Goal: Task Accomplishment & Management: Complete application form

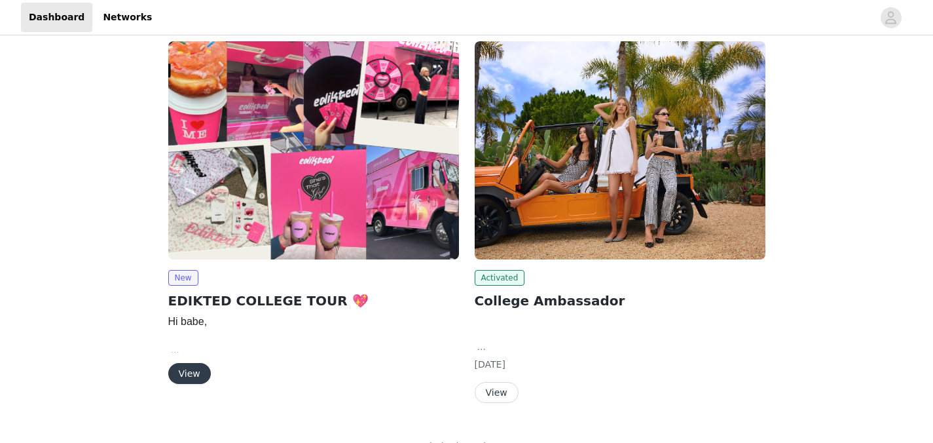
scroll to position [101, 0]
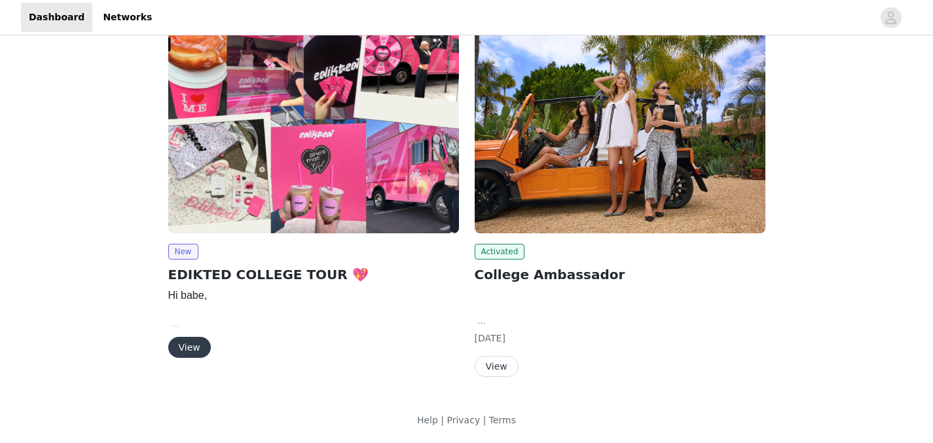
click at [181, 354] on button "View" at bounding box center [189, 347] width 43 height 21
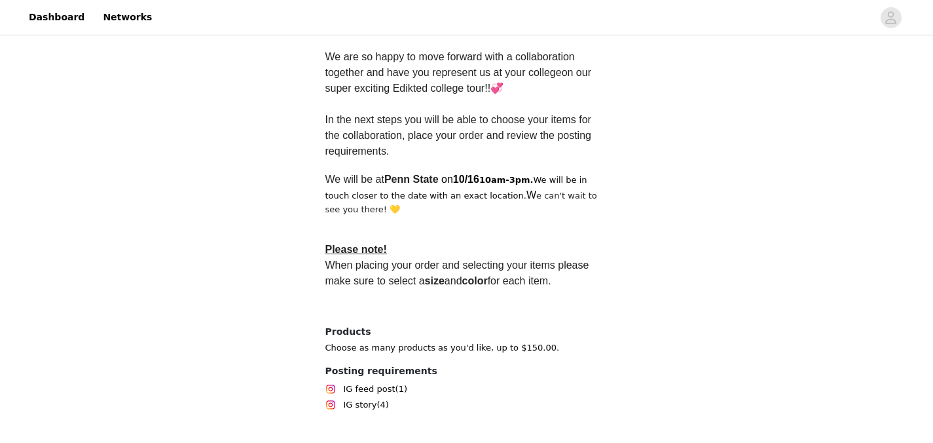
scroll to position [426, 0]
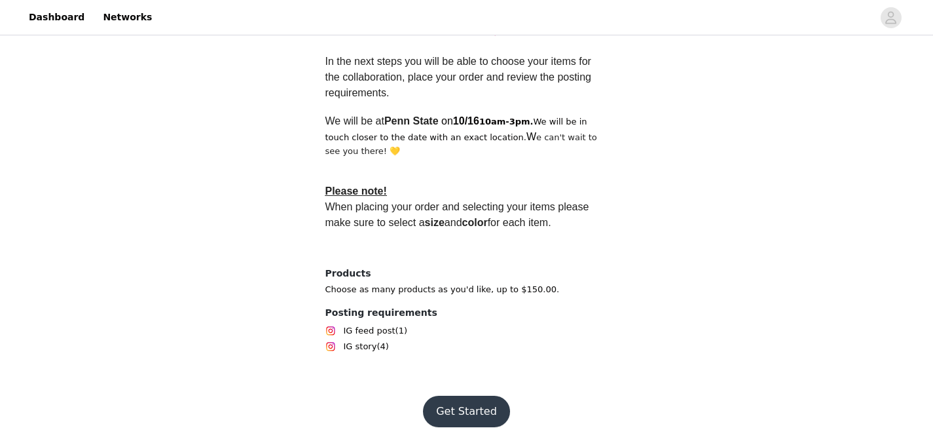
click at [478, 409] on button "Get Started" at bounding box center [466, 411] width 87 height 31
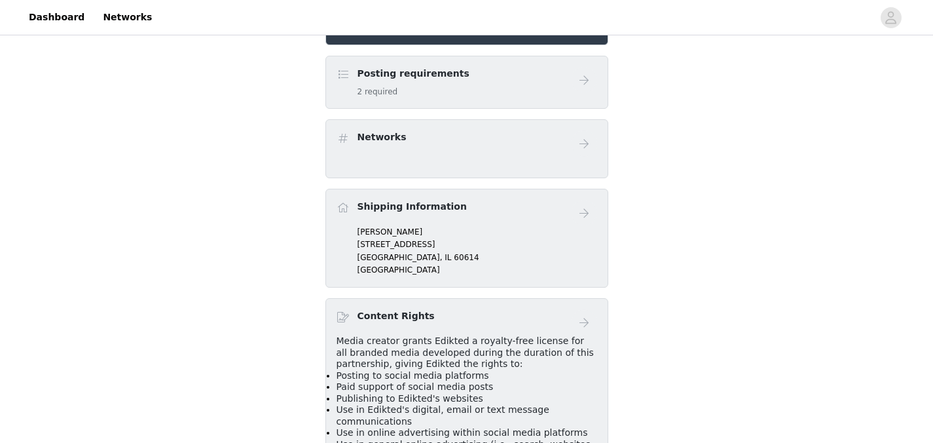
scroll to position [306, 0]
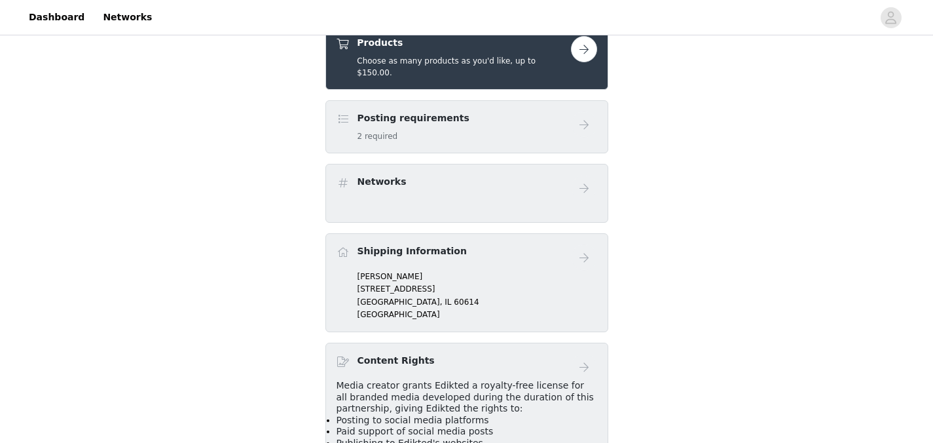
click at [582, 50] on button "button" at bounding box center [584, 49] width 26 height 26
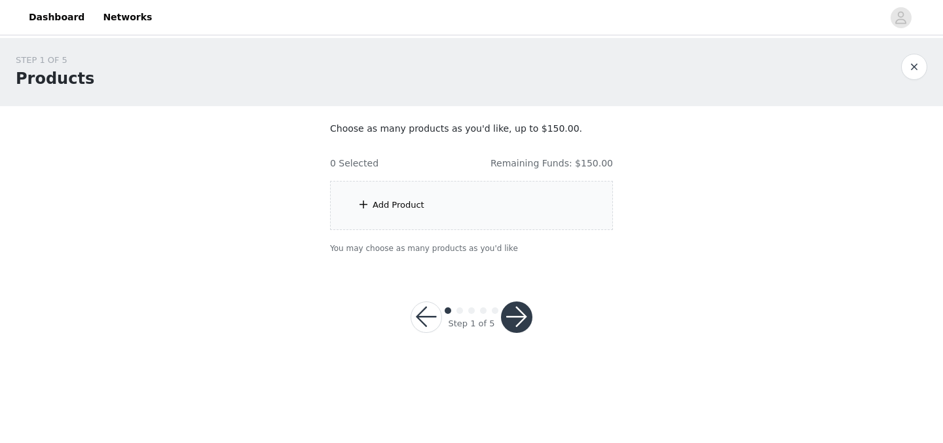
click at [388, 198] on div "Add Product" at bounding box center [471, 205] width 283 height 49
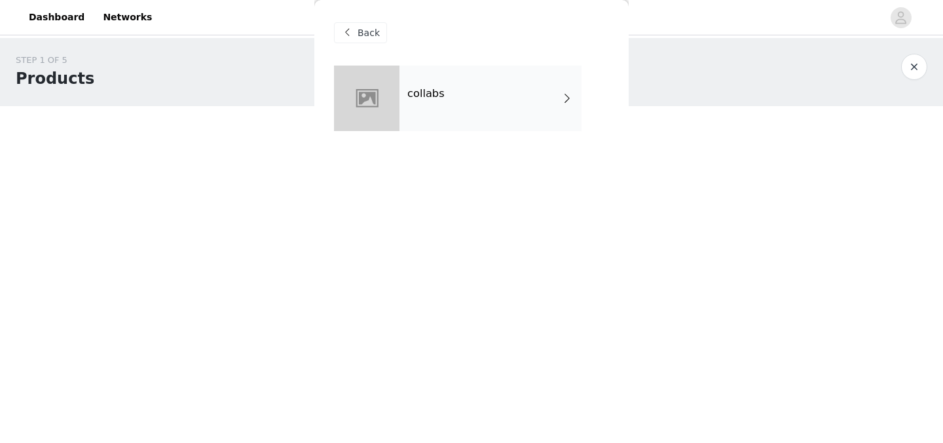
click at [487, 118] on div "collabs" at bounding box center [491, 99] width 182 height 66
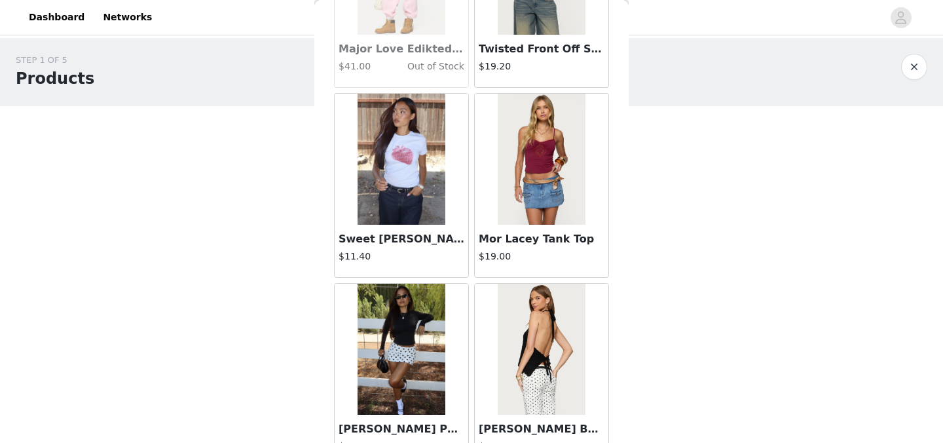
scroll to position [1562, 0]
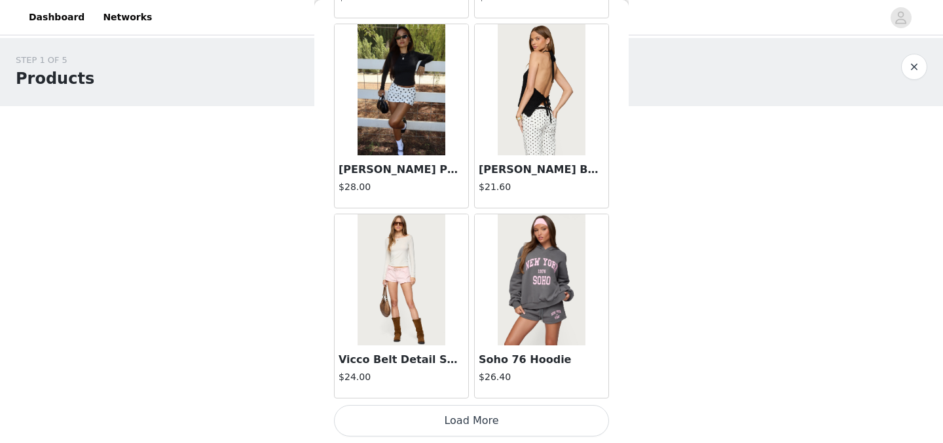
click at [465, 421] on button "Load More" at bounding box center [471, 420] width 275 height 31
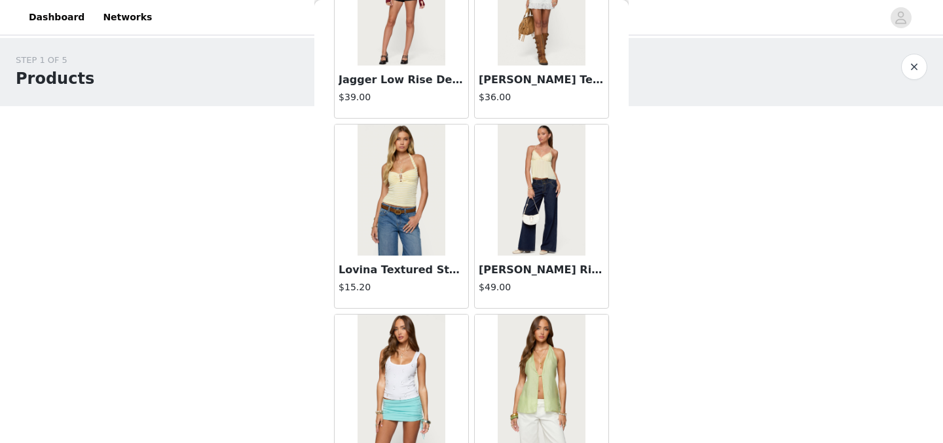
scroll to position [2420, 0]
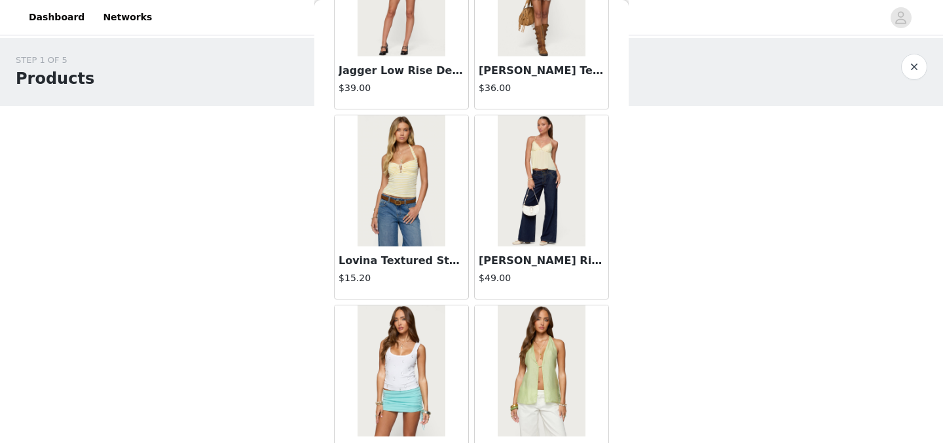
click at [505, 180] on img at bounding box center [541, 180] width 87 height 131
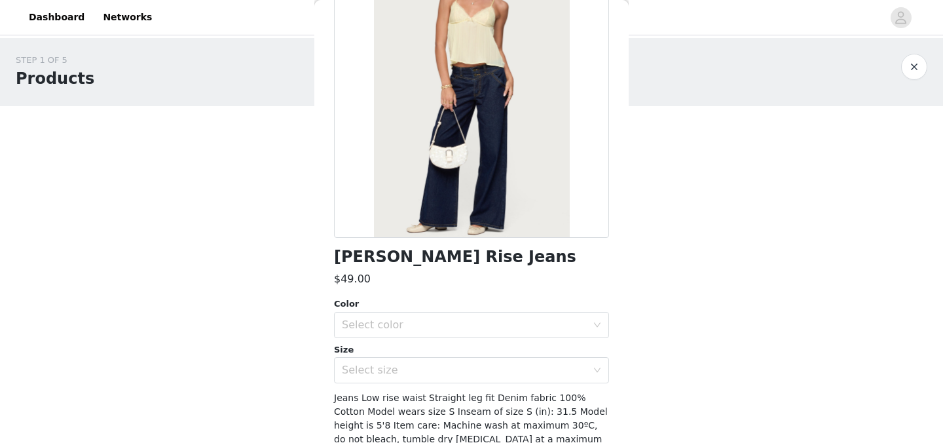
scroll to position [181, 0]
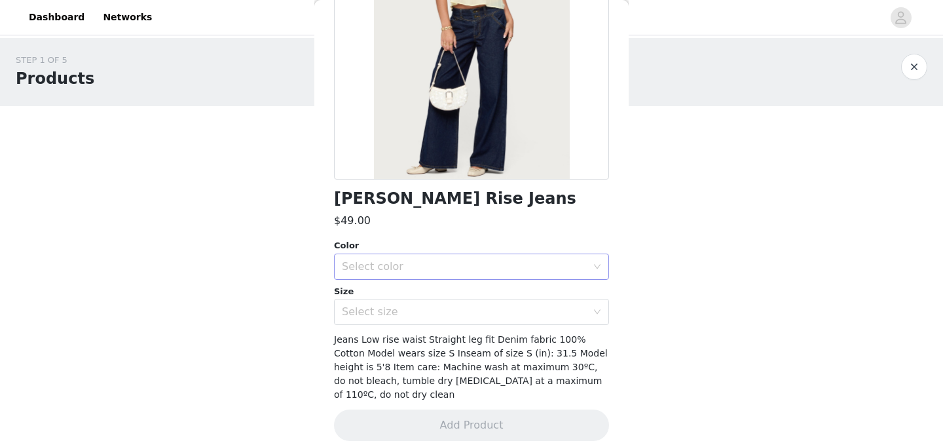
click at [483, 270] on div "Select color" at bounding box center [464, 266] width 245 height 13
click at [479, 290] on li "BLUE" at bounding box center [466, 295] width 265 height 21
click at [479, 318] on div "Select size" at bounding box center [467, 311] width 251 height 25
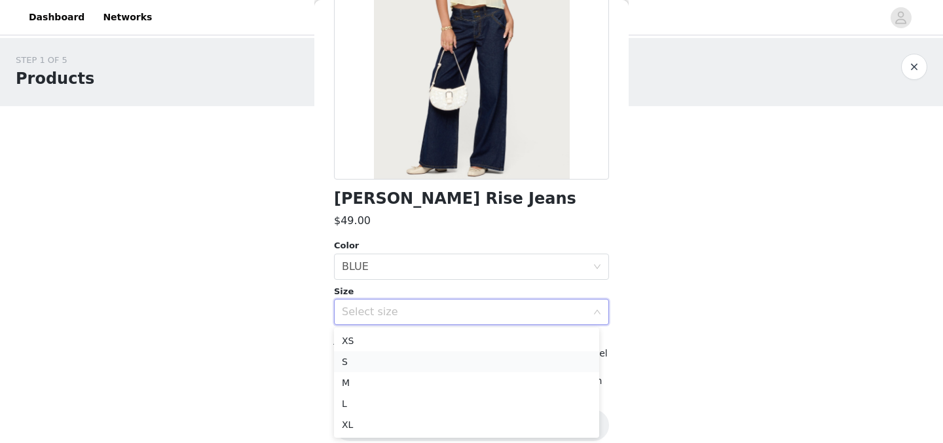
click at [474, 354] on li "S" at bounding box center [466, 361] width 265 height 21
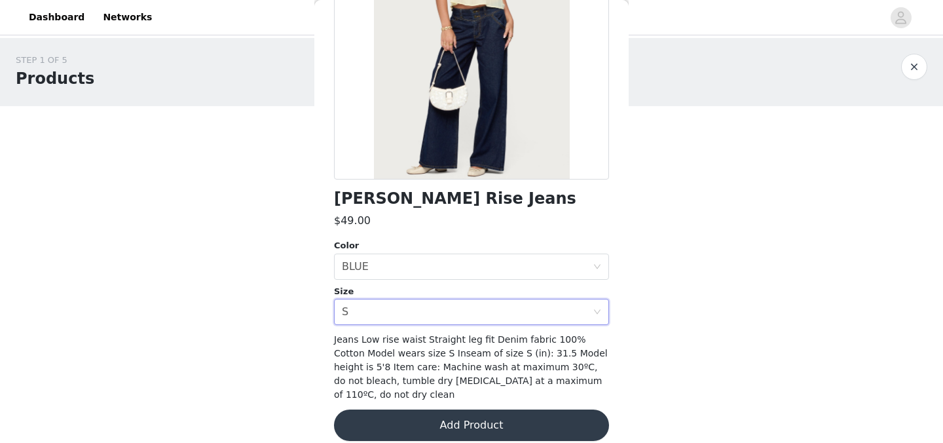
click at [479, 413] on button "Add Product" at bounding box center [471, 424] width 275 height 31
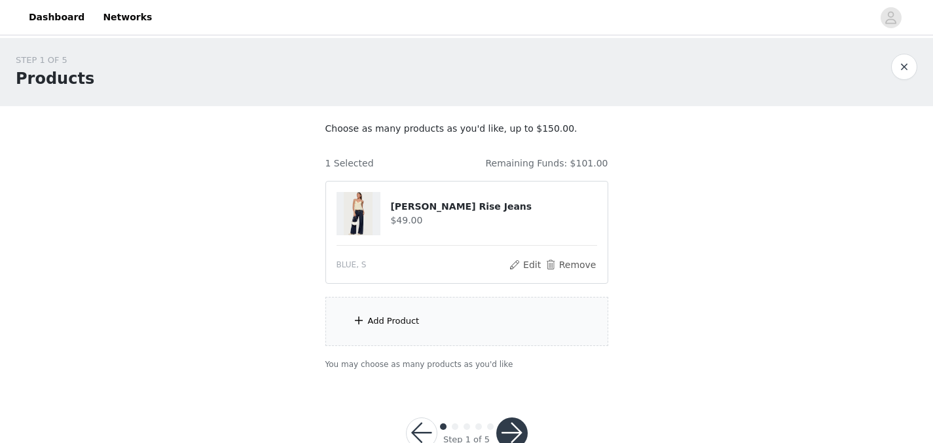
scroll to position [5, 0]
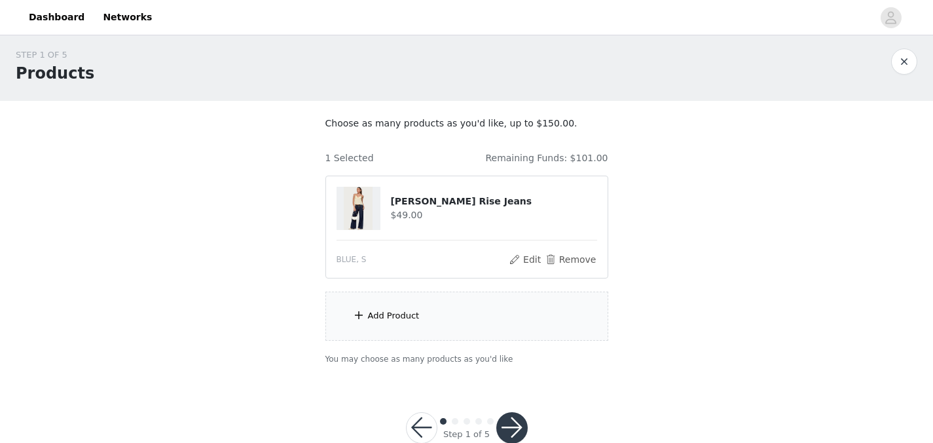
click at [445, 304] on div "Add Product" at bounding box center [467, 315] width 283 height 49
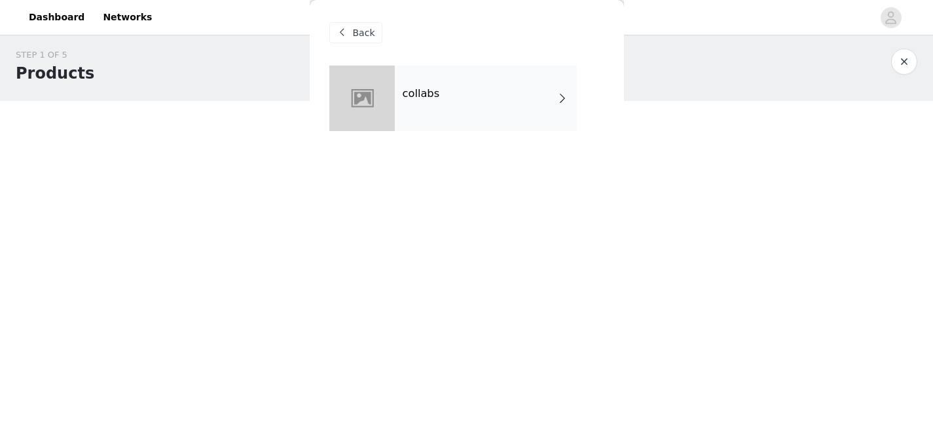
click at [485, 107] on div "collabs" at bounding box center [486, 99] width 182 height 66
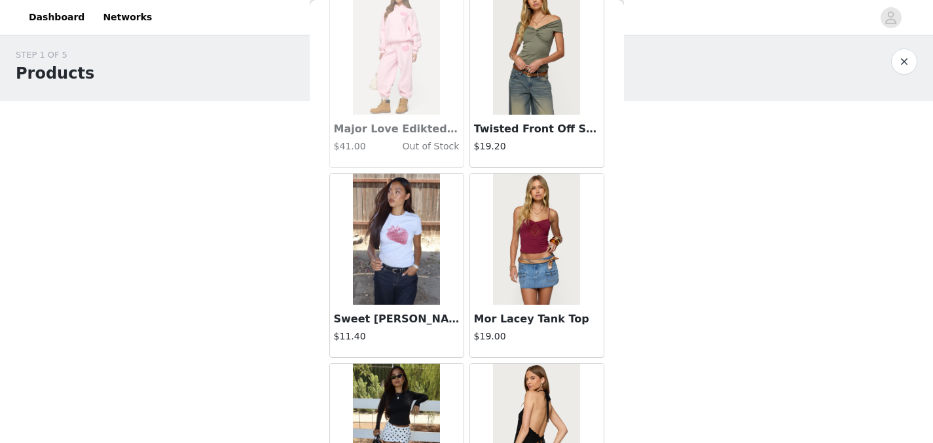
scroll to position [1562, 0]
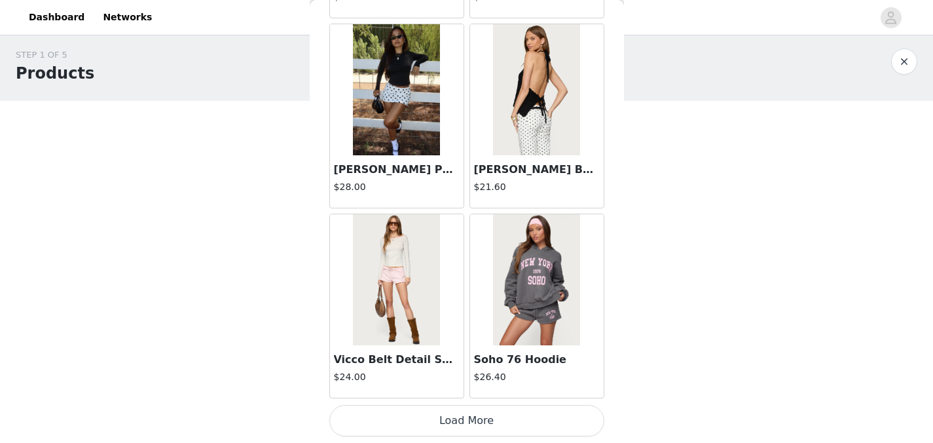
click at [483, 424] on button "Load More" at bounding box center [466, 420] width 275 height 31
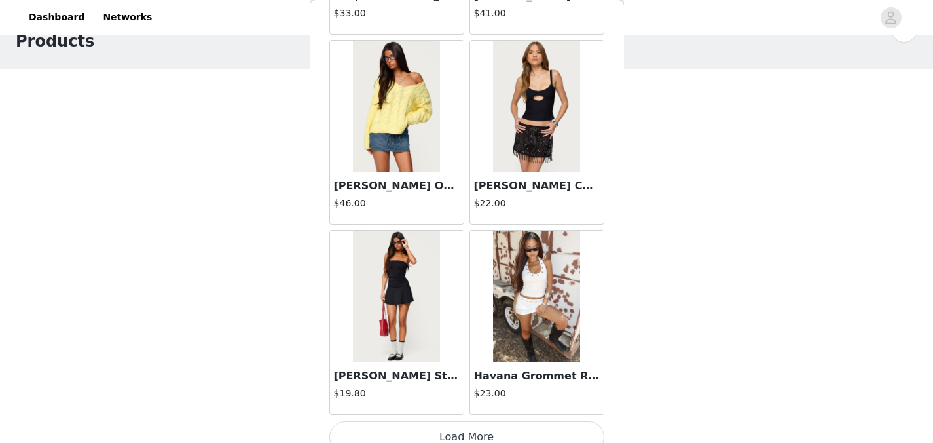
scroll to position [3461, 0]
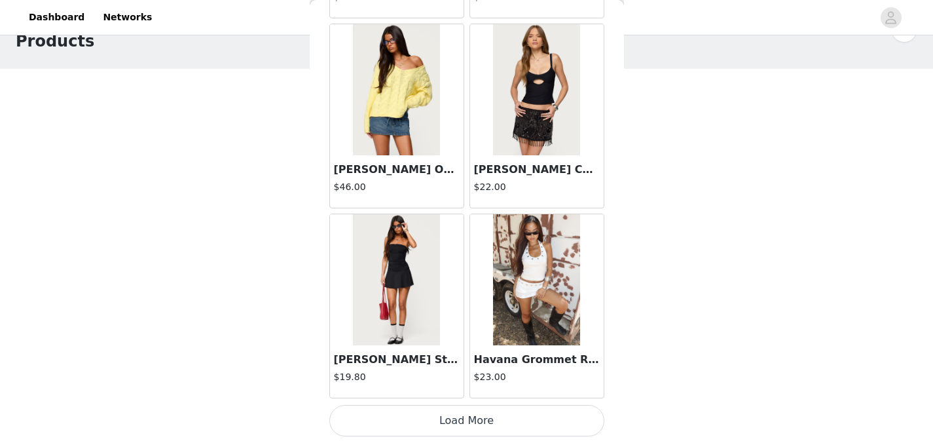
click at [459, 421] on button "Load More" at bounding box center [466, 420] width 275 height 31
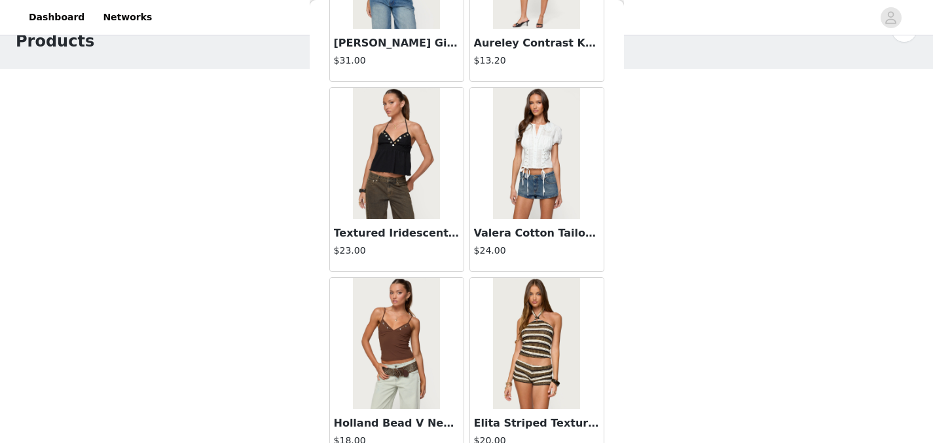
scroll to position [5361, 0]
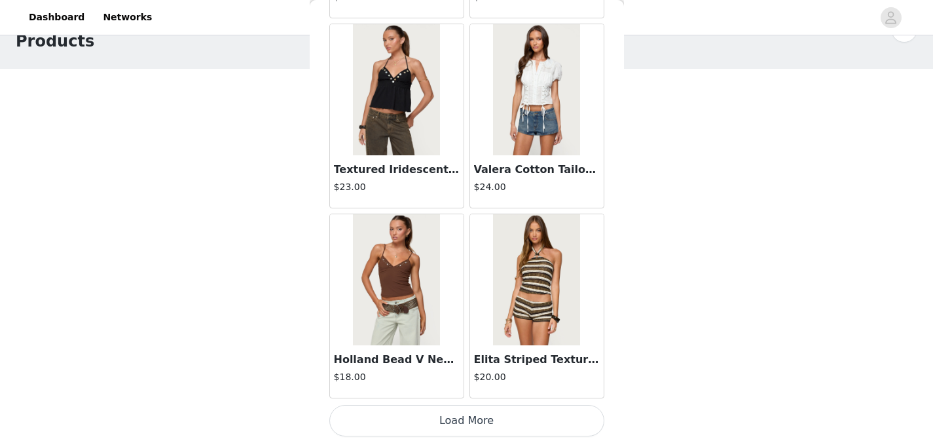
click at [472, 421] on button "Load More" at bounding box center [466, 420] width 275 height 31
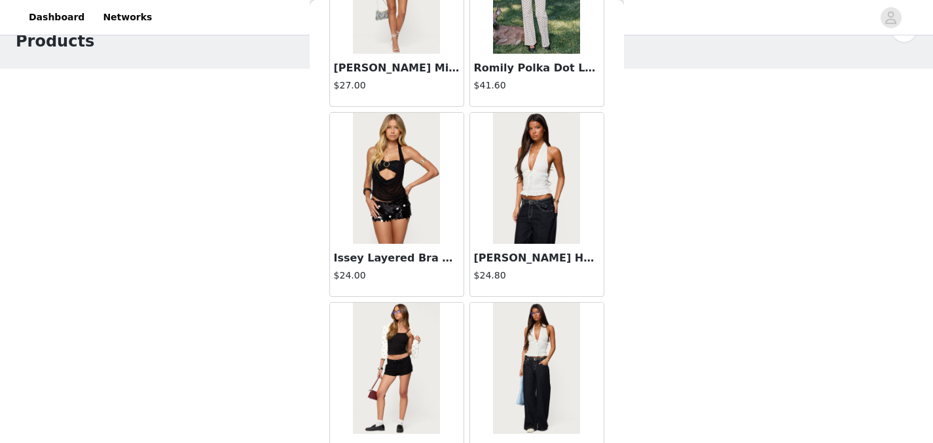
scroll to position [6388, 0]
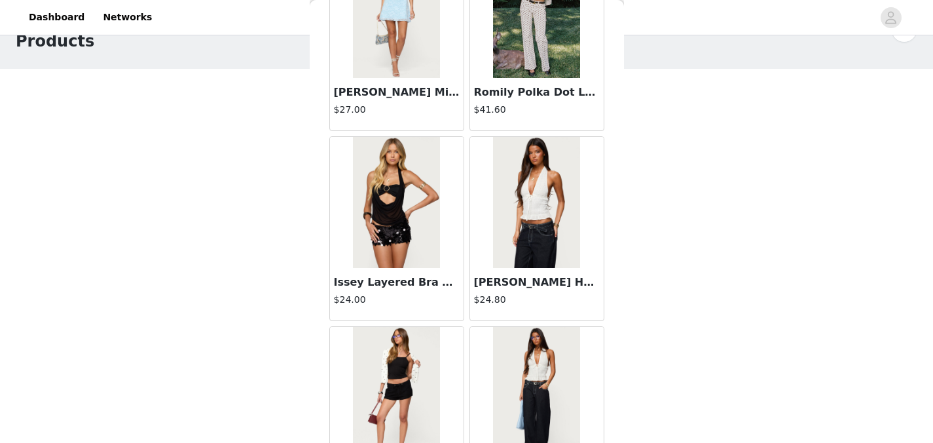
click at [416, 210] on img at bounding box center [396, 202] width 87 height 131
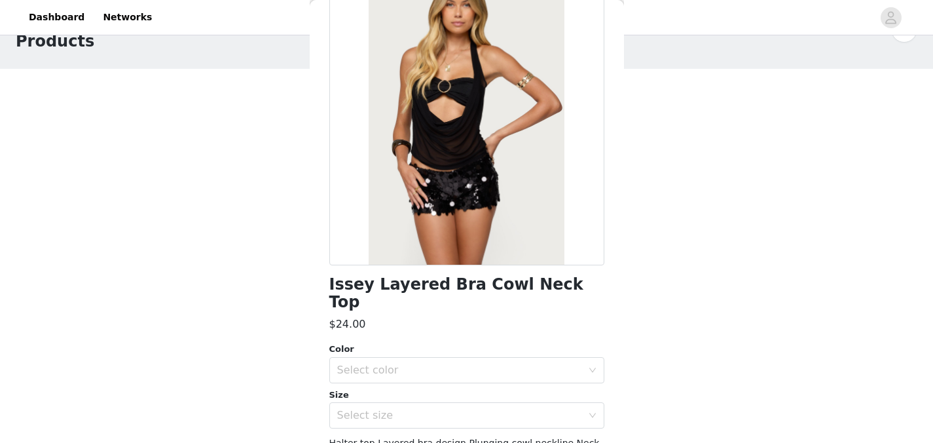
scroll to position [157, 0]
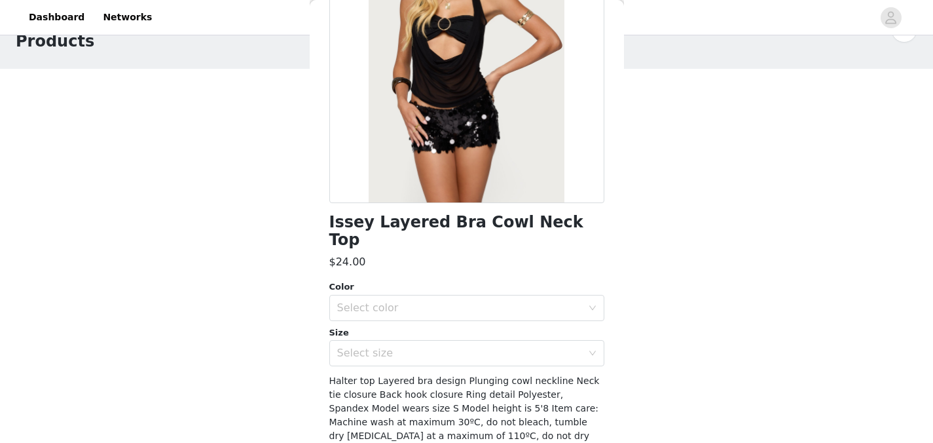
click at [424, 295] on div "Select color" at bounding box center [462, 307] width 251 height 25
click at [415, 322] on li "BLACK" at bounding box center [461, 319] width 265 height 21
click at [415, 346] on div "Select size" at bounding box center [459, 352] width 245 height 13
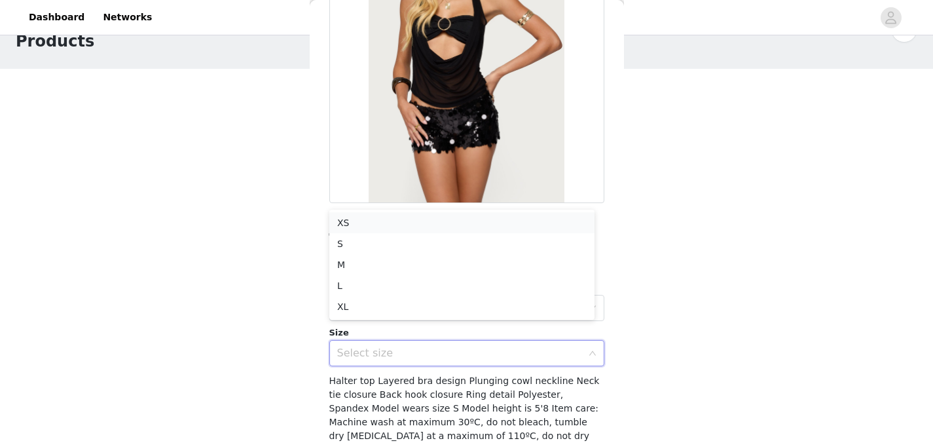
click at [436, 217] on li "XS" at bounding box center [461, 222] width 265 height 21
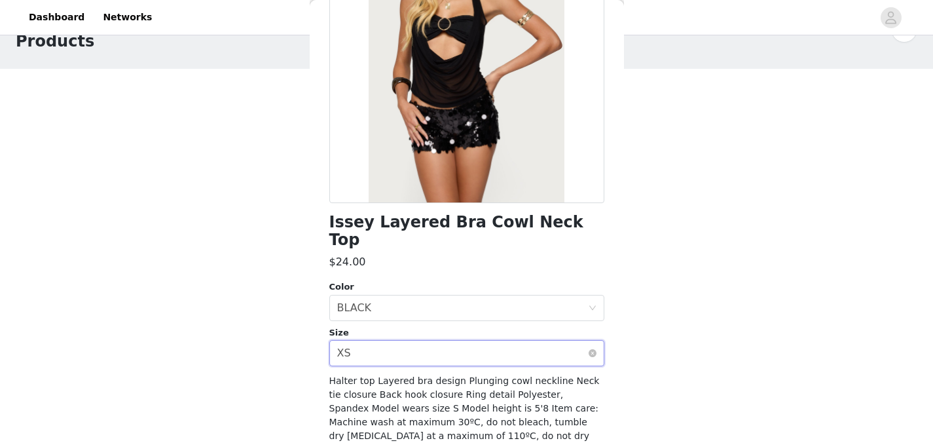
scroll to position [195, 0]
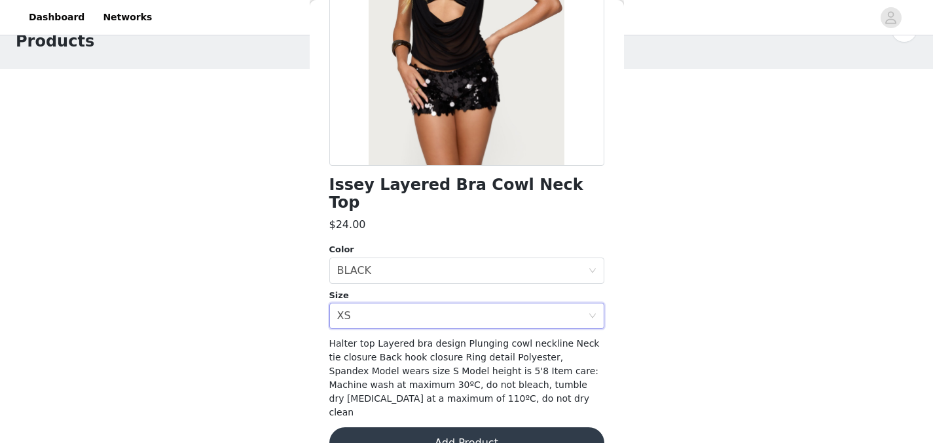
click at [405, 427] on button "Add Product" at bounding box center [466, 442] width 275 height 31
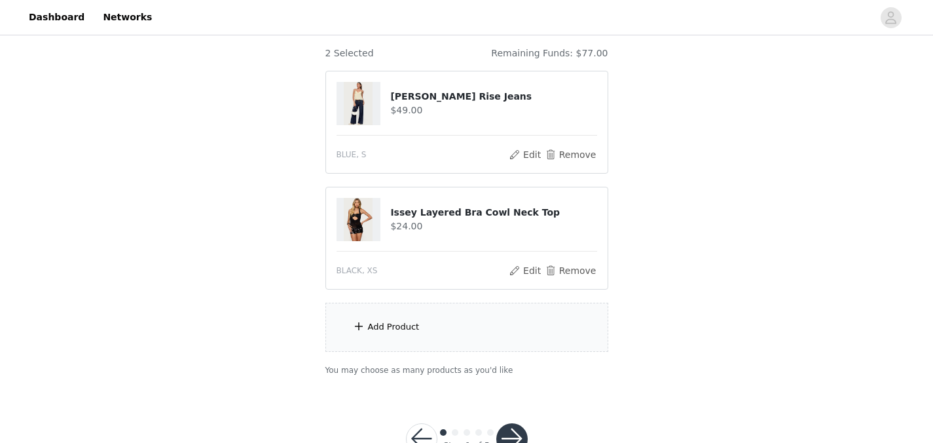
scroll to position [153, 0]
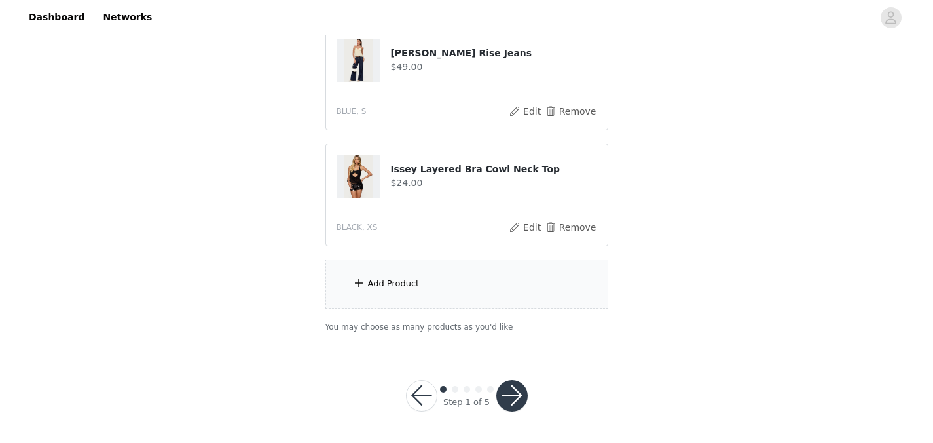
click at [407, 283] on div "Add Product" at bounding box center [394, 283] width 52 height 13
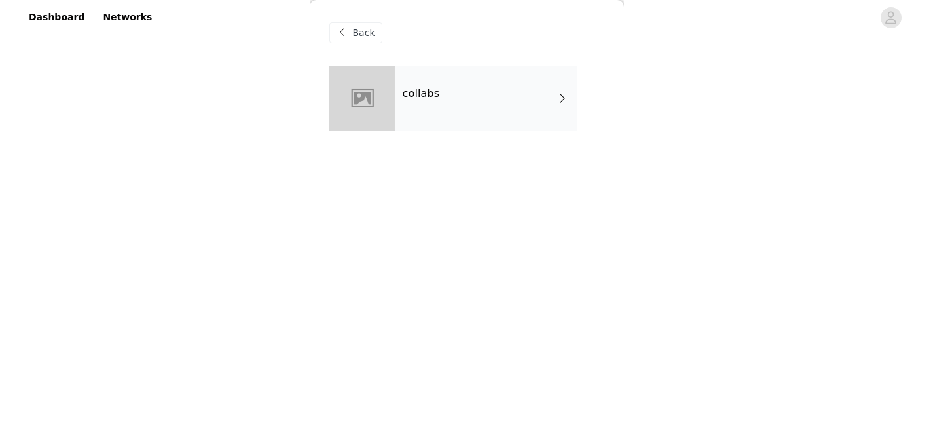
click at [470, 55] on div "Back" at bounding box center [466, 33] width 275 height 66
click at [467, 89] on div "collabs" at bounding box center [486, 99] width 182 height 66
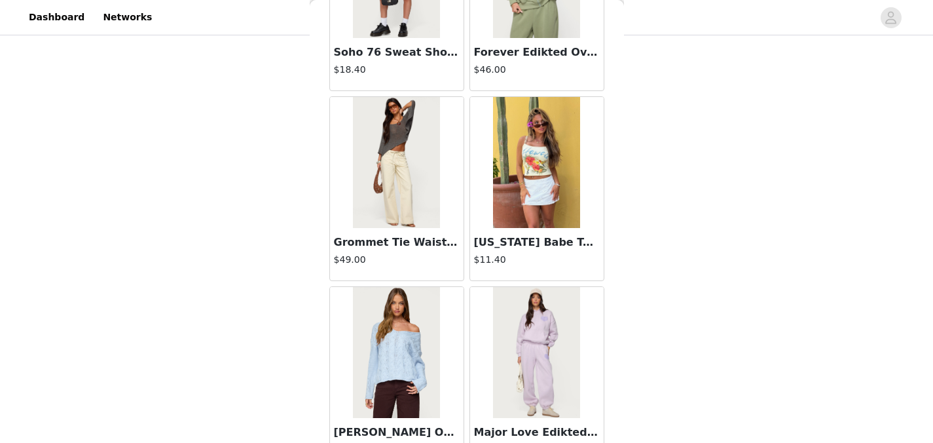
scroll to position [1562, 0]
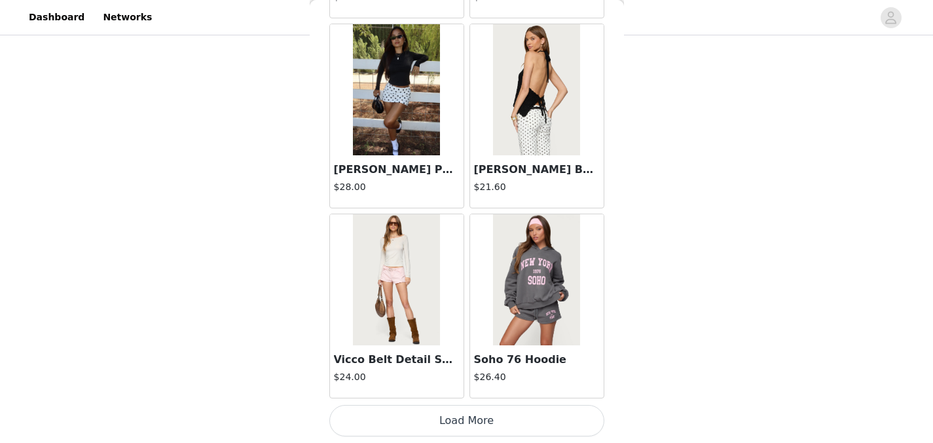
click at [451, 400] on div "Vicco Belt Detail Shorts $24.00" at bounding box center [397, 306] width 140 height 190
click at [452, 426] on button "Load More" at bounding box center [466, 420] width 275 height 31
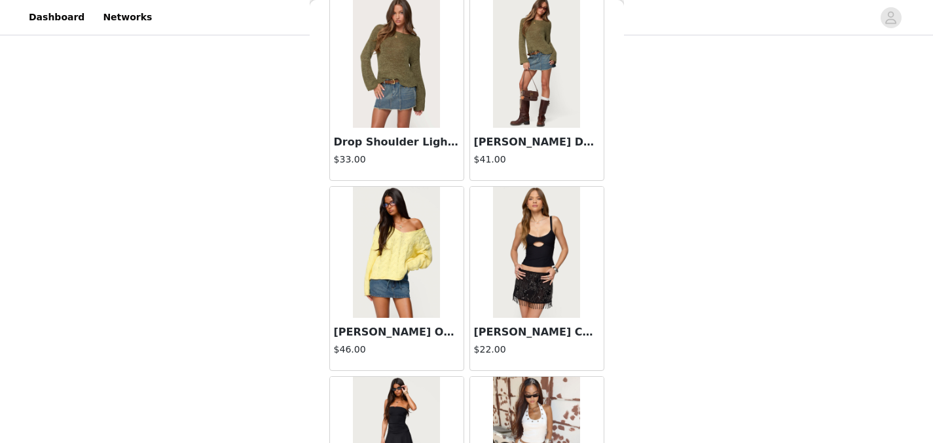
scroll to position [3461, 0]
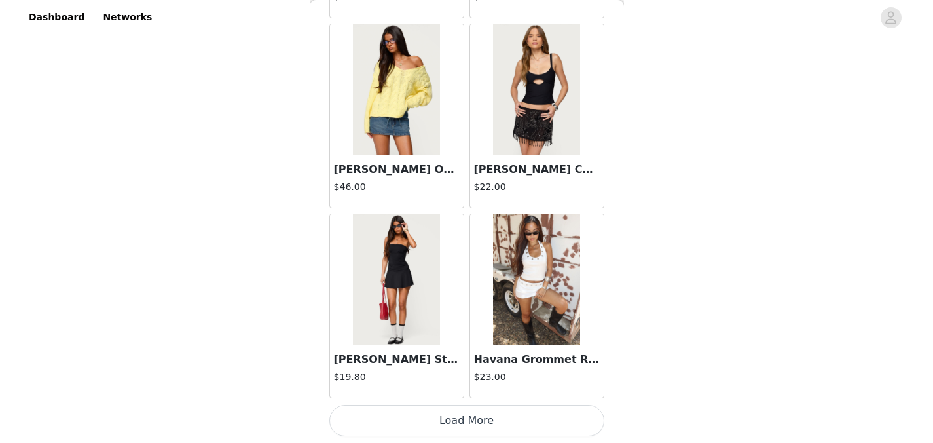
click at [468, 423] on button "Load More" at bounding box center [466, 420] width 275 height 31
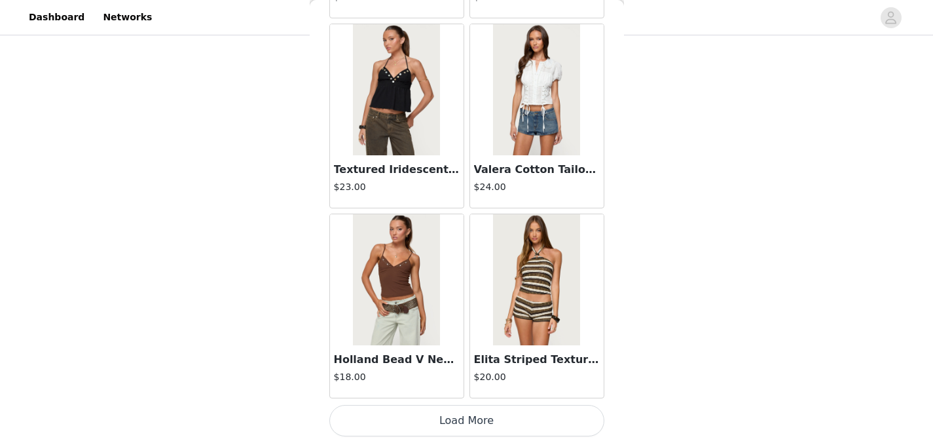
click at [462, 422] on button "Load More" at bounding box center [466, 420] width 275 height 31
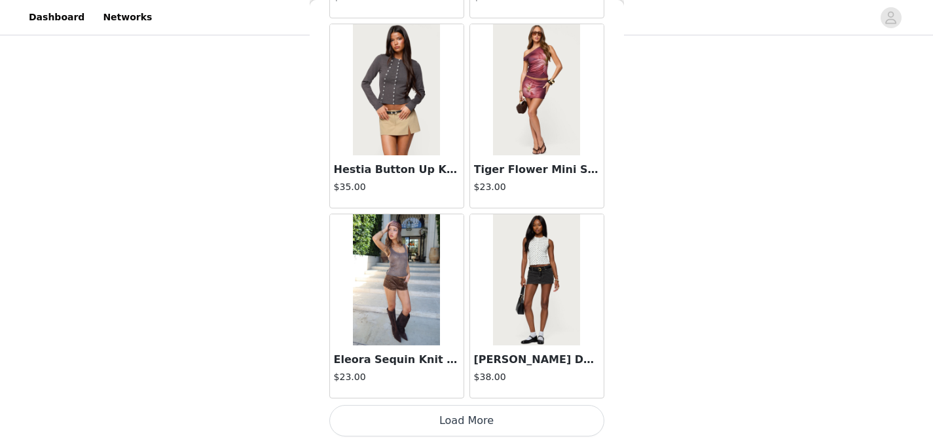
click at [462, 422] on button "Load More" at bounding box center [466, 420] width 275 height 31
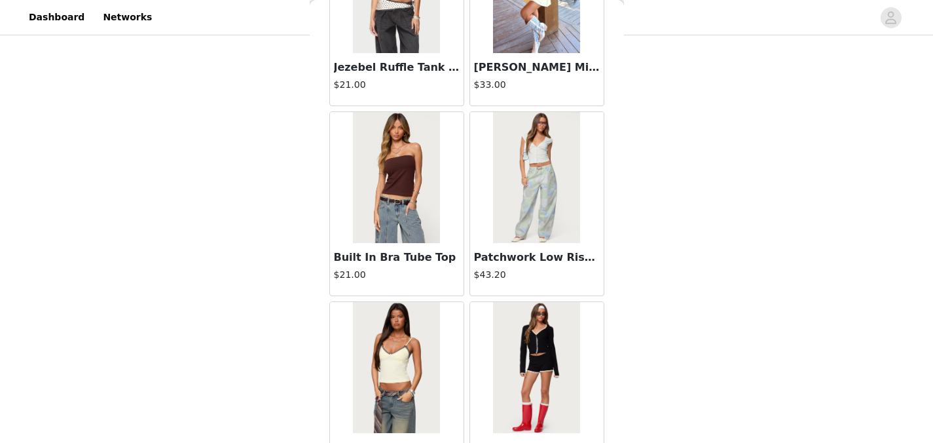
scroll to position [9160, 0]
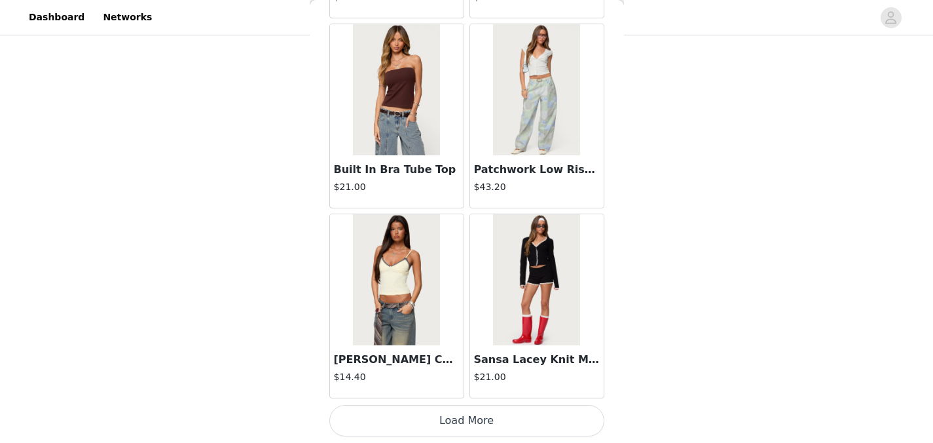
click at [460, 414] on button "Load More" at bounding box center [466, 420] width 275 height 31
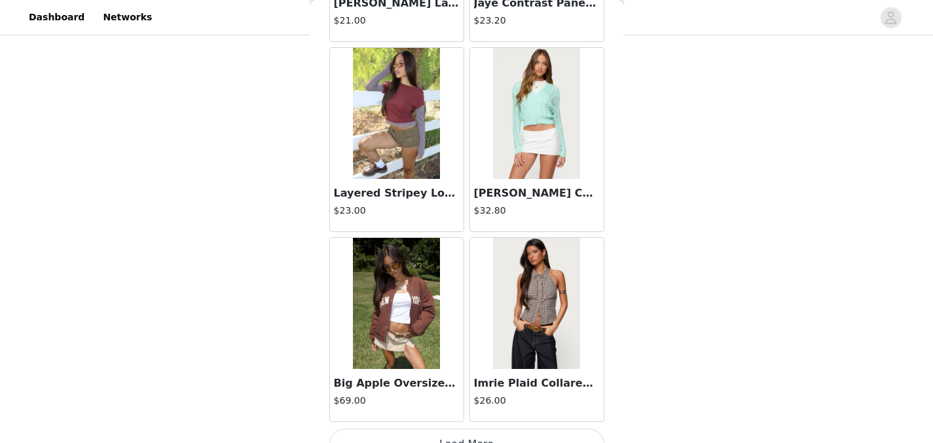
scroll to position [11059, 0]
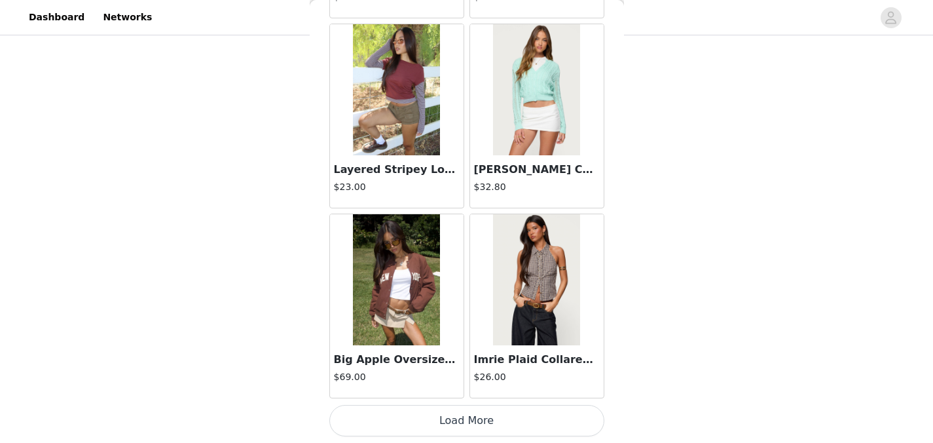
click at [464, 419] on button "Load More" at bounding box center [466, 420] width 275 height 31
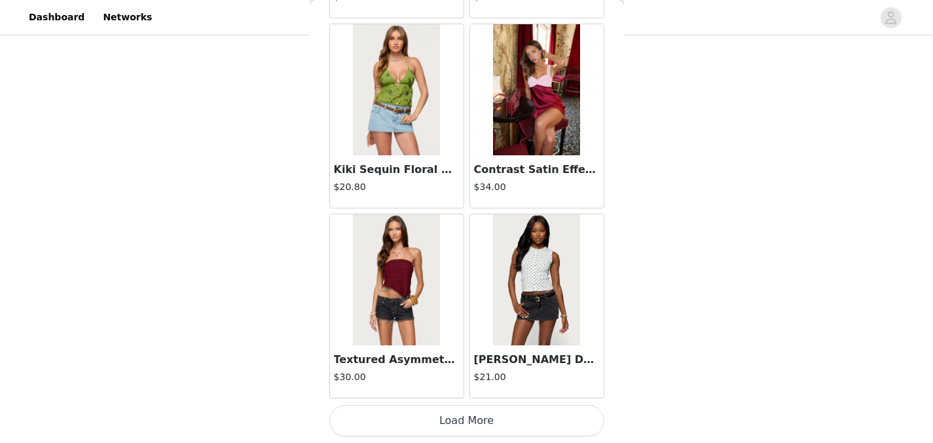
click at [464, 419] on button "Load More" at bounding box center [466, 420] width 275 height 31
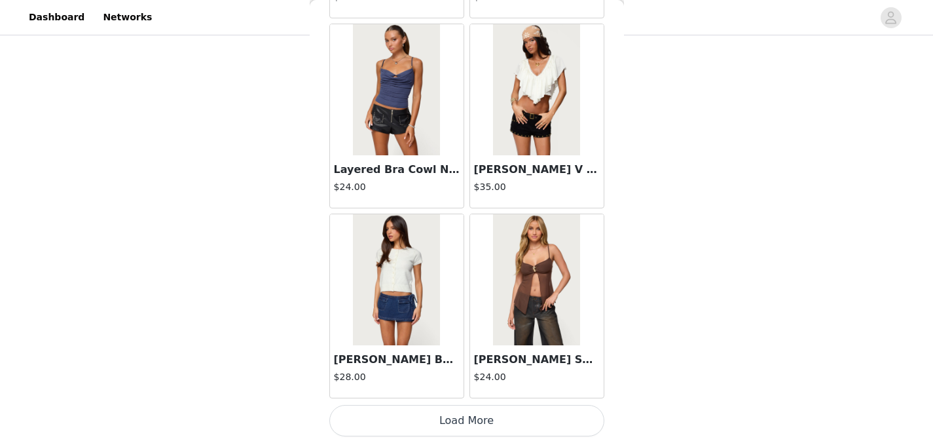
click at [464, 422] on button "Load More" at bounding box center [466, 420] width 275 height 31
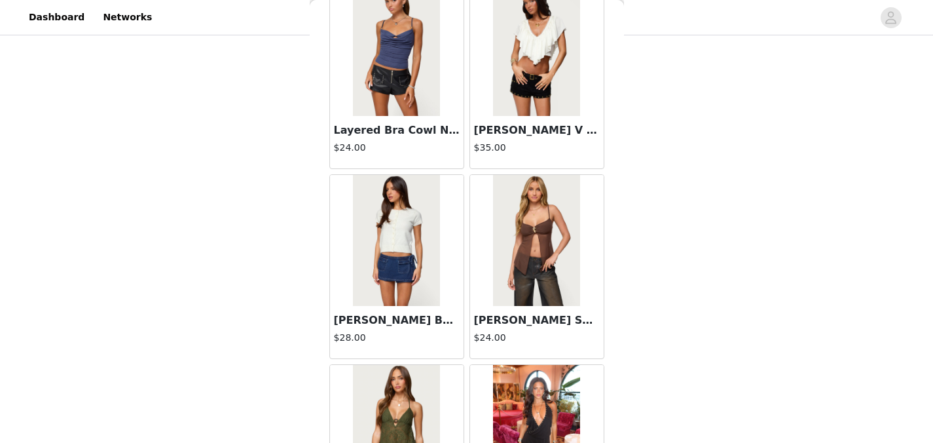
scroll to position [14899, 0]
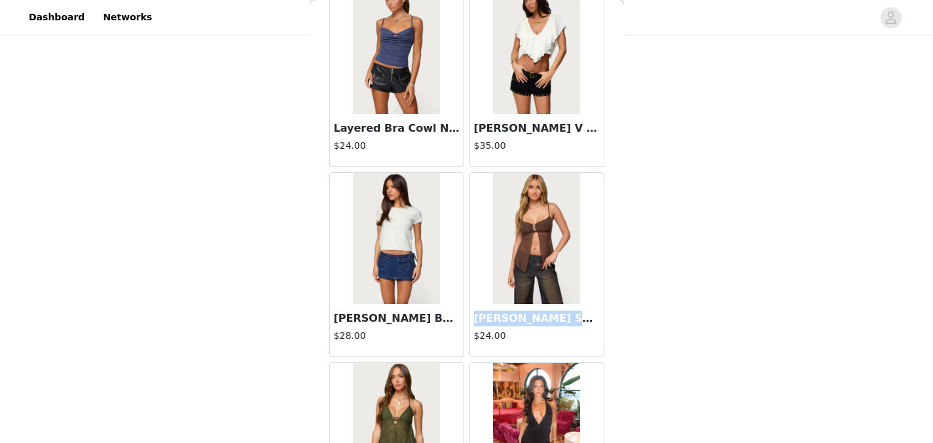
drag, startPoint x: 470, startPoint y: 319, endPoint x: 576, endPoint y: 316, distance: 106.1
click at [577, 316] on h3 "[PERSON_NAME] Split Front Sheer Mesh Top" at bounding box center [537, 318] width 126 height 16
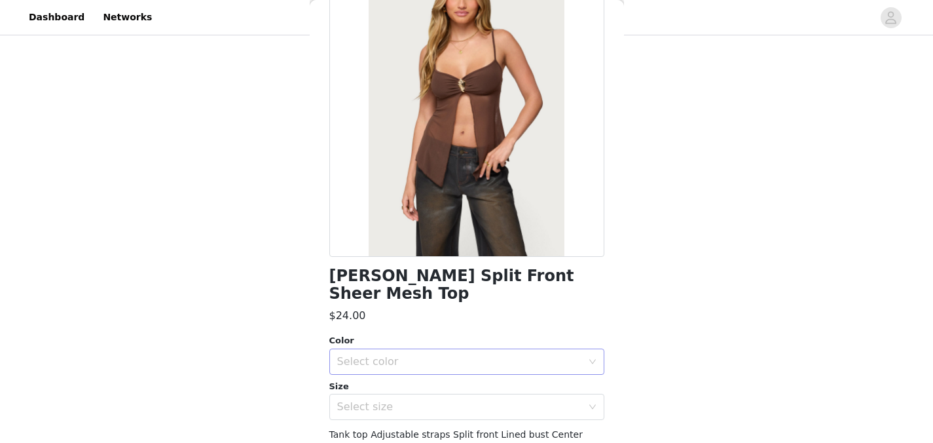
scroll to position [103, 0]
click at [515, 282] on h1 "[PERSON_NAME] Split Front Sheer Mesh Top" at bounding box center [466, 285] width 275 height 35
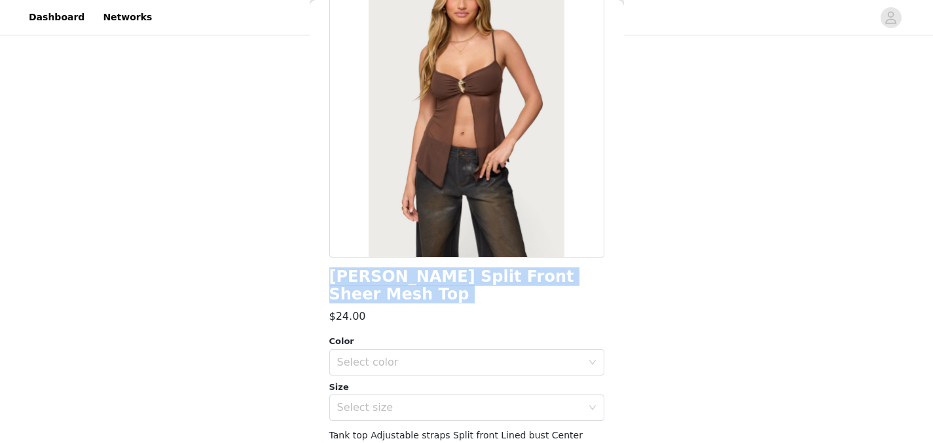
click at [515, 282] on h1 "[PERSON_NAME] Split Front Sheer Mesh Top" at bounding box center [466, 285] width 275 height 35
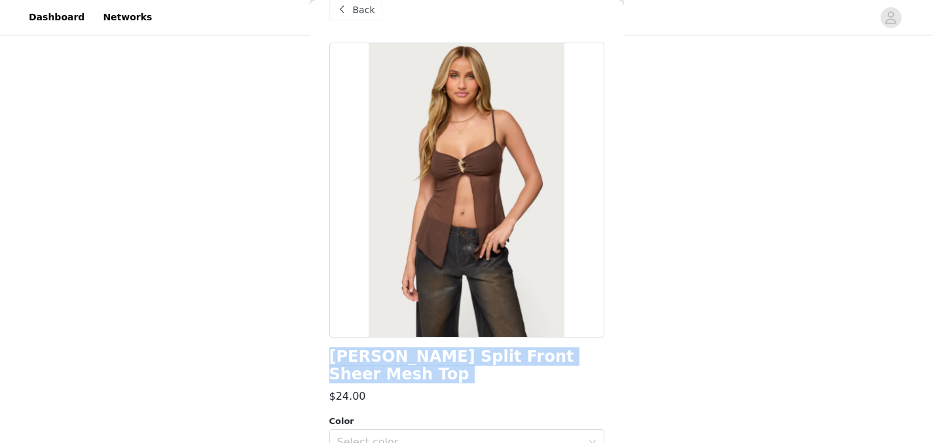
scroll to position [0, 0]
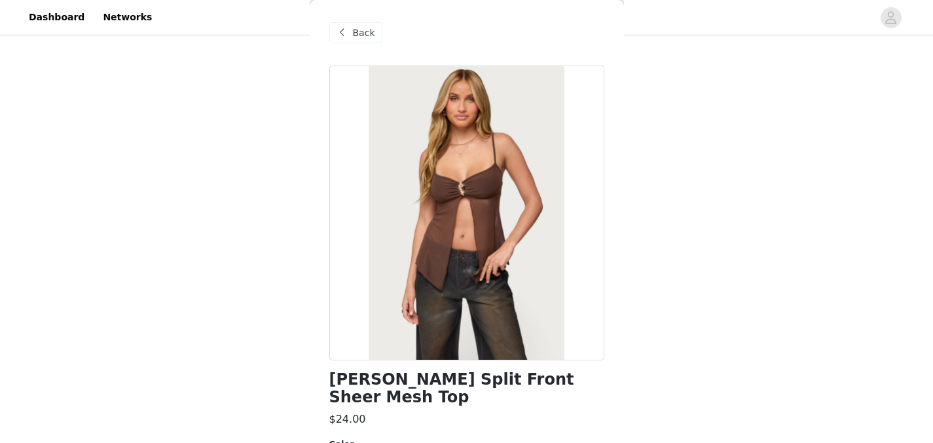
click at [359, 36] on span "Back" at bounding box center [364, 33] width 22 height 14
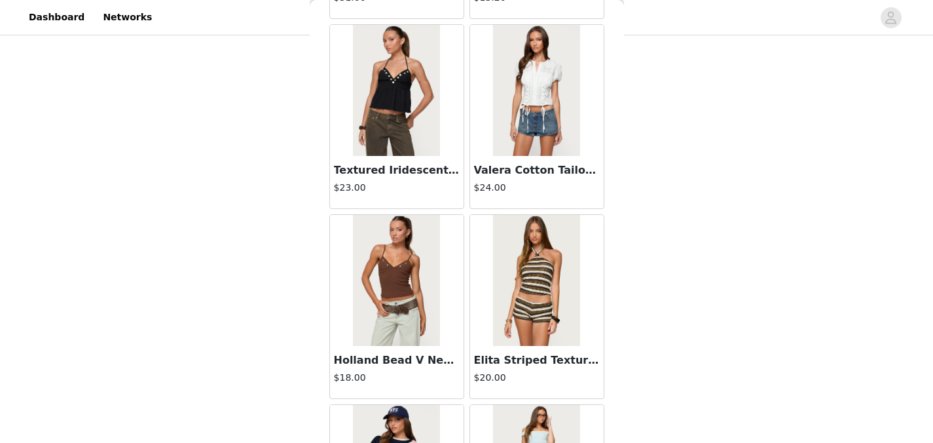
scroll to position [16758, 0]
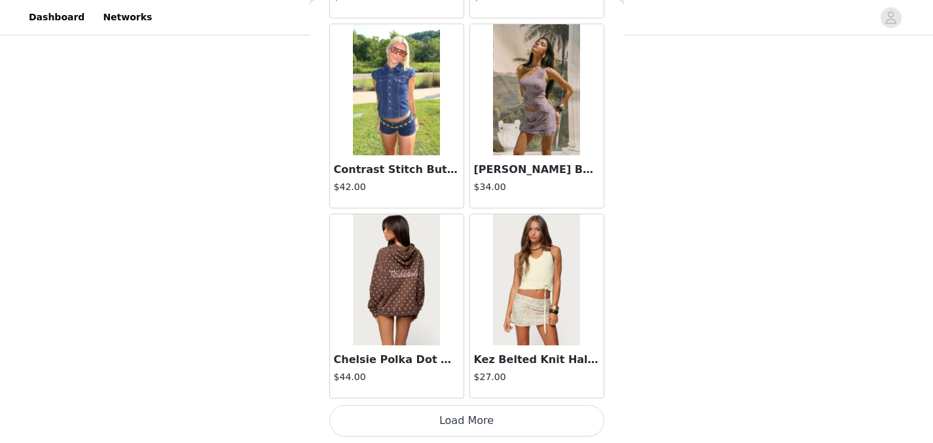
click at [559, 435] on button "Load More" at bounding box center [466, 420] width 275 height 31
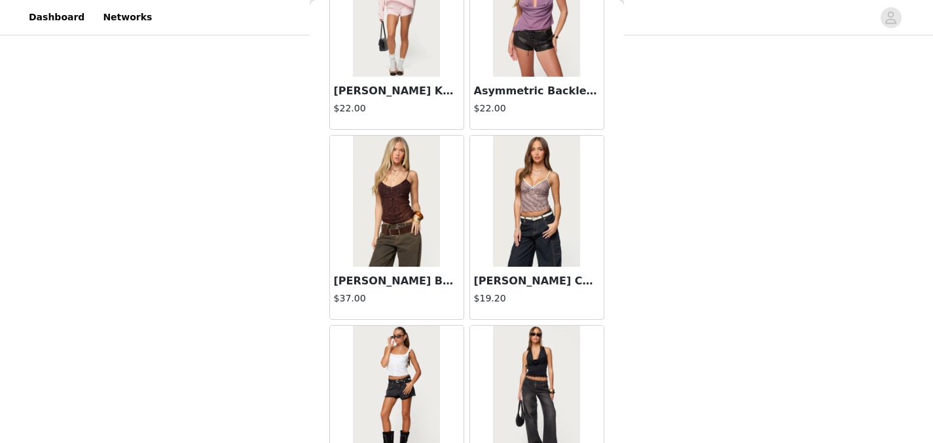
scroll to position [18657, 0]
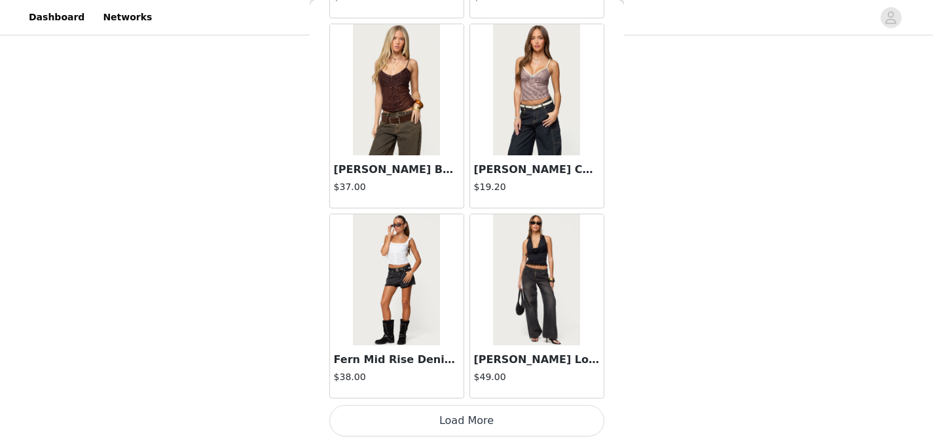
click at [487, 423] on button "Load More" at bounding box center [466, 420] width 275 height 31
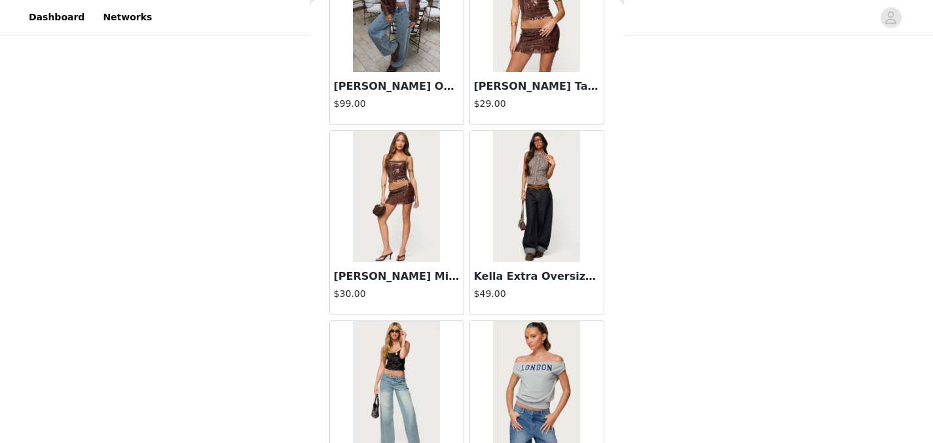
scroll to position [20557, 0]
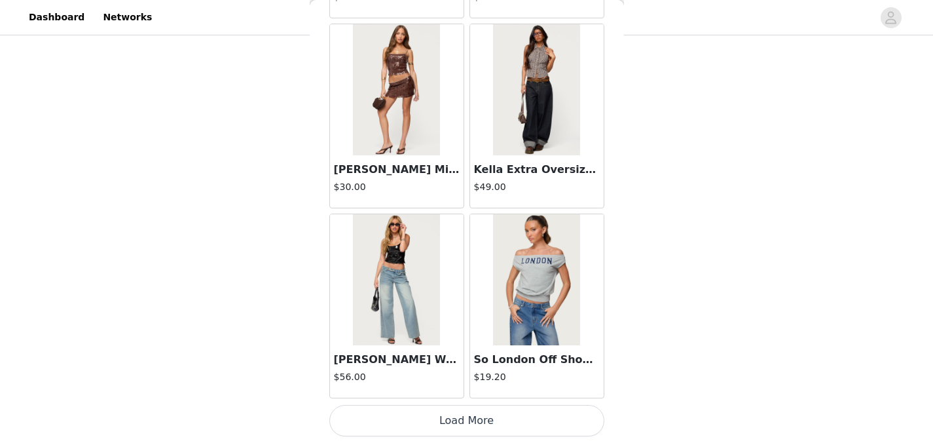
click at [476, 428] on button "Load More" at bounding box center [466, 420] width 275 height 31
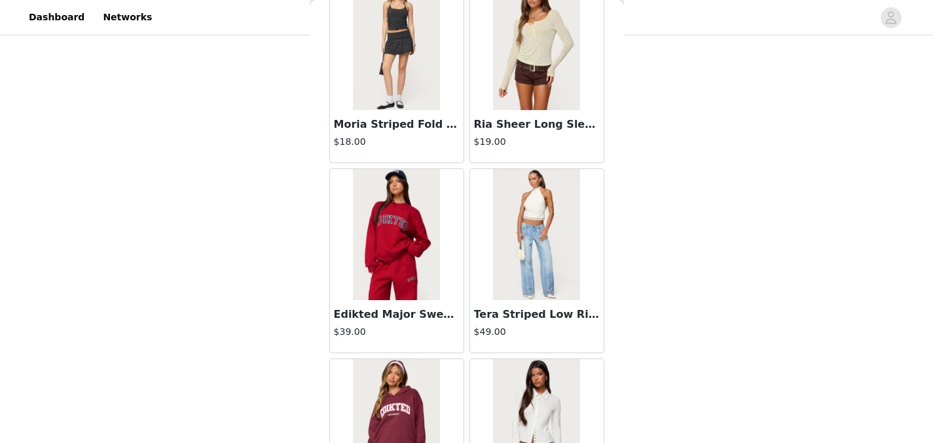
scroll to position [22456, 0]
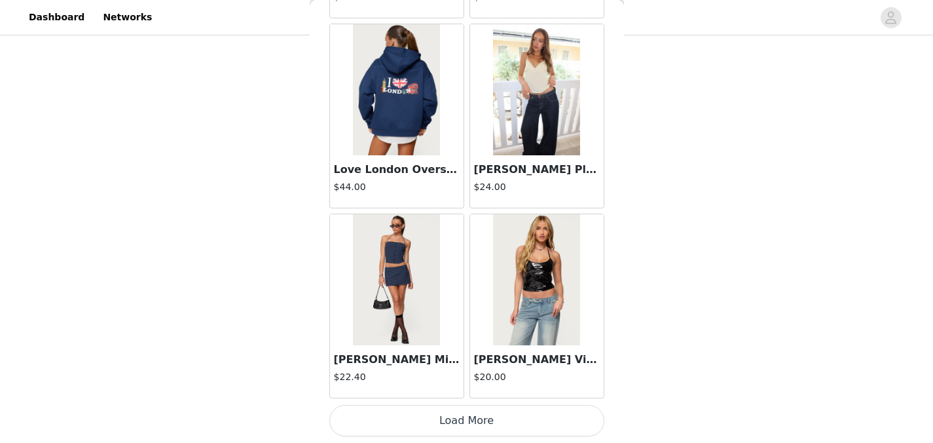
click at [467, 422] on button "Load More" at bounding box center [466, 420] width 275 height 31
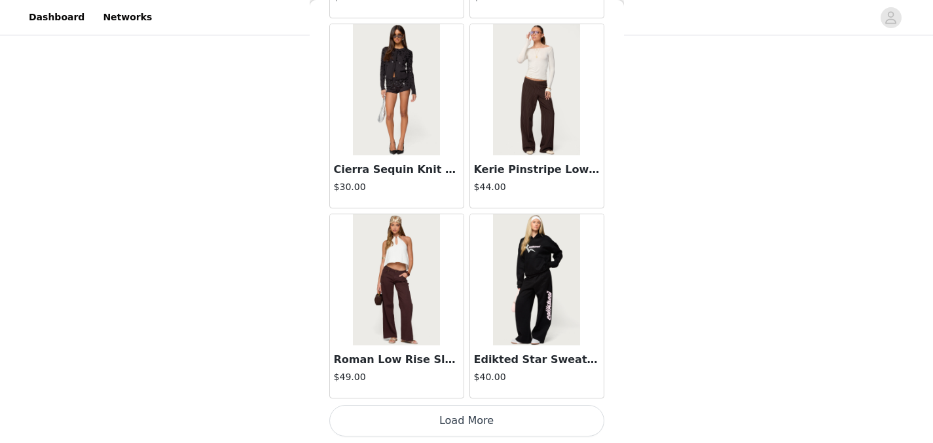
click at [468, 423] on button "Load More" at bounding box center [466, 420] width 275 height 31
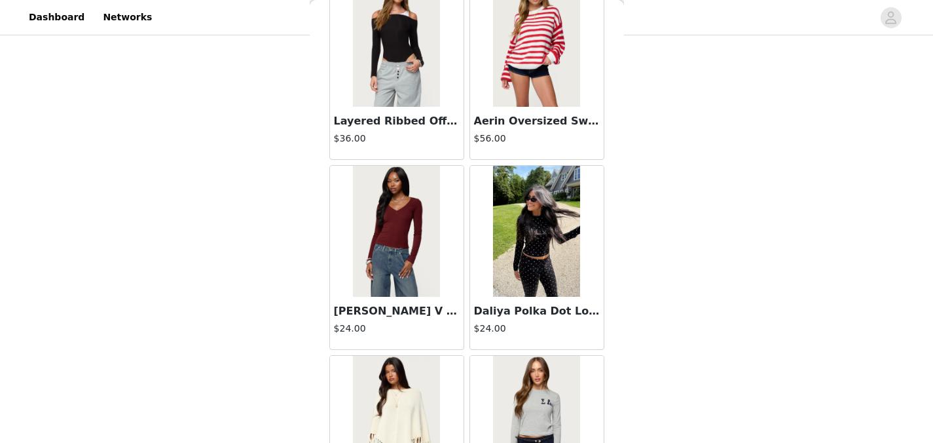
scroll to position [26255, 0]
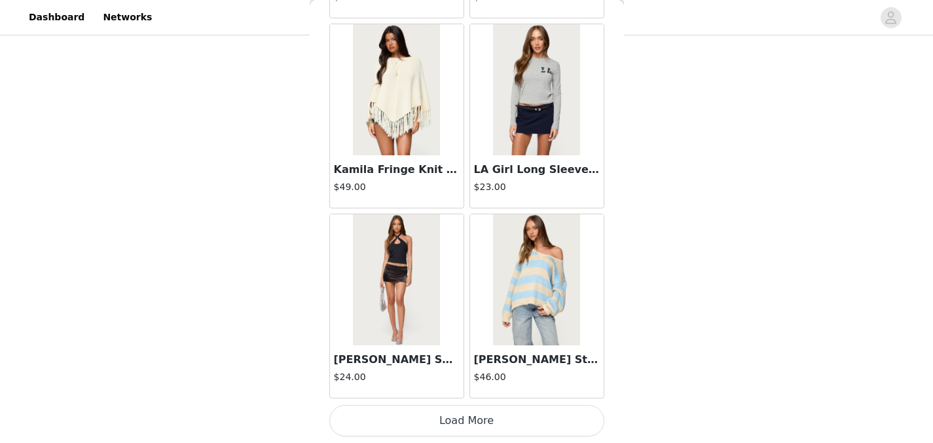
click at [457, 430] on button "Load More" at bounding box center [466, 420] width 275 height 31
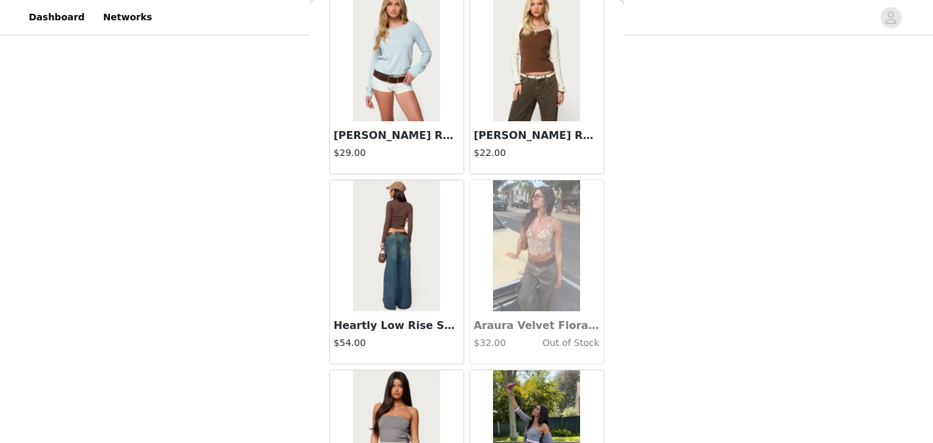
scroll to position [28155, 0]
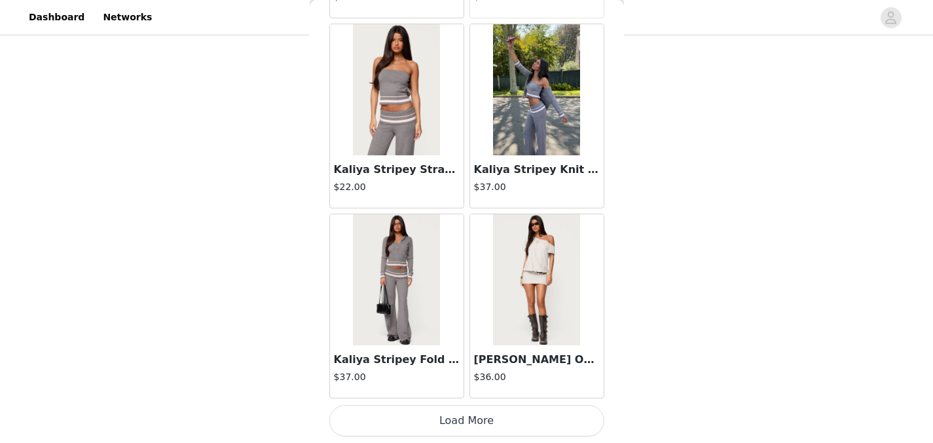
click at [450, 430] on button "Load More" at bounding box center [466, 420] width 275 height 31
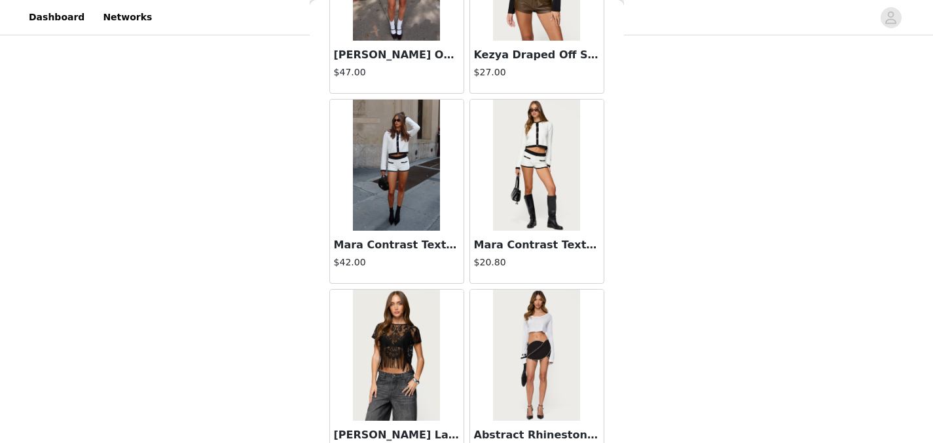
scroll to position [30054, 0]
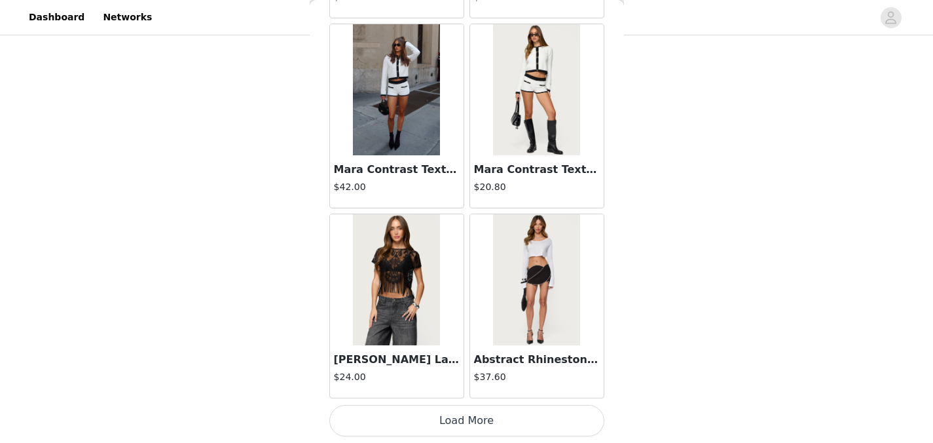
click at [456, 420] on button "Load More" at bounding box center [466, 420] width 275 height 31
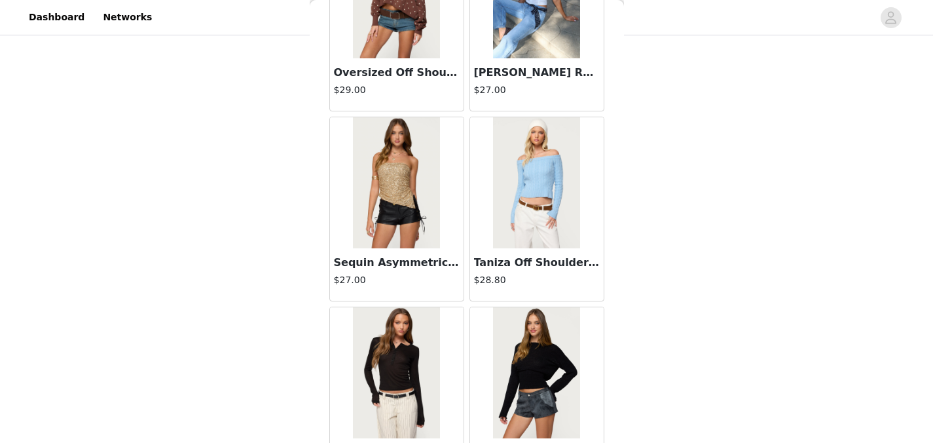
scroll to position [31954, 0]
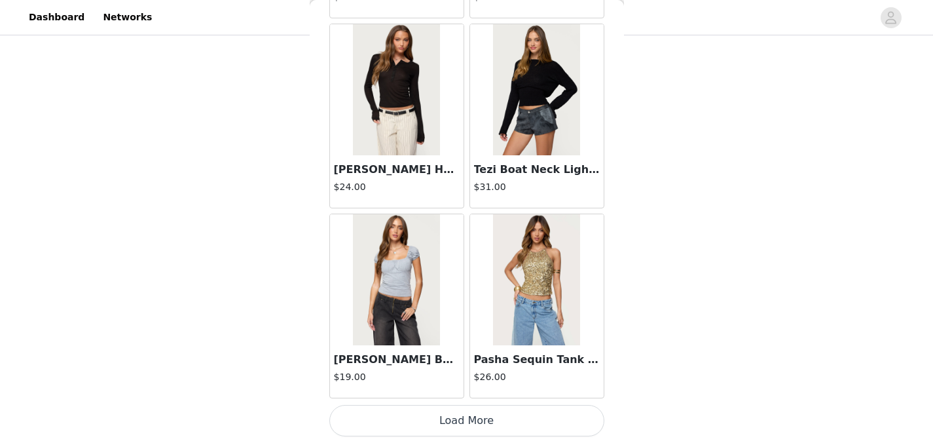
click at [477, 419] on button "Load More" at bounding box center [466, 420] width 275 height 31
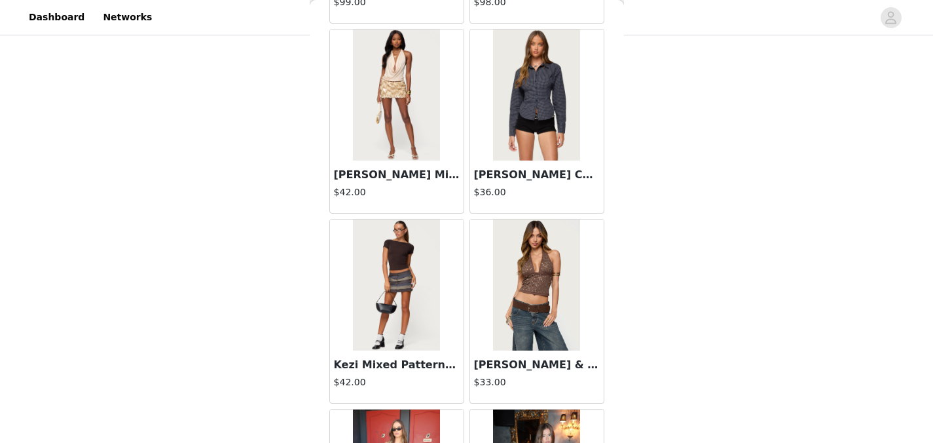
scroll to position [33853, 0]
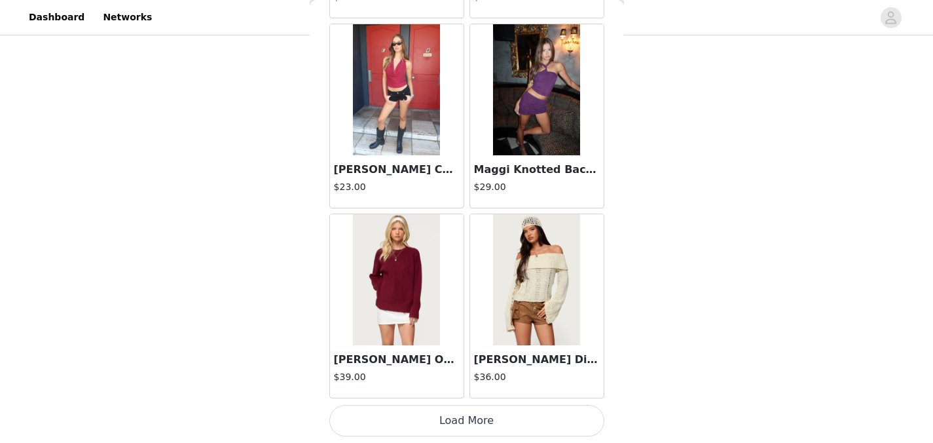
click at [443, 421] on button "Load More" at bounding box center [466, 420] width 275 height 31
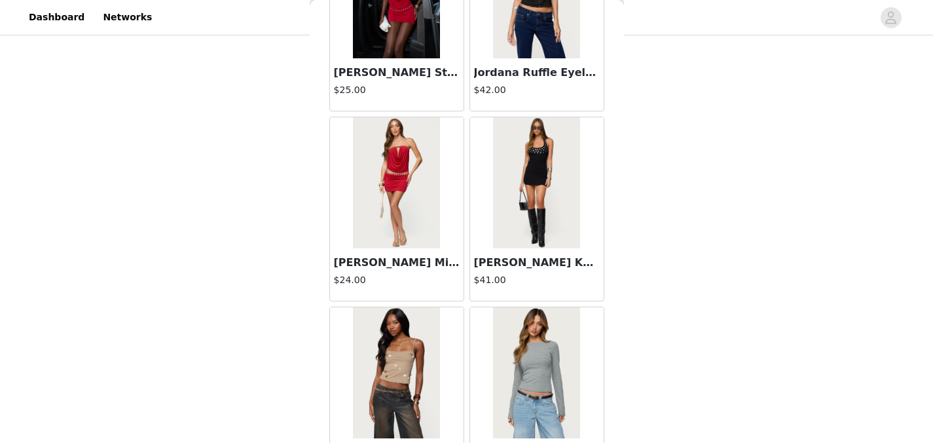
scroll to position [35753, 0]
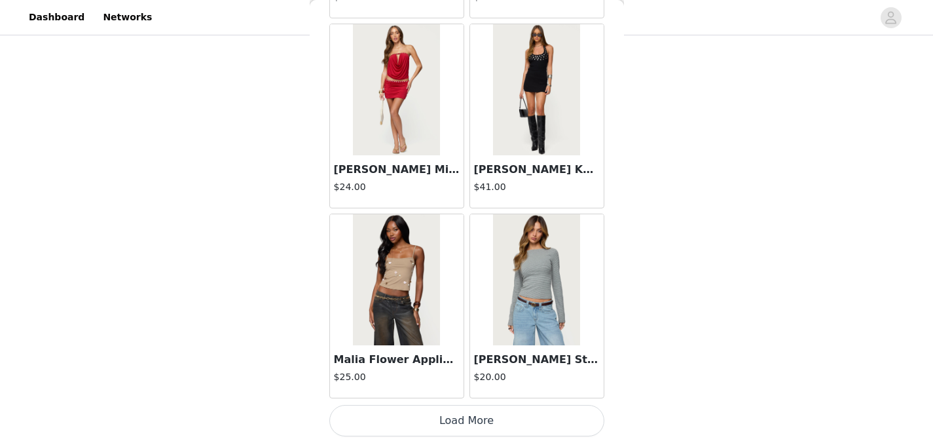
click at [434, 416] on button "Load More" at bounding box center [466, 420] width 275 height 31
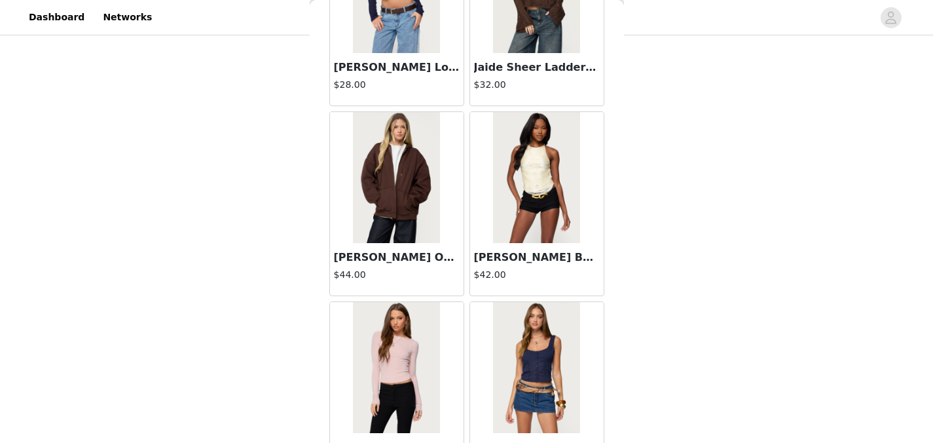
scroll to position [37652, 0]
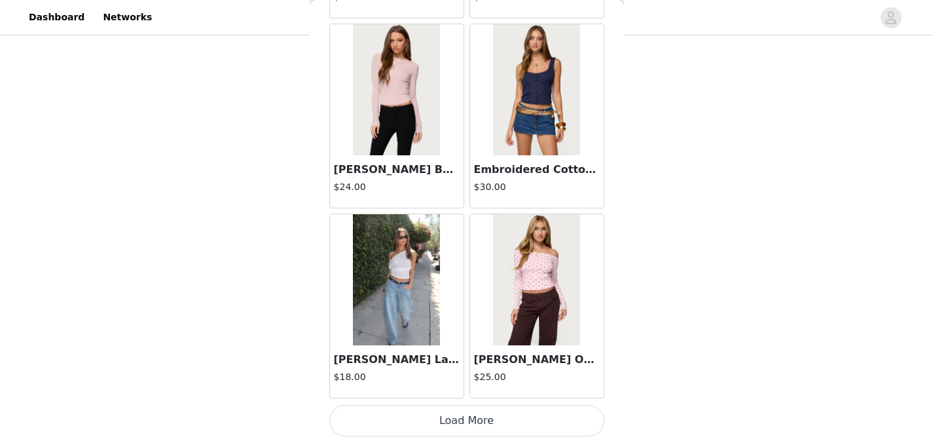
click at [434, 424] on button "Load More" at bounding box center [466, 420] width 275 height 31
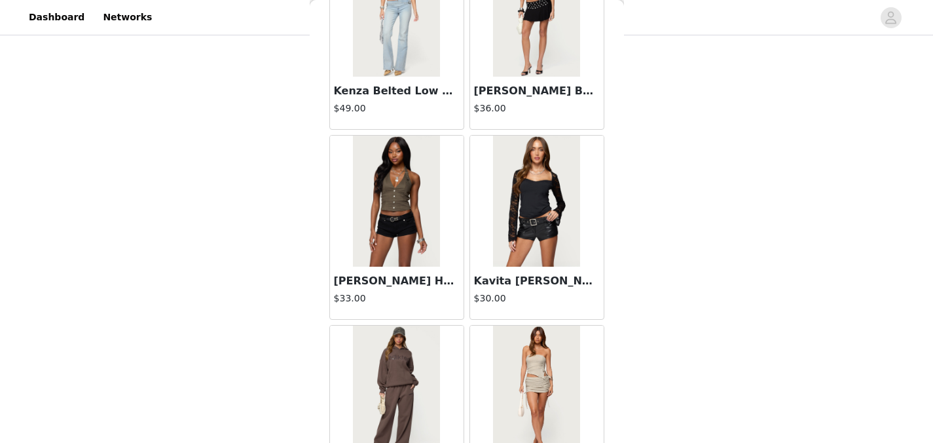
scroll to position [39552, 0]
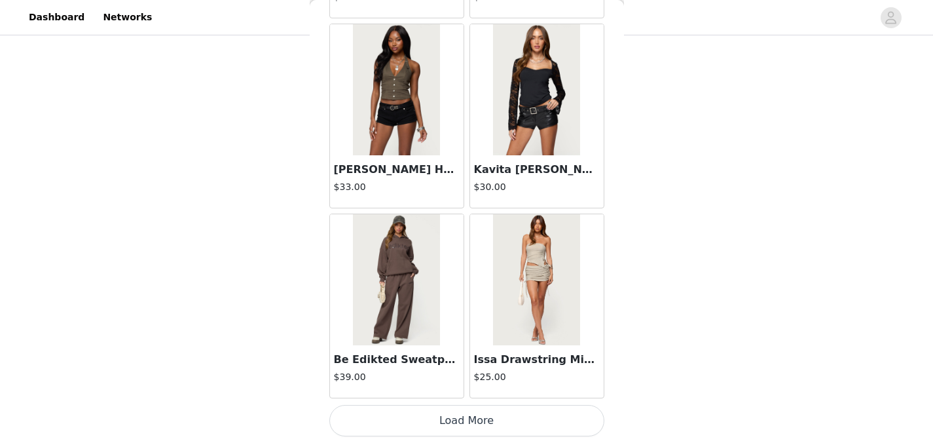
click at [442, 414] on button "Load More" at bounding box center [466, 420] width 275 height 31
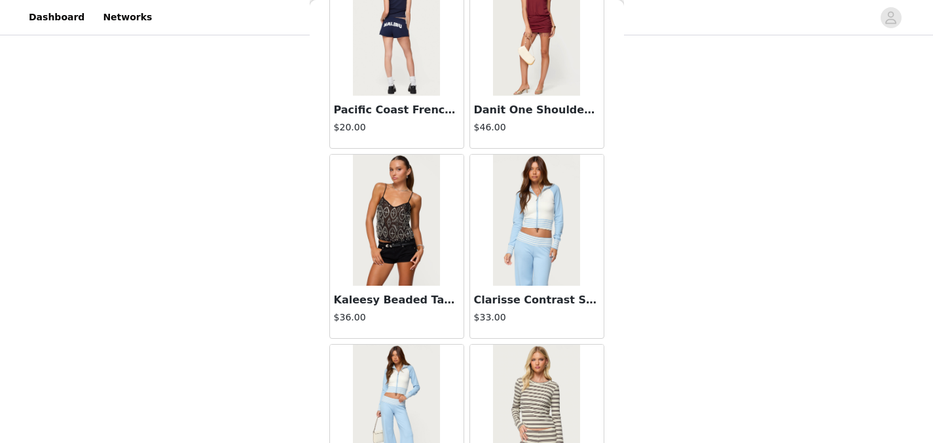
scroll to position [41451, 0]
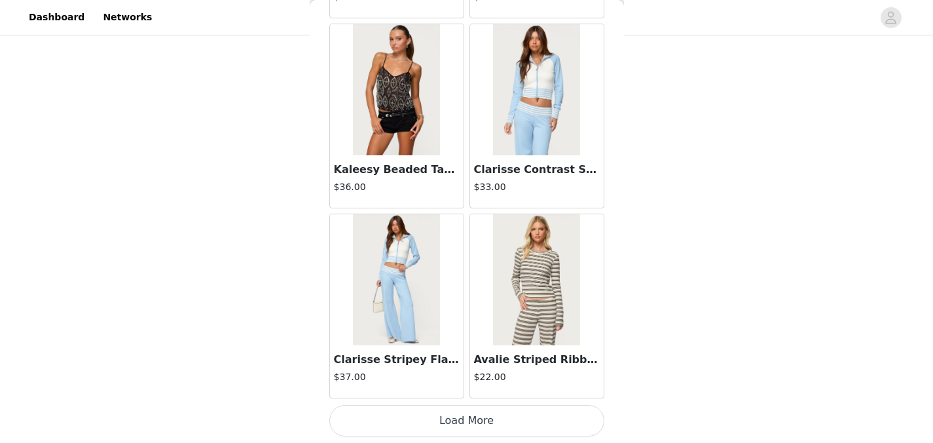
click at [451, 417] on button "Load More" at bounding box center [466, 420] width 275 height 31
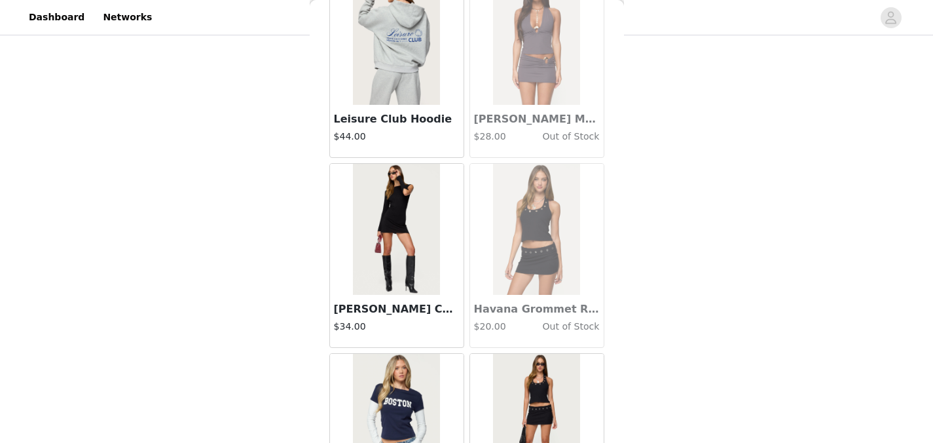
scroll to position [43351, 0]
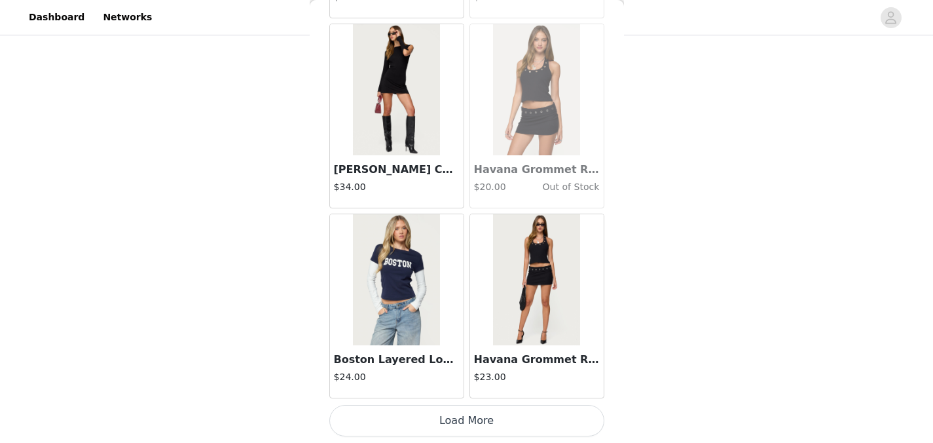
click at [450, 422] on button "Load More" at bounding box center [466, 420] width 275 height 31
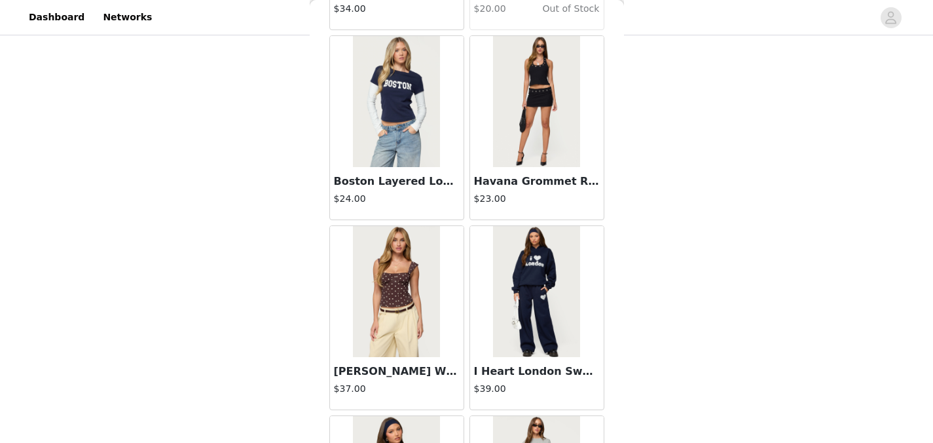
scroll to position [43559, 0]
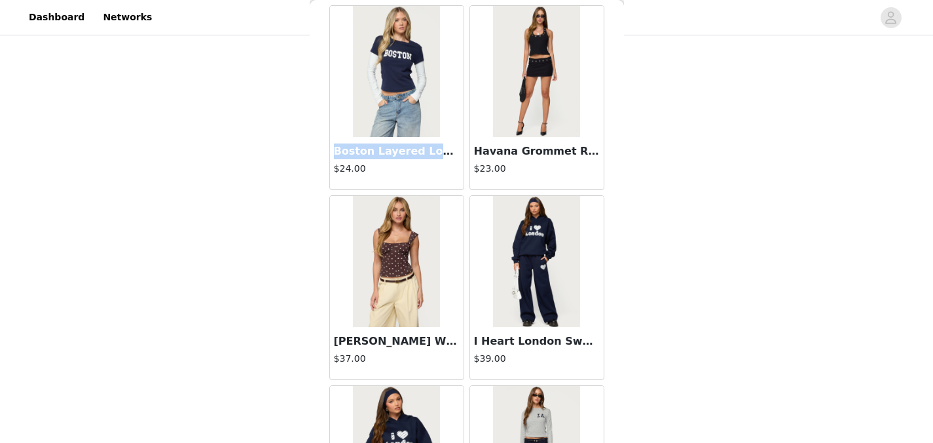
drag, startPoint x: 443, startPoint y: 153, endPoint x: 332, endPoint y: 155, distance: 110.7
click at [332, 155] on div "Boston Layered Long Sleeve T Shirt $24.00" at bounding box center [397, 163] width 134 height 52
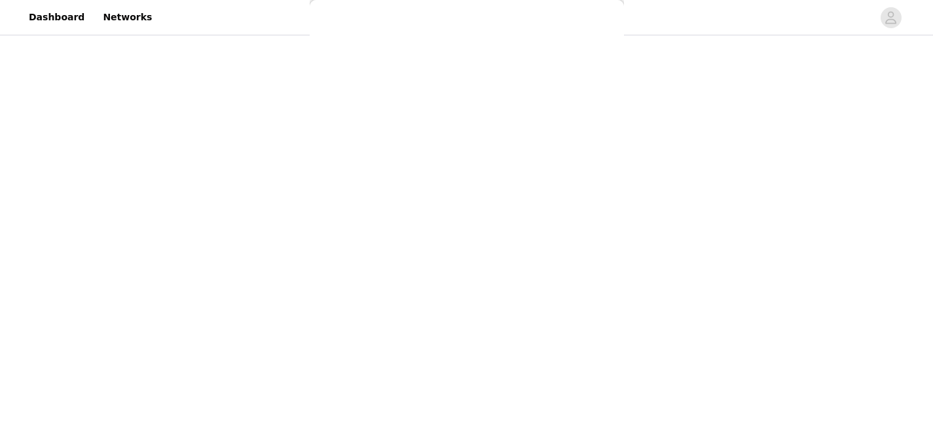
scroll to position [181, 0]
copy h3 "Boston Layered Long"
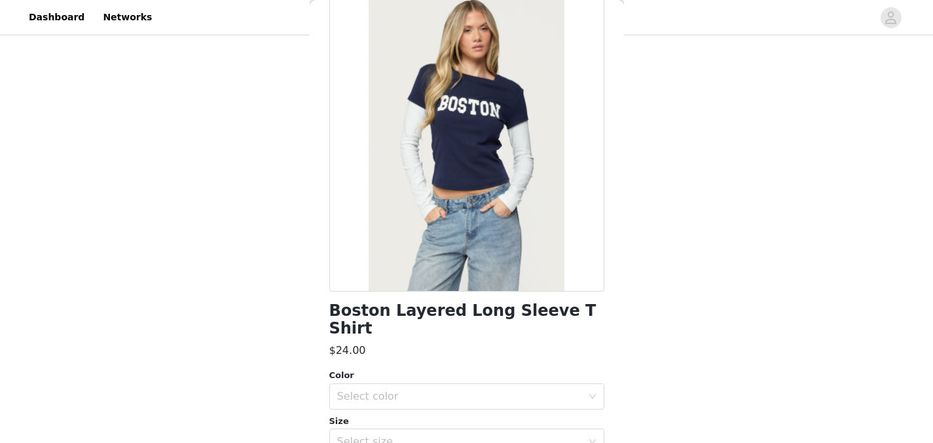
scroll to position [80, 0]
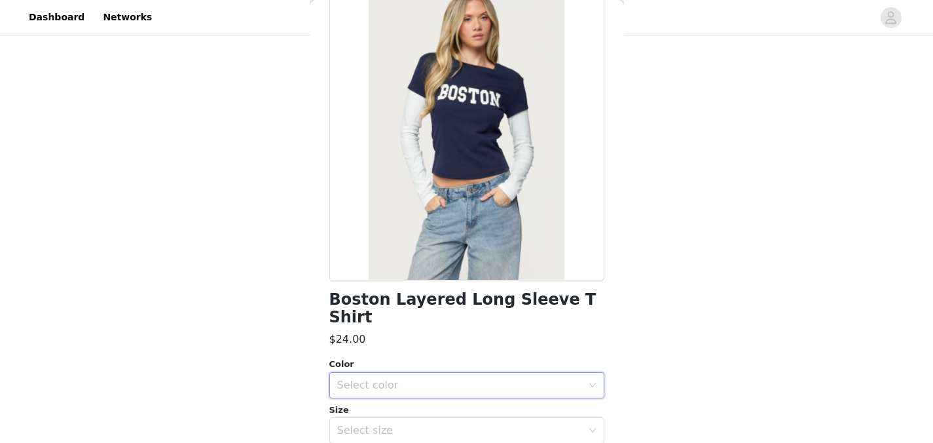
click at [390, 373] on div "Select color" at bounding box center [462, 385] width 251 height 25
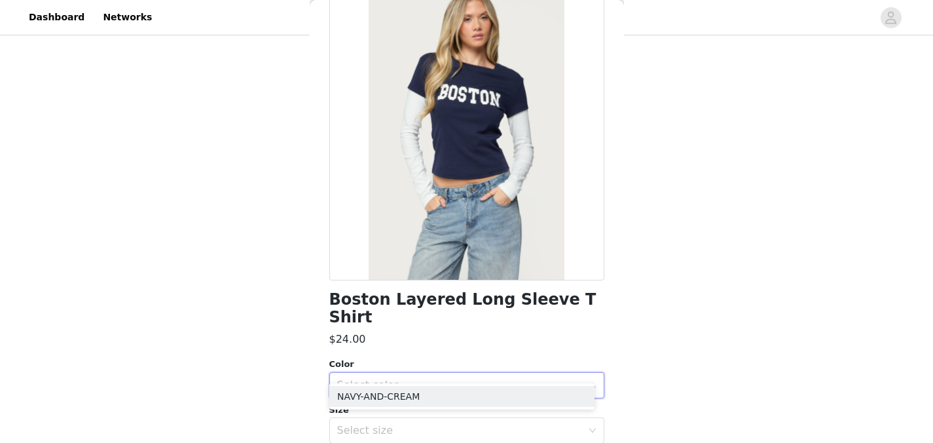
scroll to position [155, 0]
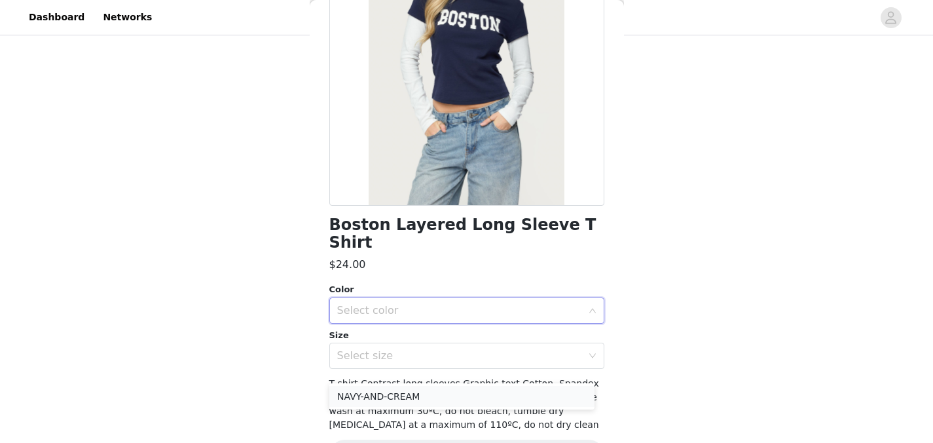
click at [402, 389] on li "NAVY-AND-CREAM" at bounding box center [461, 396] width 265 height 21
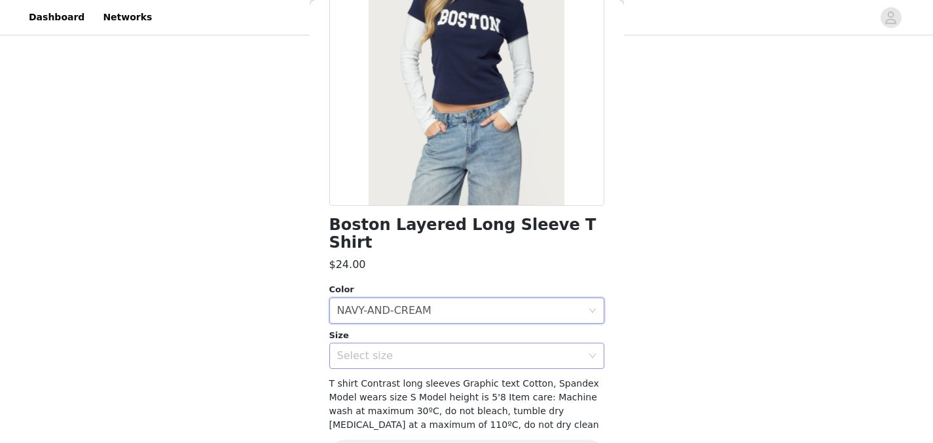
click at [409, 343] on div "Select size" at bounding box center [462, 355] width 251 height 25
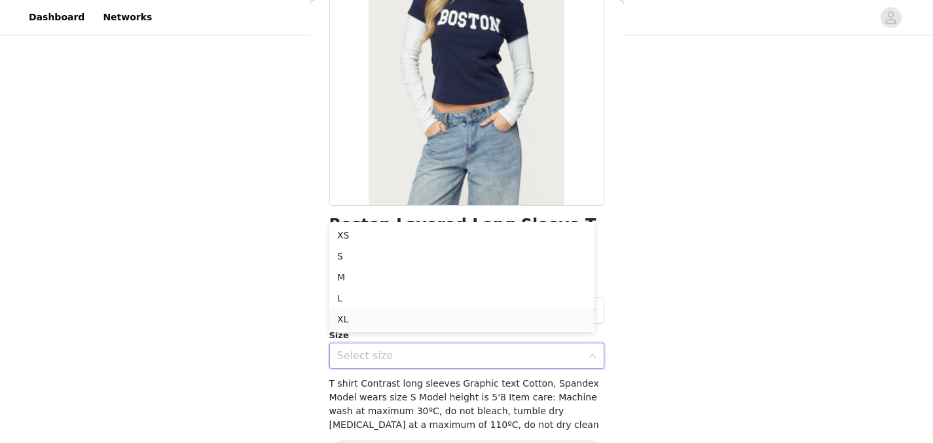
scroll to position [143, 0]
click at [421, 259] on li "S" at bounding box center [461, 256] width 265 height 21
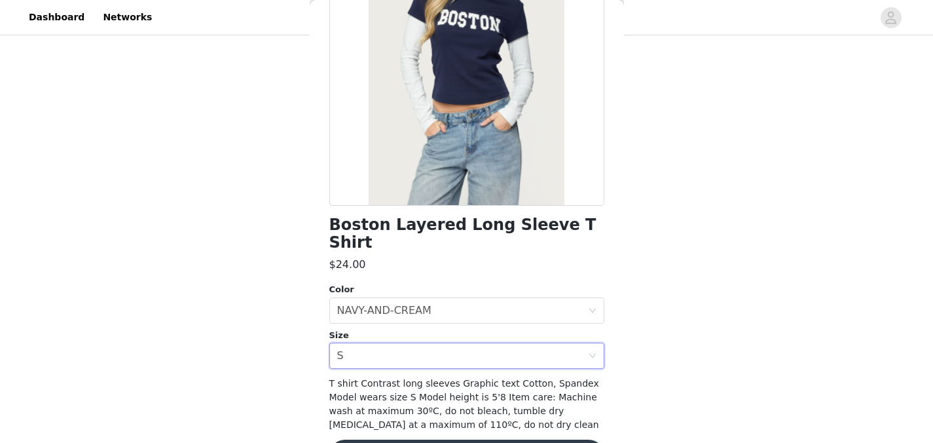
scroll to position [181, 0]
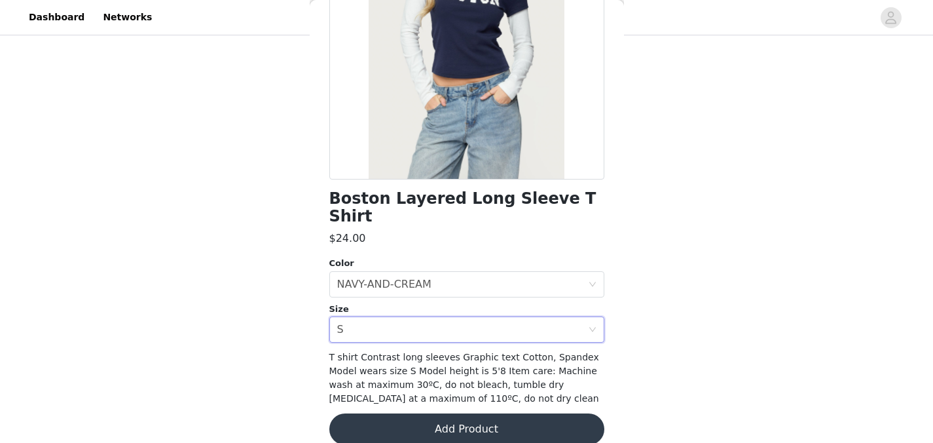
click at [518, 413] on button "Add Product" at bounding box center [466, 428] width 275 height 31
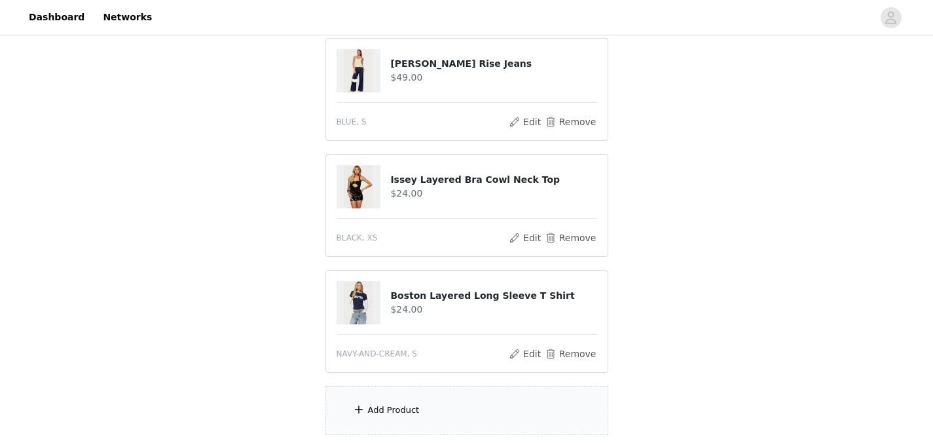
scroll to position [269, 0]
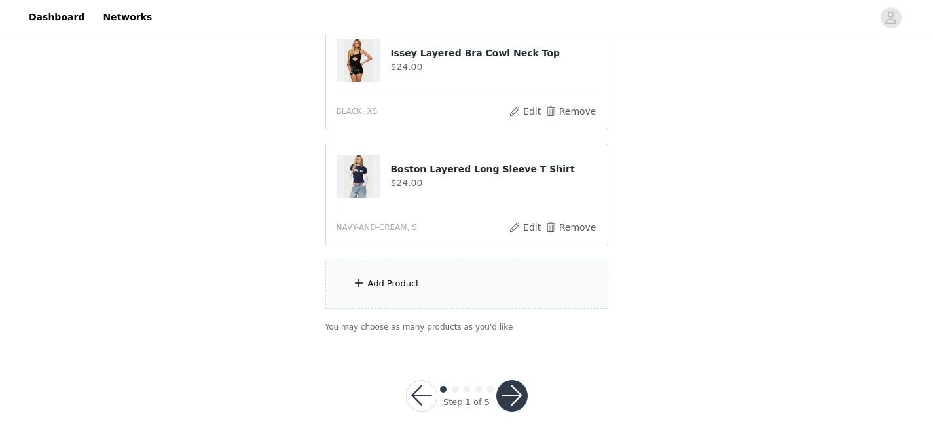
click at [497, 283] on div "Add Product" at bounding box center [467, 283] width 283 height 49
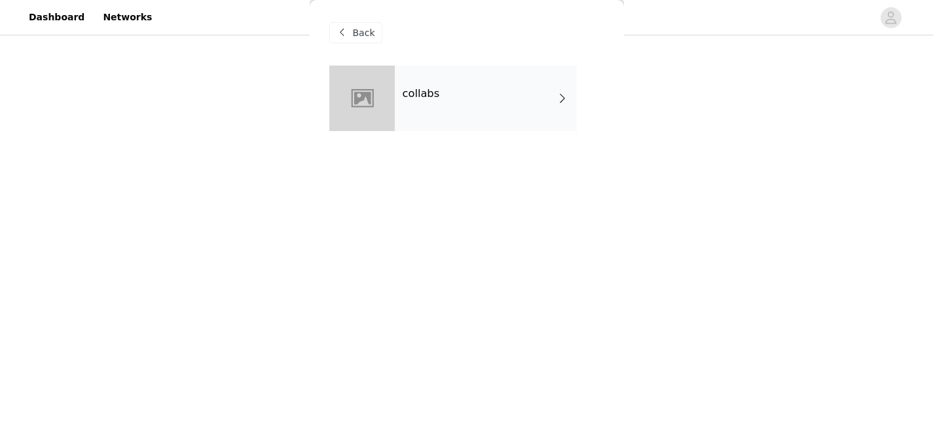
click at [515, 93] on div "collabs" at bounding box center [486, 99] width 182 height 66
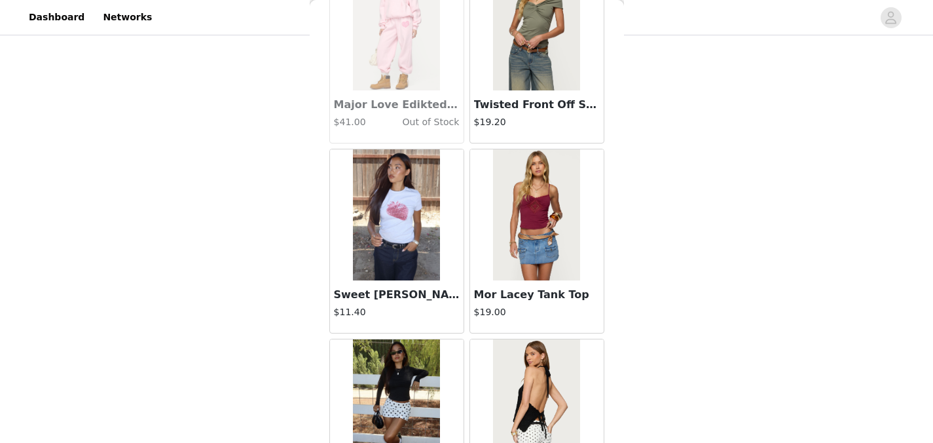
scroll to position [1562, 0]
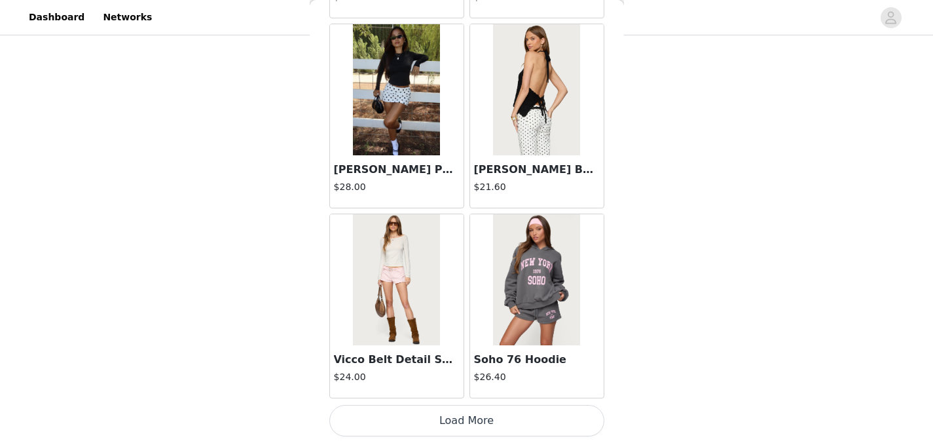
click at [496, 419] on button "Load More" at bounding box center [466, 420] width 275 height 31
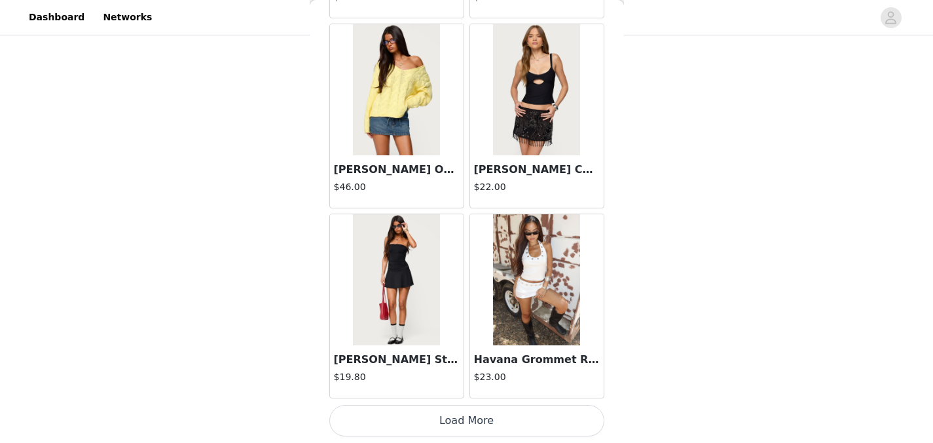
click at [472, 421] on button "Load More" at bounding box center [466, 420] width 275 height 31
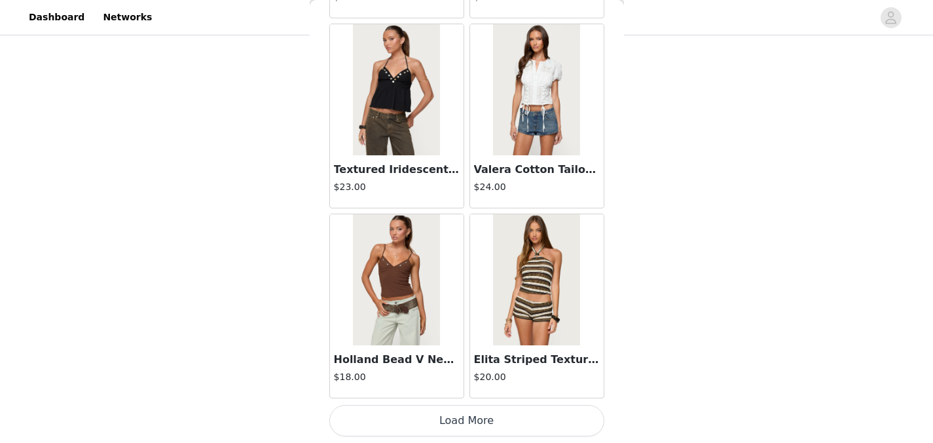
click at [472, 422] on button "Load More" at bounding box center [466, 420] width 275 height 31
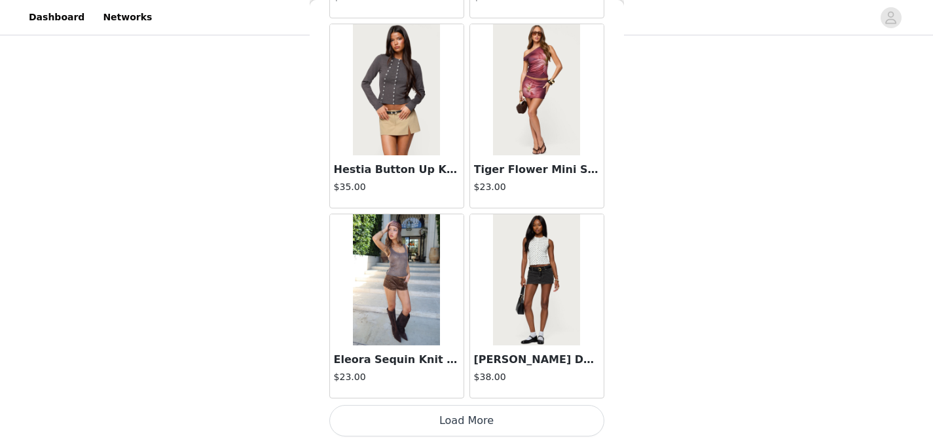
click at [474, 421] on button "Load More" at bounding box center [466, 420] width 275 height 31
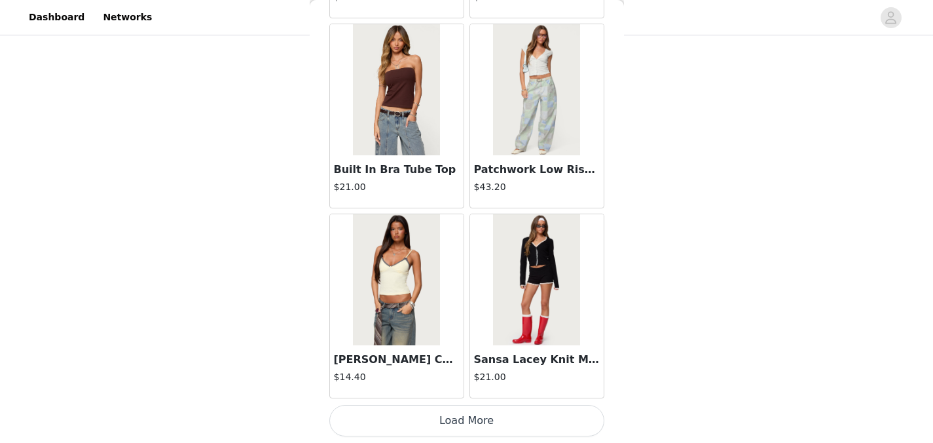
click at [474, 421] on button "Load More" at bounding box center [466, 420] width 275 height 31
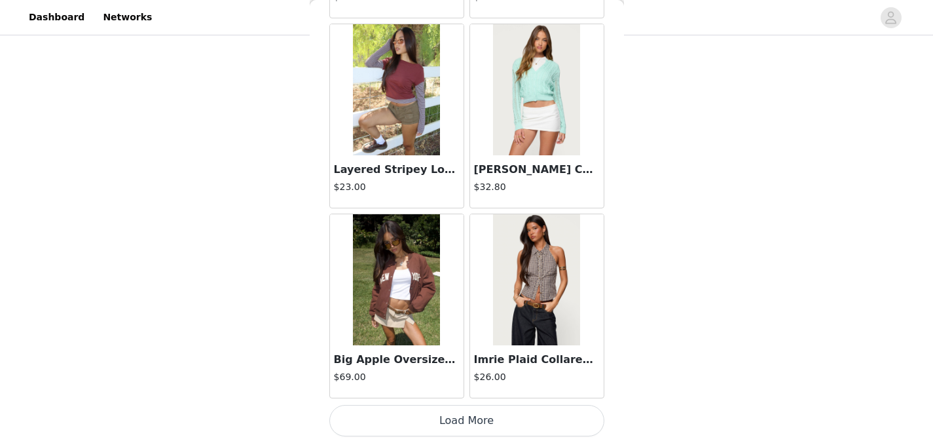
click at [476, 425] on button "Load More" at bounding box center [466, 420] width 275 height 31
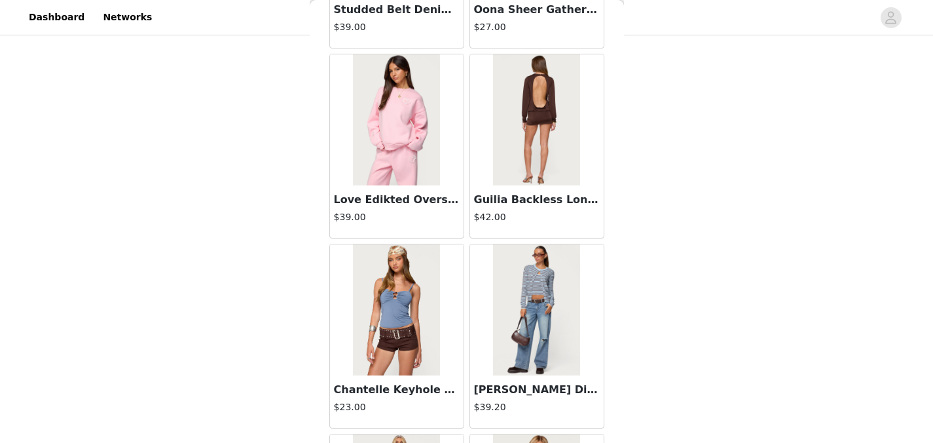
scroll to position [12959, 0]
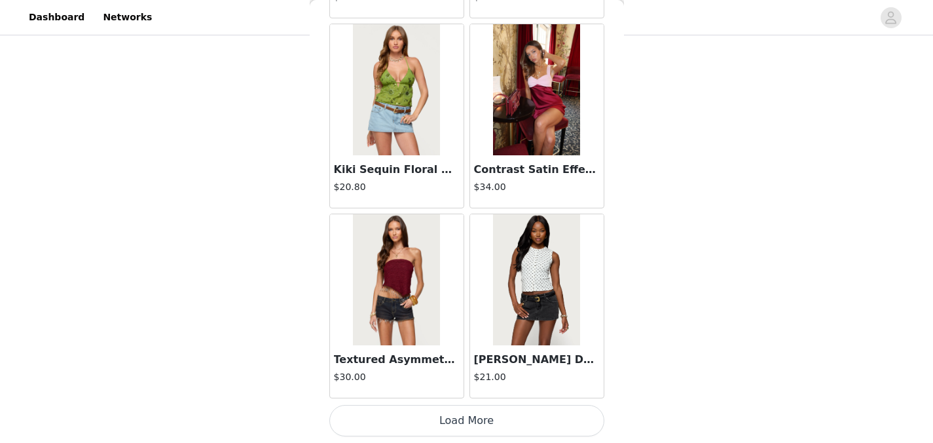
click at [476, 425] on button "Load More" at bounding box center [466, 420] width 275 height 31
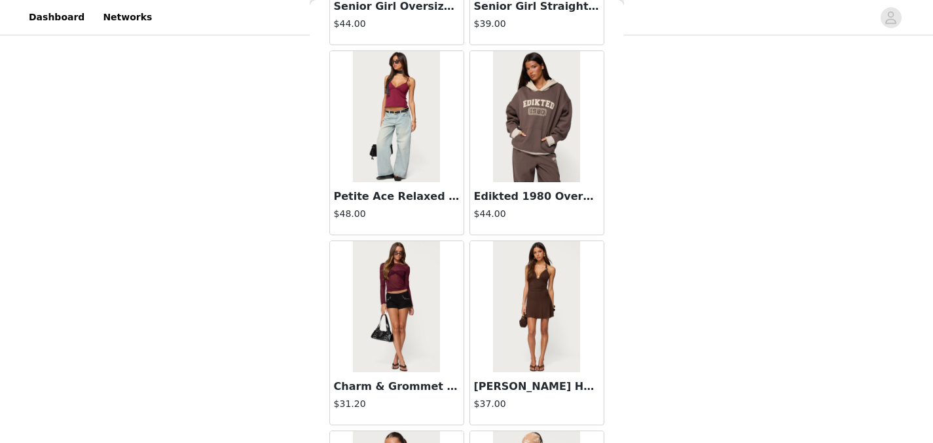
scroll to position [14858, 0]
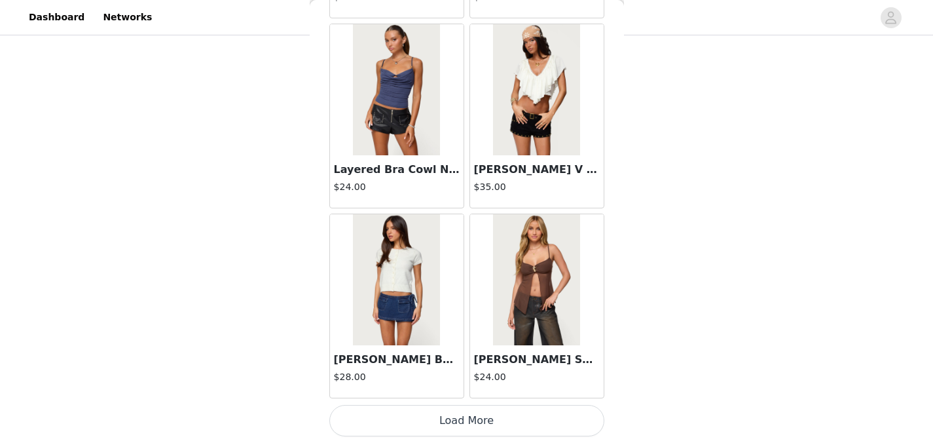
click at [475, 424] on button "Load More" at bounding box center [466, 420] width 275 height 31
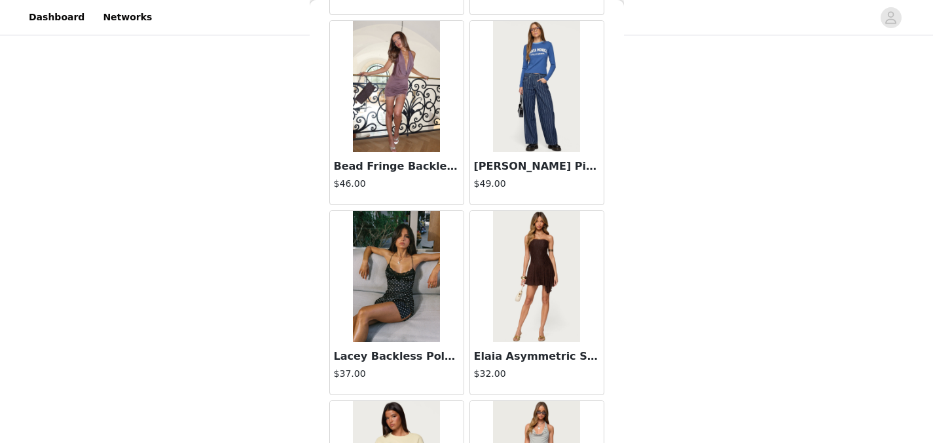
scroll to position [16758, 0]
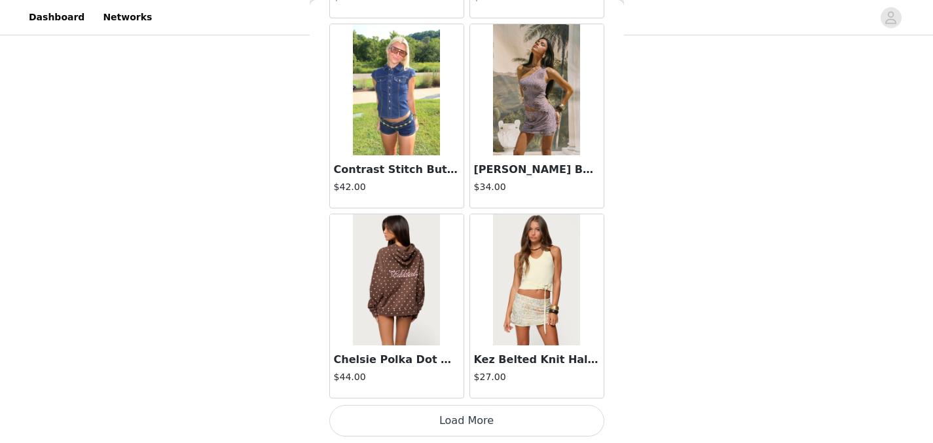
click at [475, 422] on button "Load More" at bounding box center [466, 420] width 275 height 31
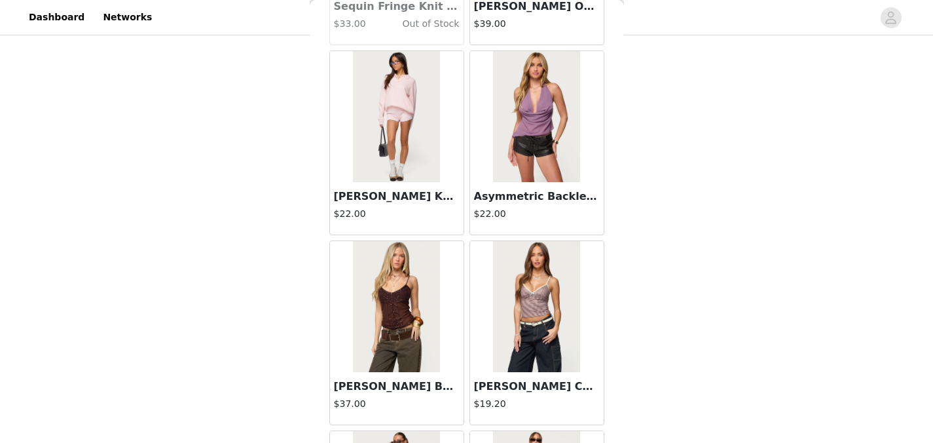
scroll to position [18657, 0]
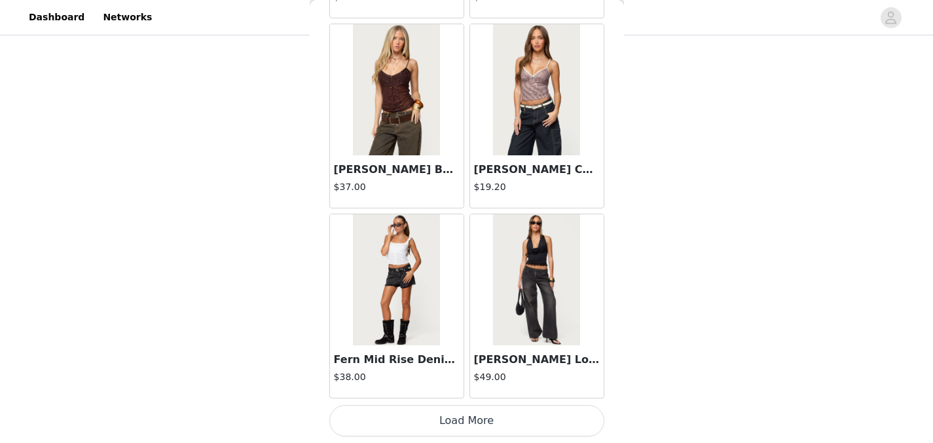
click at [479, 414] on button "Load More" at bounding box center [466, 420] width 275 height 31
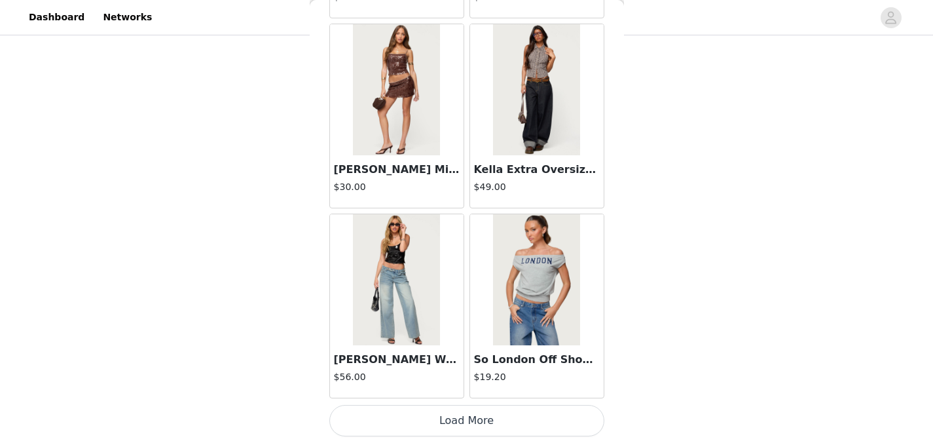
click at [479, 411] on button "Load More" at bounding box center [466, 420] width 275 height 31
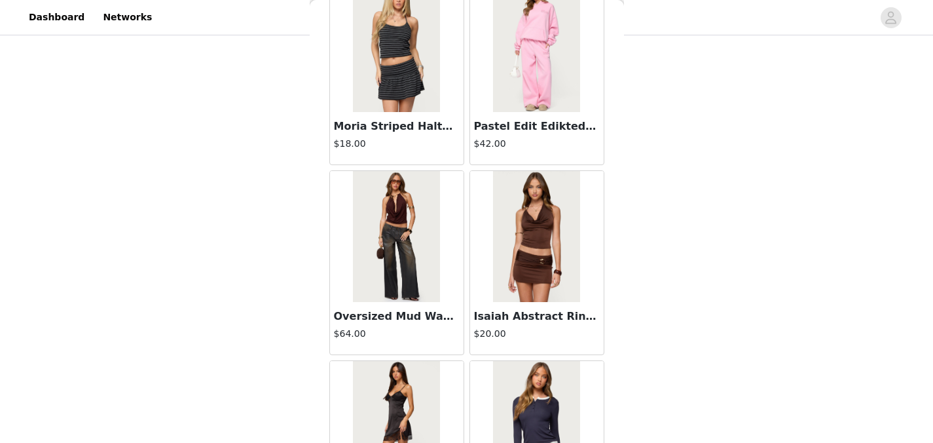
scroll to position [22456, 0]
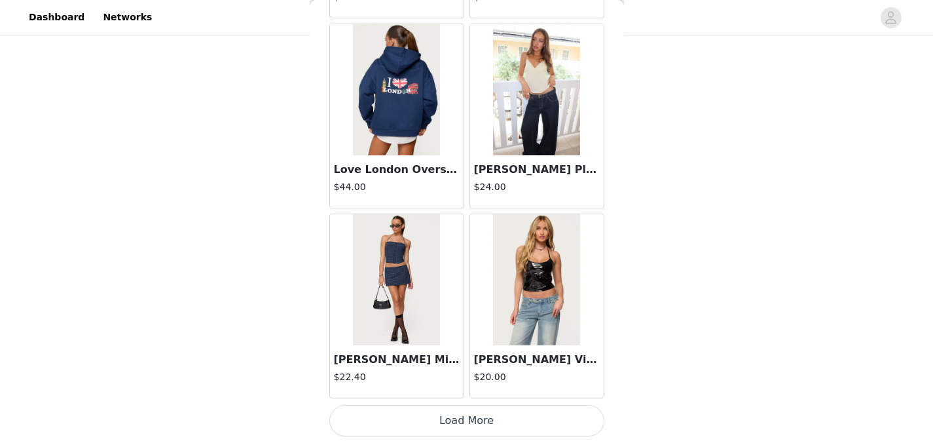
click at [479, 415] on button "Load More" at bounding box center [466, 420] width 275 height 31
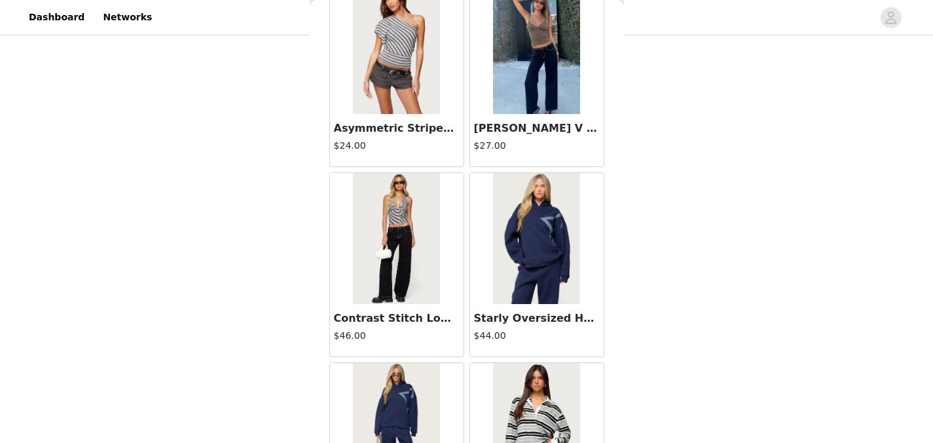
scroll to position [24356, 0]
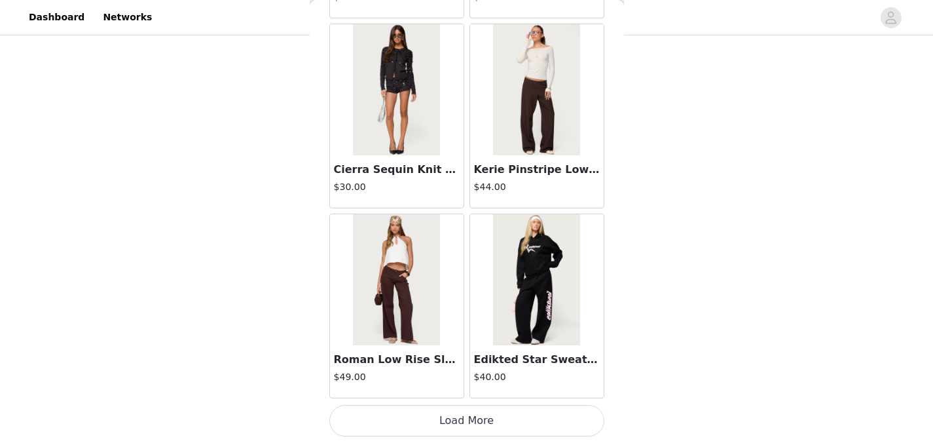
click at [478, 421] on button "Load More" at bounding box center [466, 420] width 275 height 31
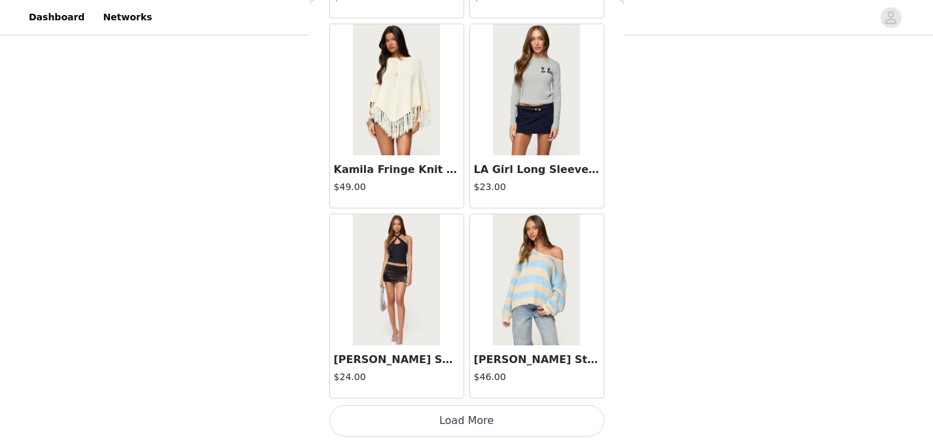
click at [478, 421] on button "Load More" at bounding box center [466, 420] width 275 height 31
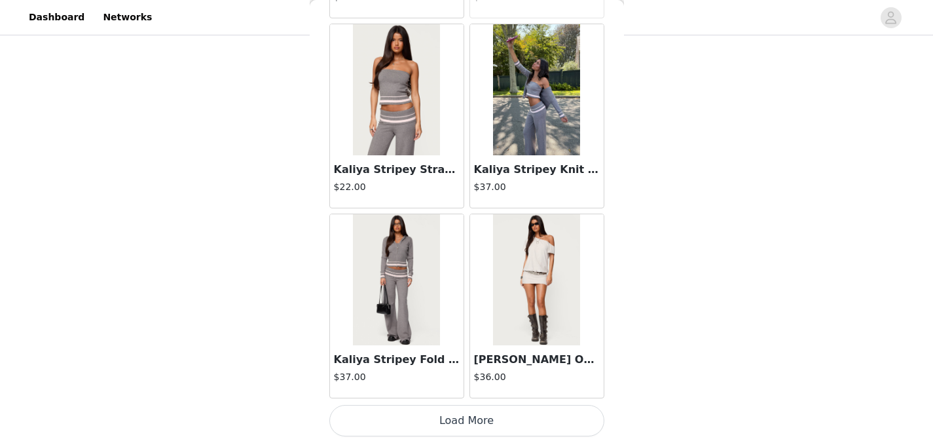
click at [478, 421] on button "Load More" at bounding box center [466, 420] width 275 height 31
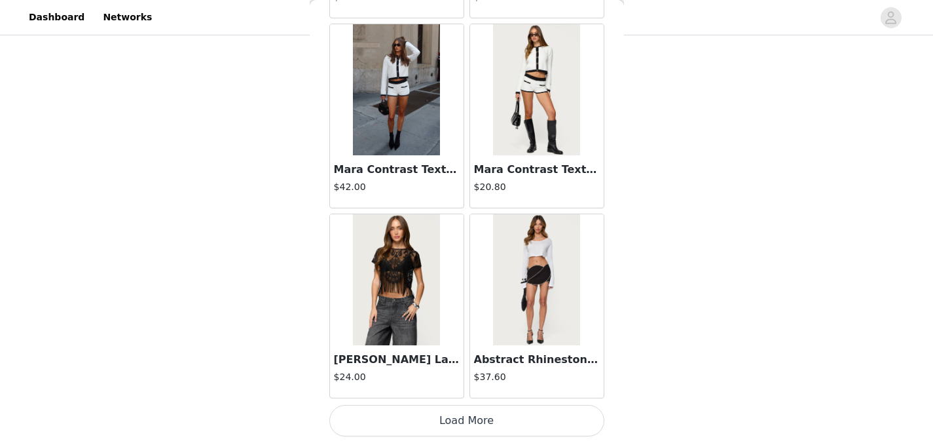
click at [478, 421] on button "Load More" at bounding box center [466, 420] width 275 height 31
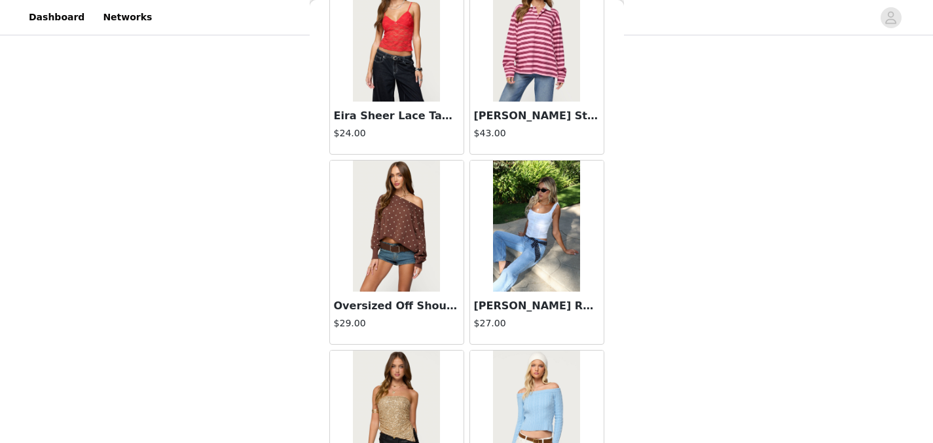
scroll to position [31954, 0]
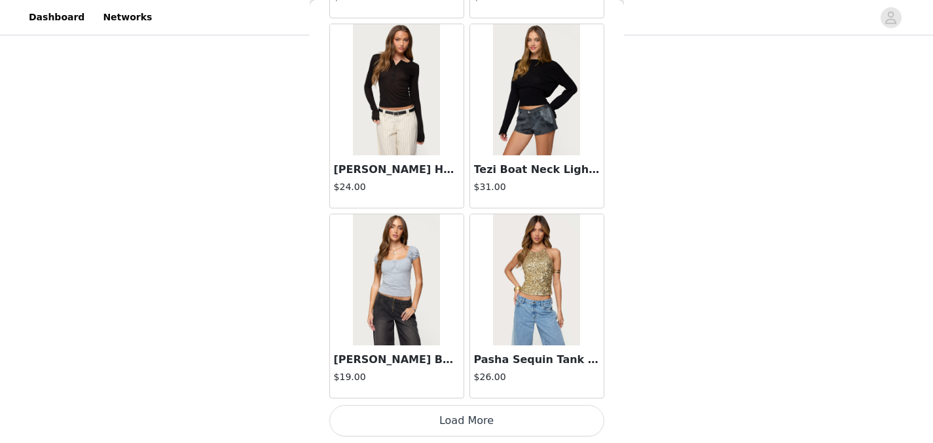
click at [476, 421] on button "Load More" at bounding box center [466, 420] width 275 height 31
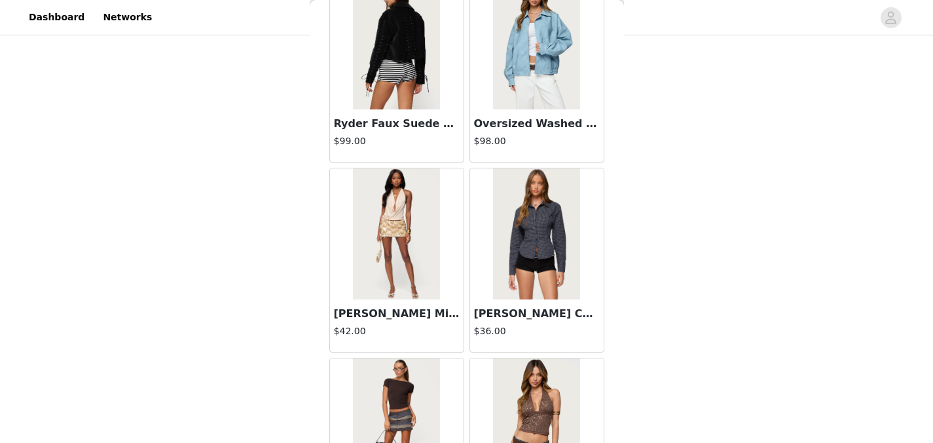
scroll to position [33853, 0]
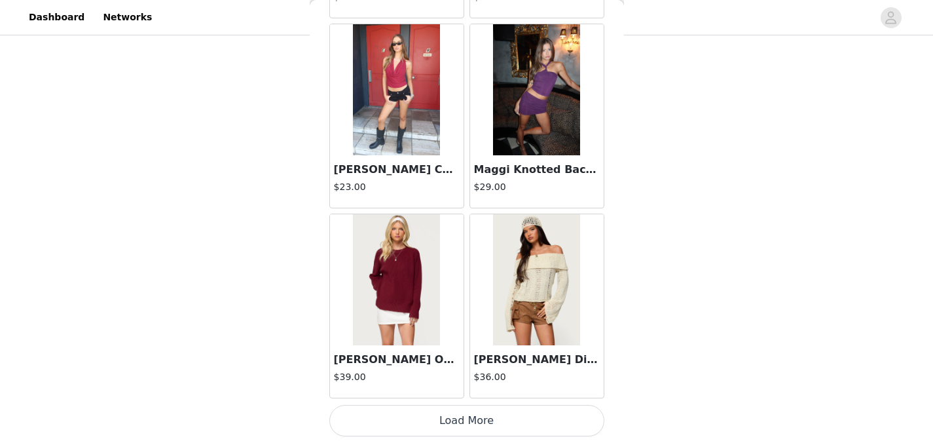
click at [485, 409] on button "Load More" at bounding box center [466, 420] width 275 height 31
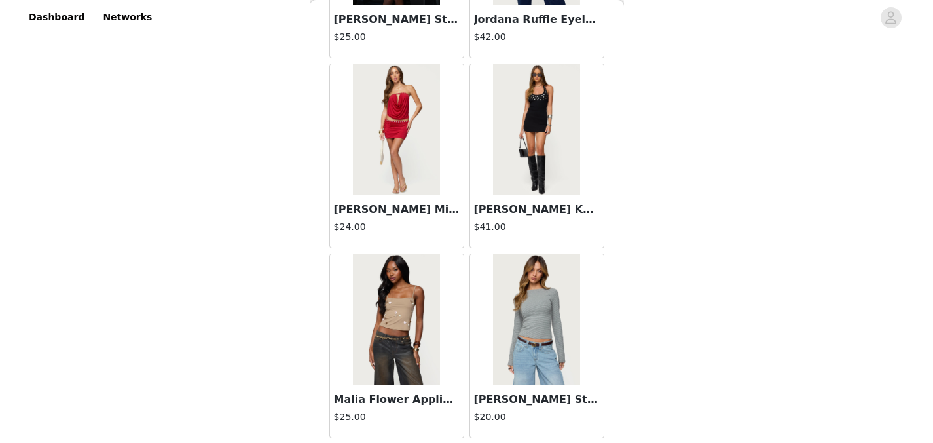
scroll to position [35753, 0]
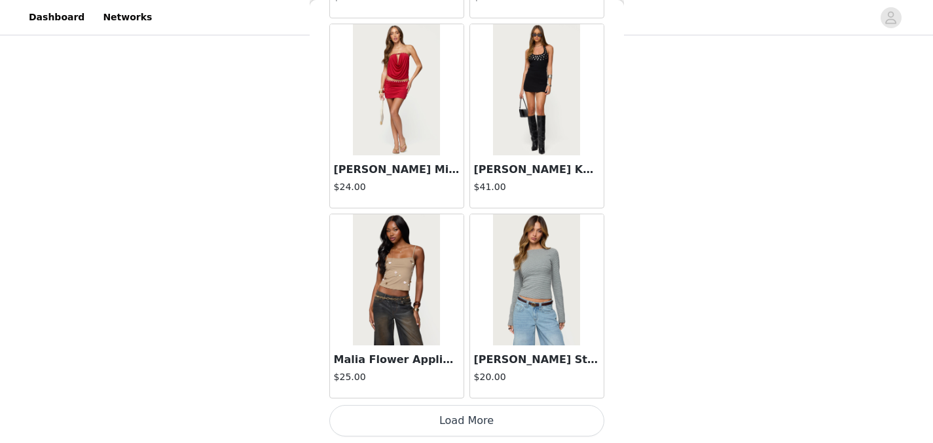
click at [473, 415] on button "Load More" at bounding box center [466, 420] width 275 height 31
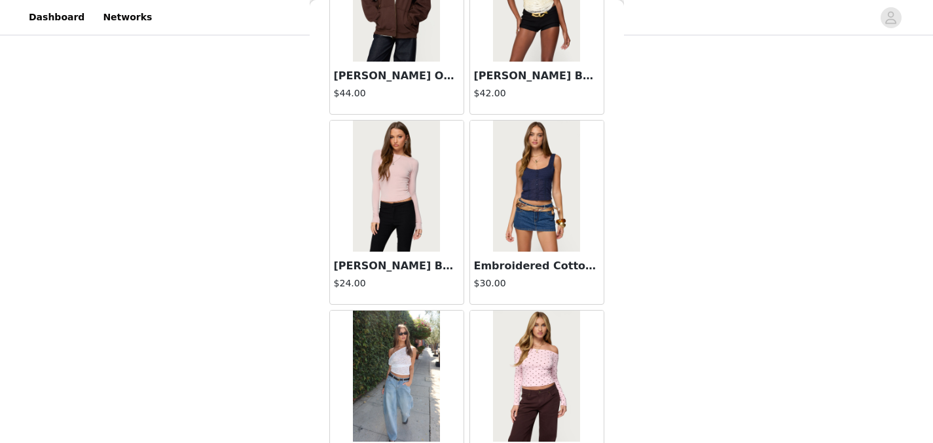
scroll to position [37652, 0]
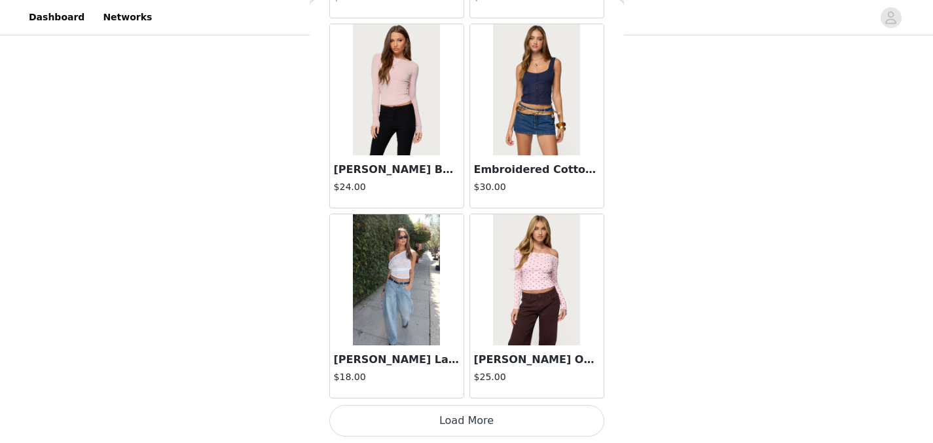
click at [472, 415] on button "Load More" at bounding box center [466, 420] width 275 height 31
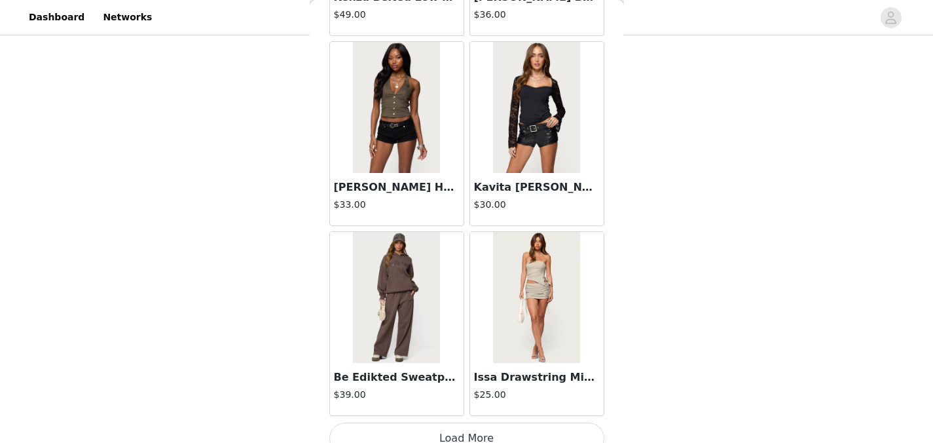
scroll to position [39552, 0]
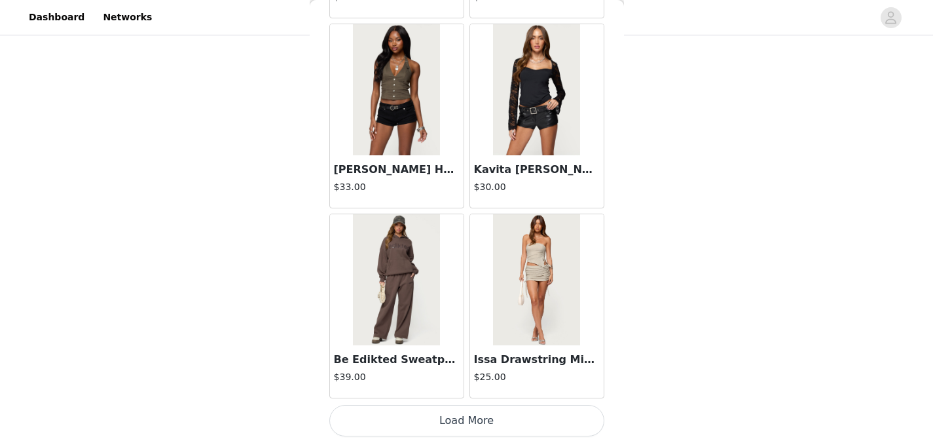
click at [463, 428] on button "Load More" at bounding box center [466, 420] width 275 height 31
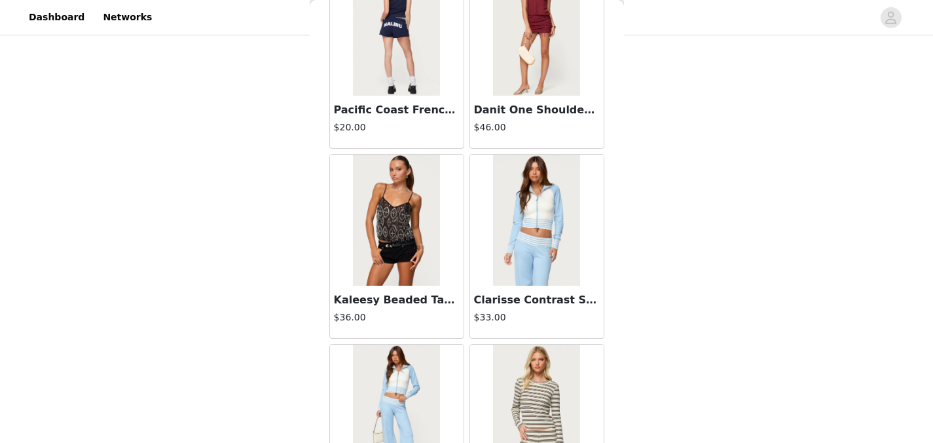
scroll to position [41451, 0]
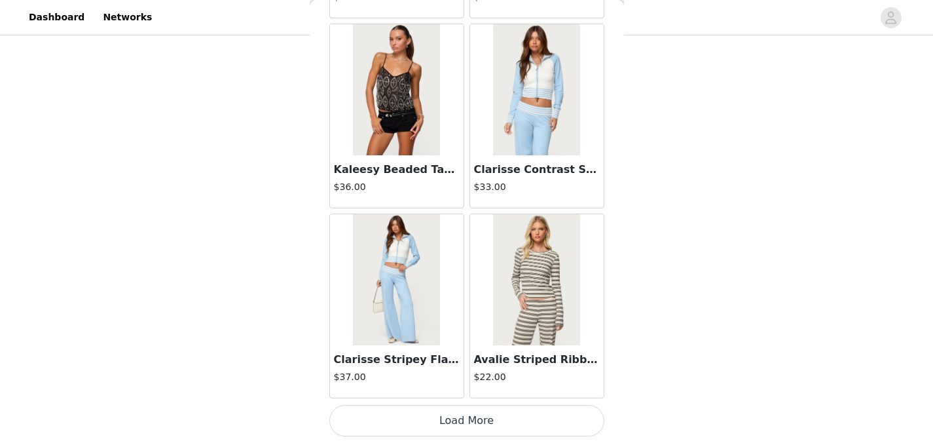
click at [455, 411] on button "Load More" at bounding box center [466, 420] width 275 height 31
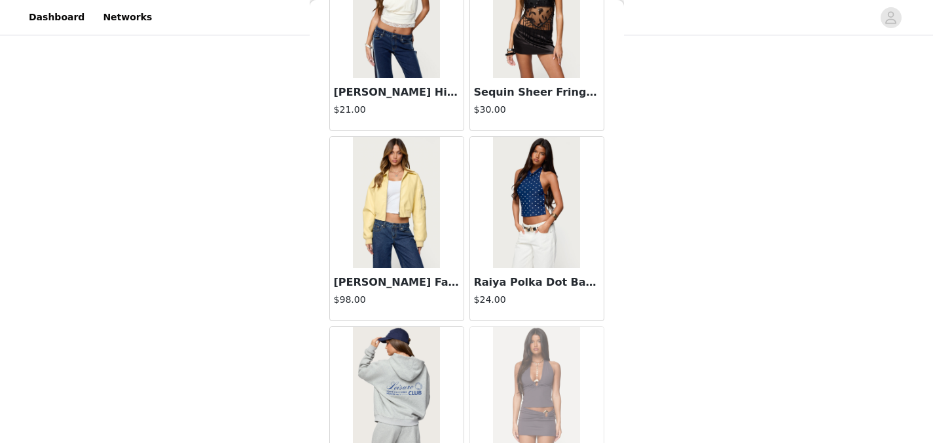
scroll to position [43351, 0]
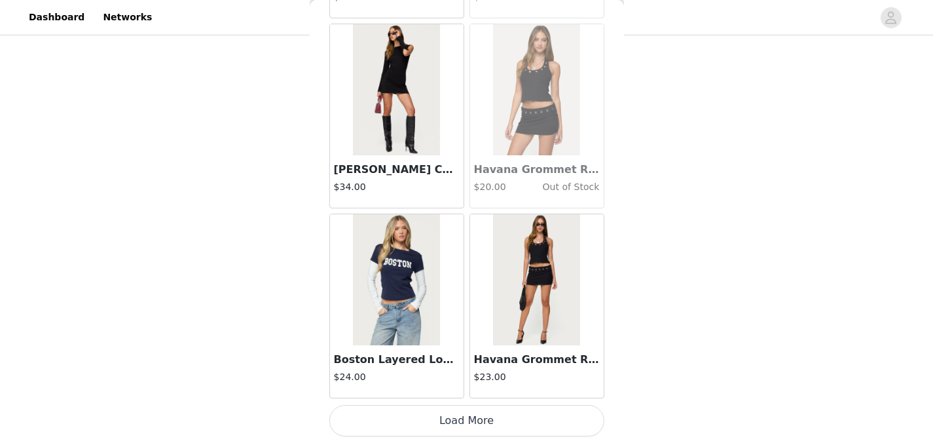
click at [450, 429] on button "Load More" at bounding box center [466, 420] width 275 height 31
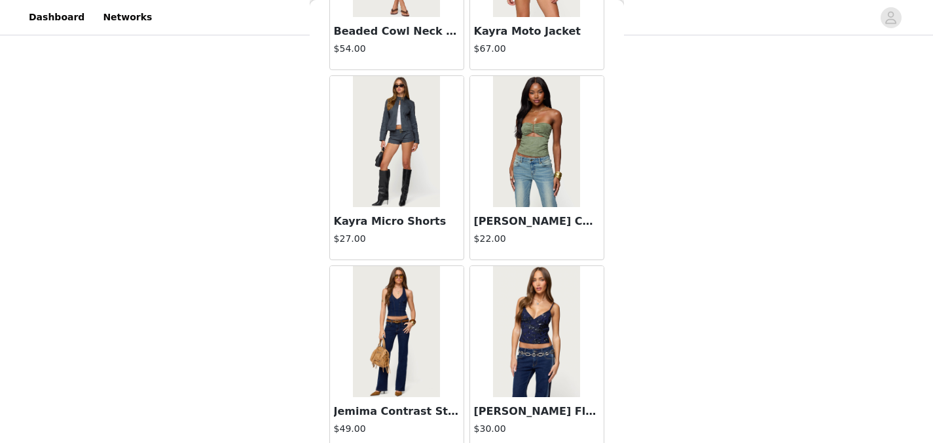
scroll to position [35321, 0]
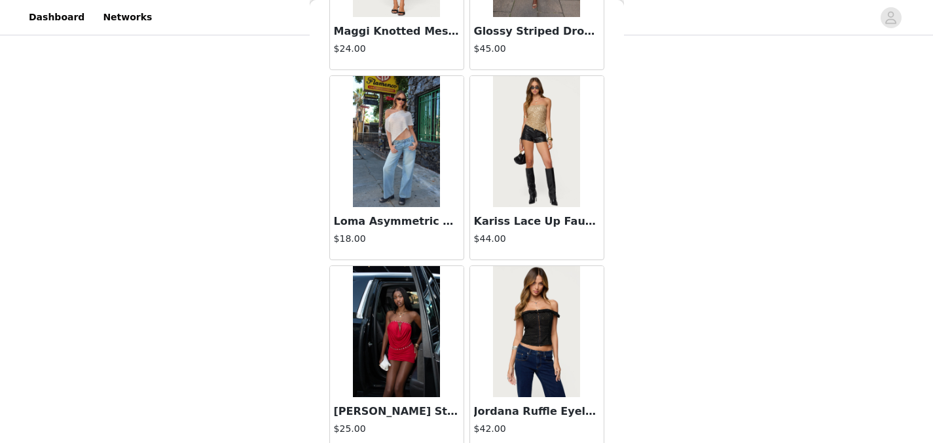
click at [527, 224] on h3 "Kariss Lace Up Faux Leather Micro Shorts" at bounding box center [537, 222] width 126 height 16
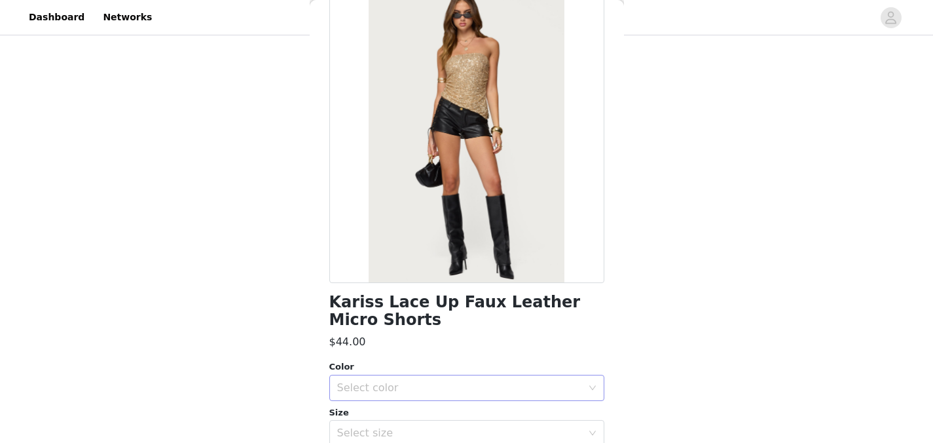
scroll to position [212, 0]
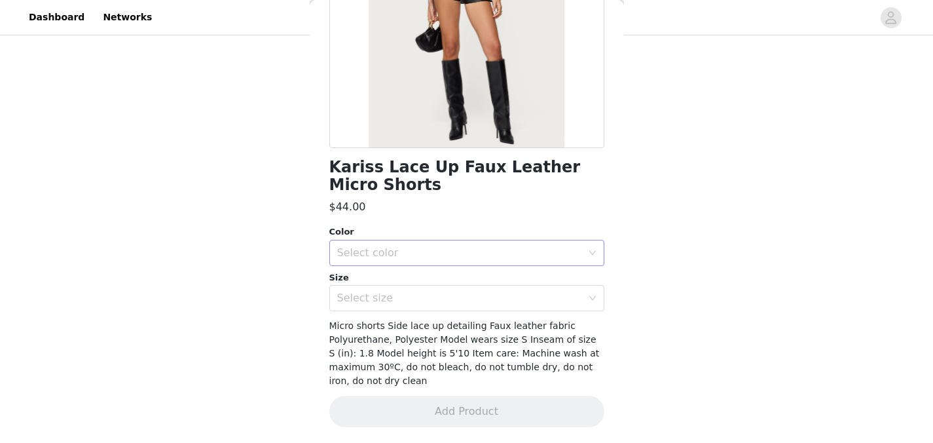
click at [445, 256] on div "Select color" at bounding box center [459, 252] width 245 height 13
click at [436, 276] on li "BLACK" at bounding box center [461, 281] width 265 height 21
click at [436, 290] on div "Select size" at bounding box center [462, 298] width 251 height 25
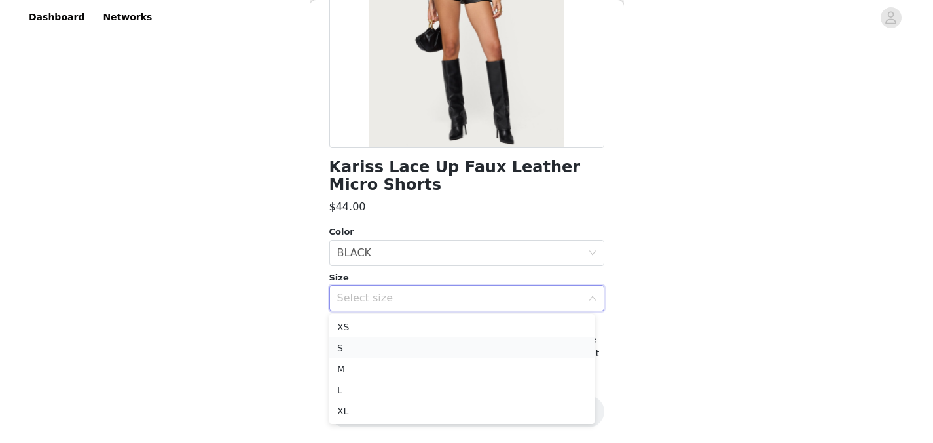
click at [413, 348] on li "S" at bounding box center [461, 347] width 265 height 21
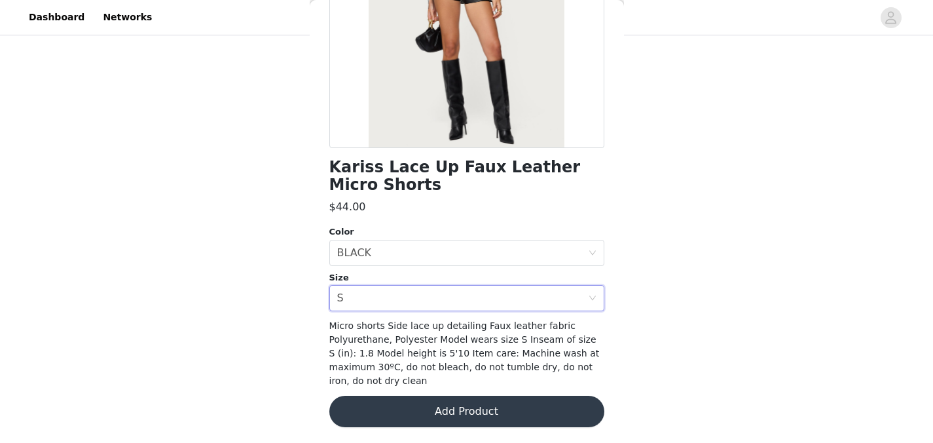
click at [493, 415] on button "Add Product" at bounding box center [466, 411] width 275 height 31
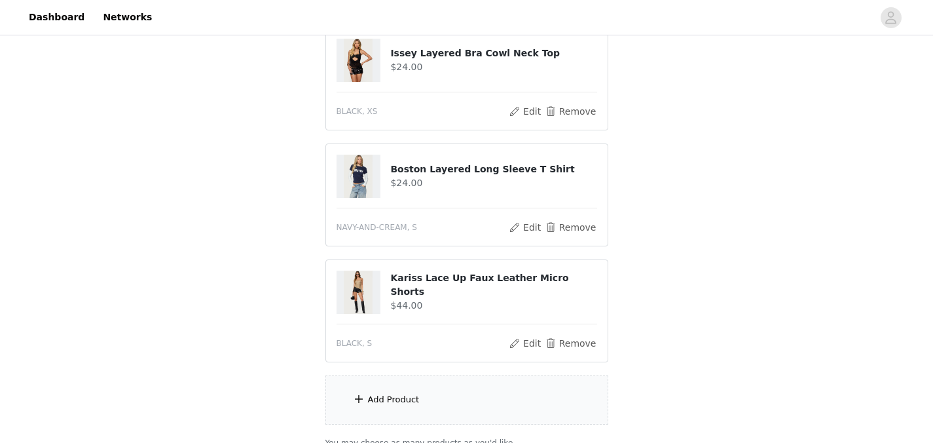
click at [479, 394] on div "Add Product" at bounding box center [467, 399] width 283 height 49
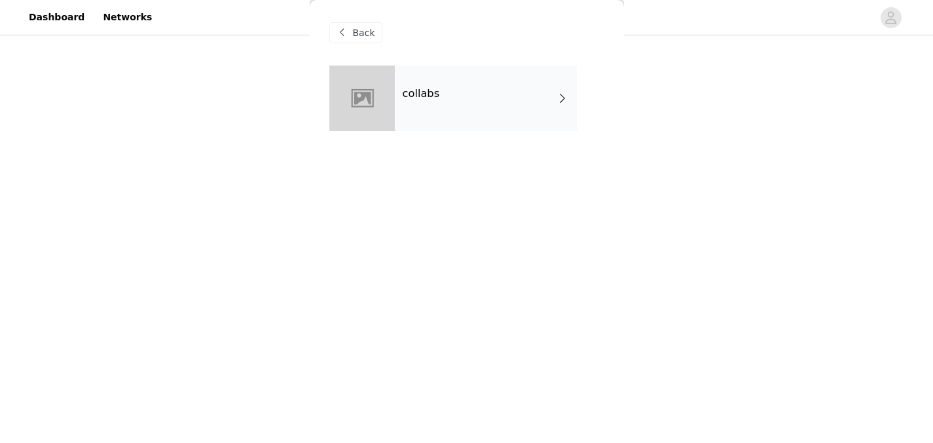
click at [524, 96] on div "collabs" at bounding box center [486, 99] width 182 height 66
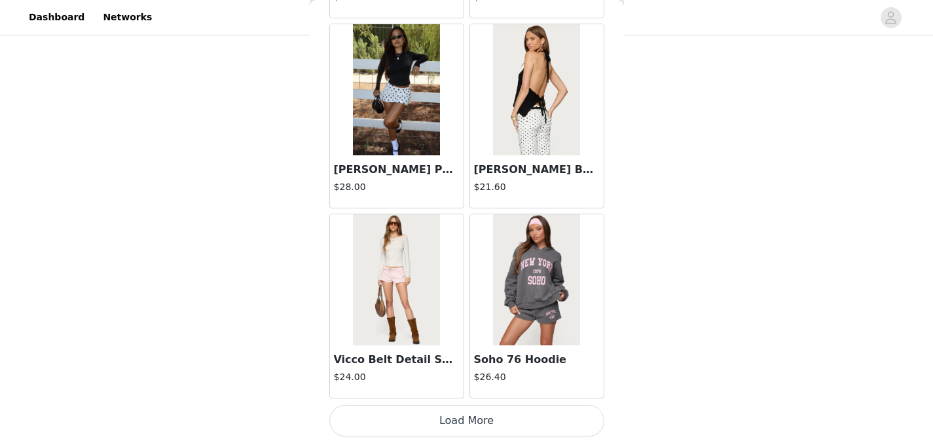
click at [472, 413] on button "Load More" at bounding box center [466, 420] width 275 height 31
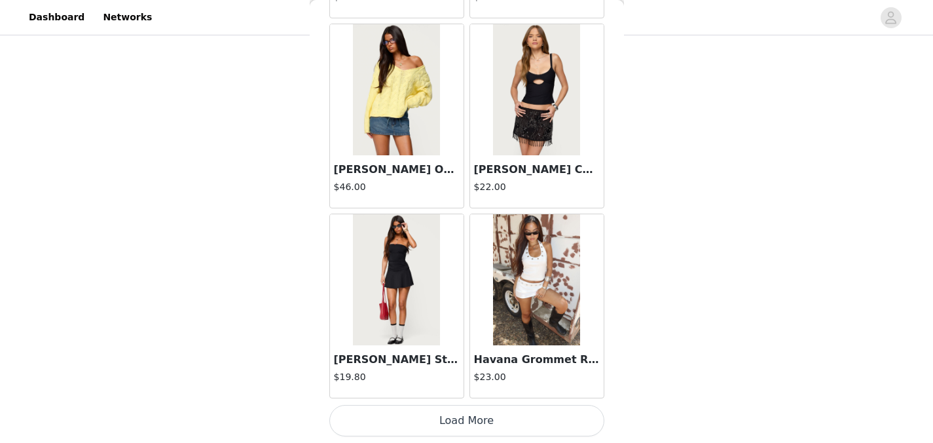
click at [471, 419] on button "Load More" at bounding box center [466, 420] width 275 height 31
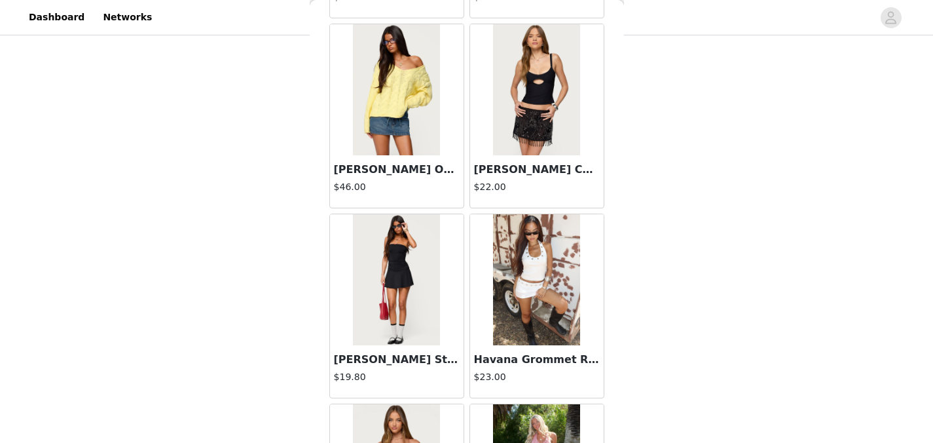
scroll to position [5361, 0]
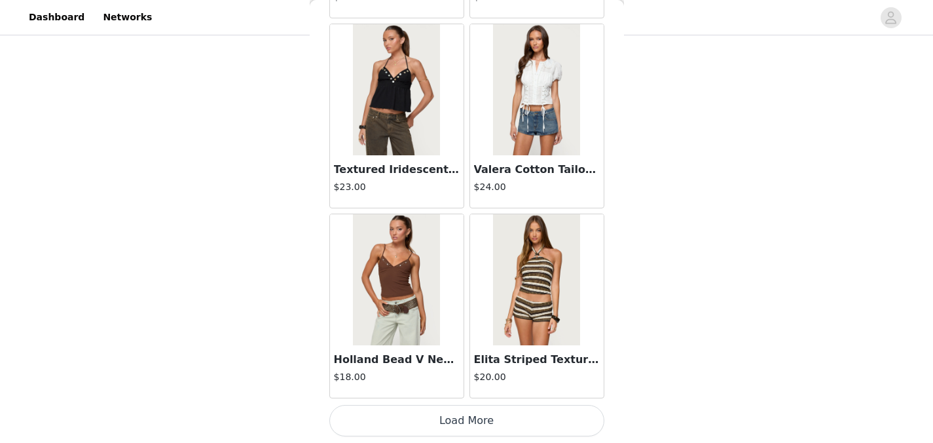
click at [544, 430] on button "Load More" at bounding box center [466, 420] width 275 height 31
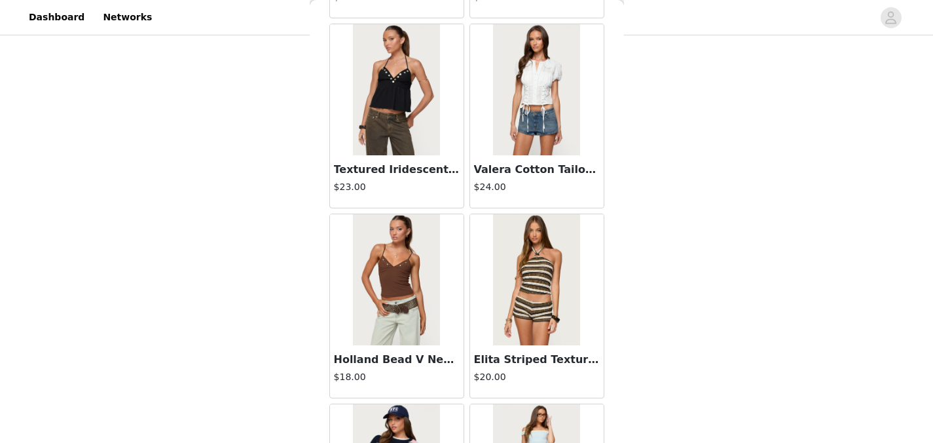
scroll to position [7260, 0]
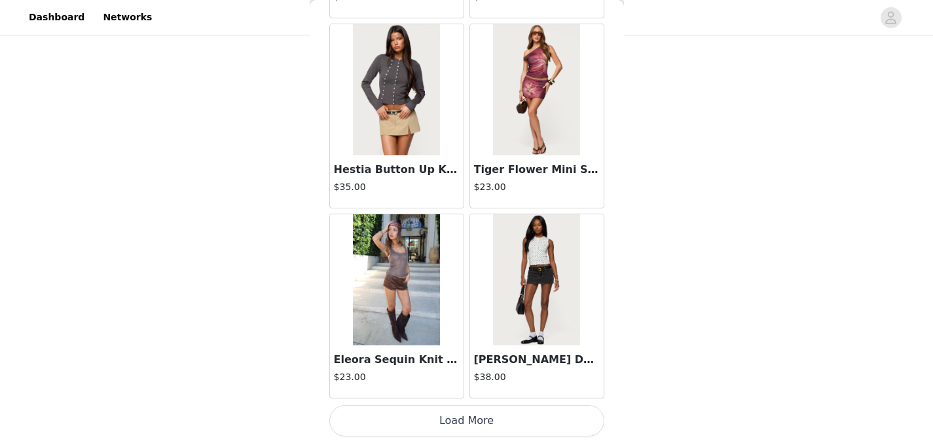
click at [542, 425] on button "Load More" at bounding box center [466, 420] width 275 height 31
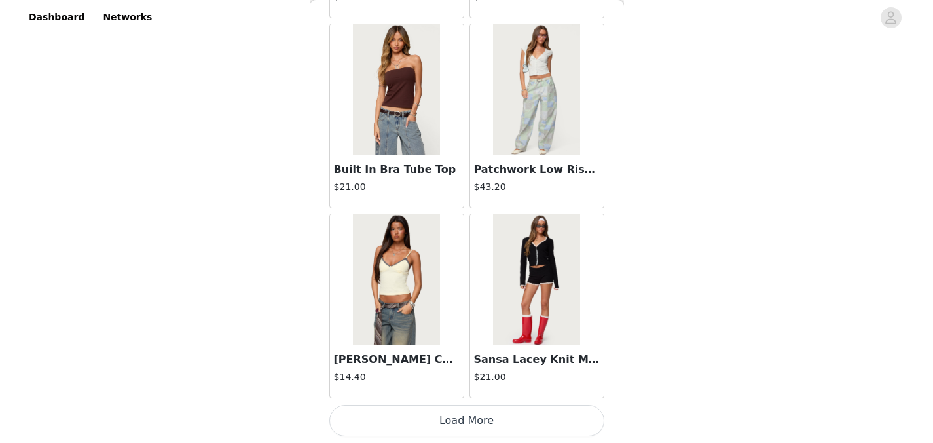
click at [536, 416] on button "Load More" at bounding box center [466, 420] width 275 height 31
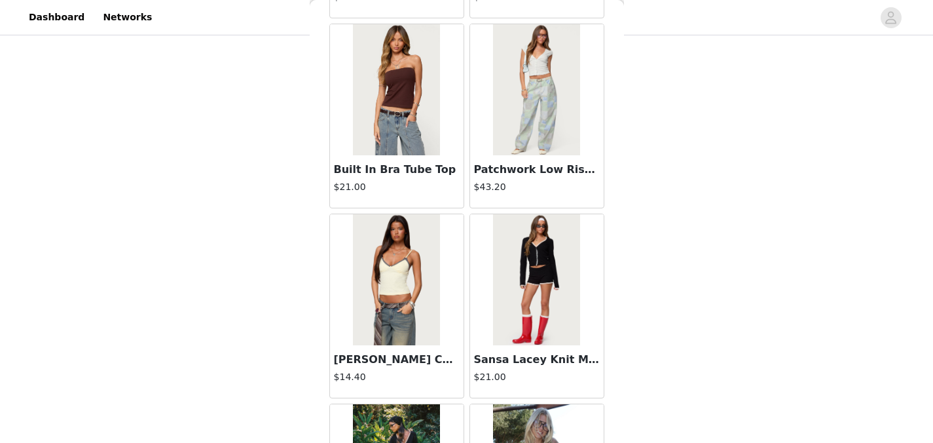
scroll to position [11059, 0]
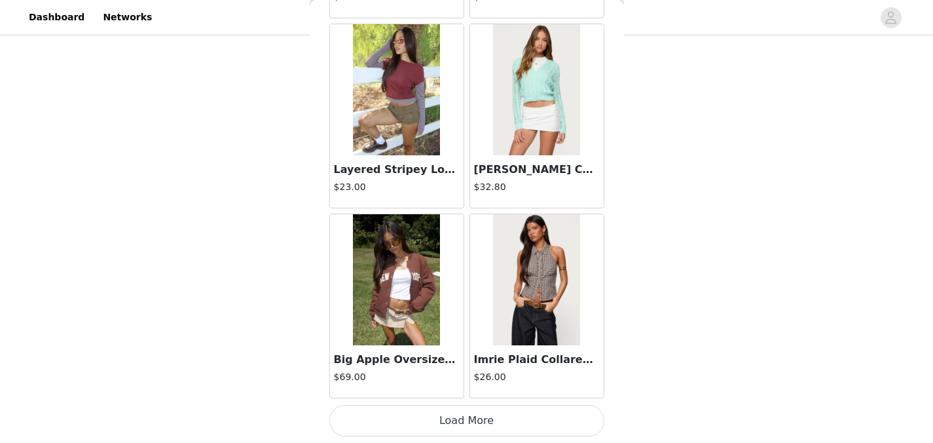
click at [532, 426] on button "Load More" at bounding box center [466, 420] width 275 height 31
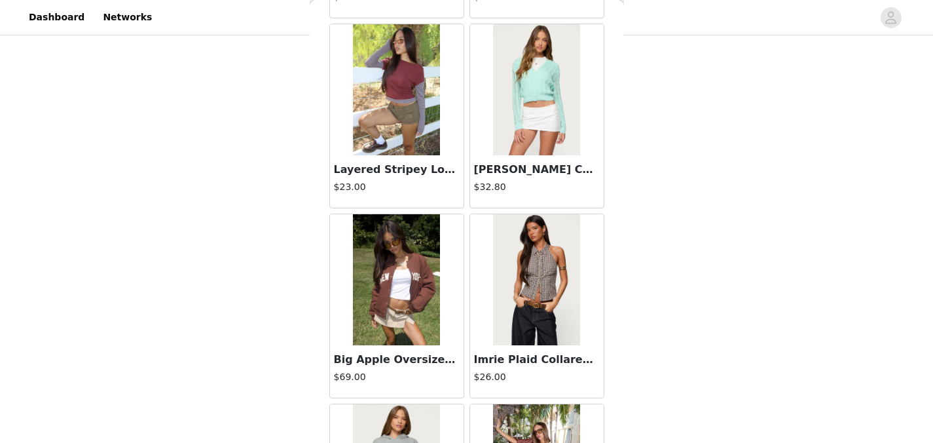
scroll to position [12959, 0]
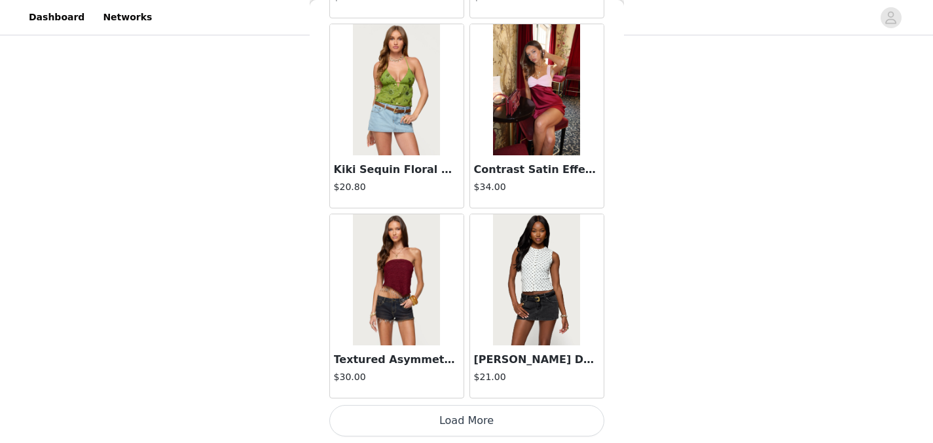
click at [551, 426] on button "Load More" at bounding box center [466, 420] width 275 height 31
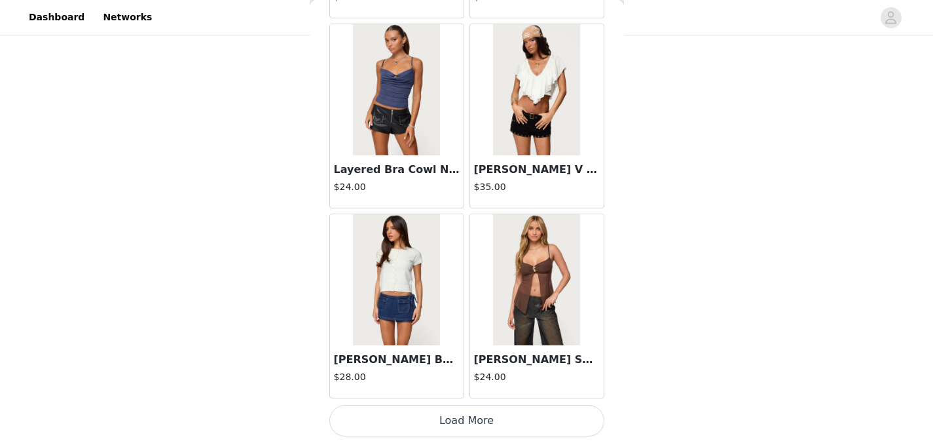
click at [546, 417] on button "Load More" at bounding box center [466, 420] width 275 height 31
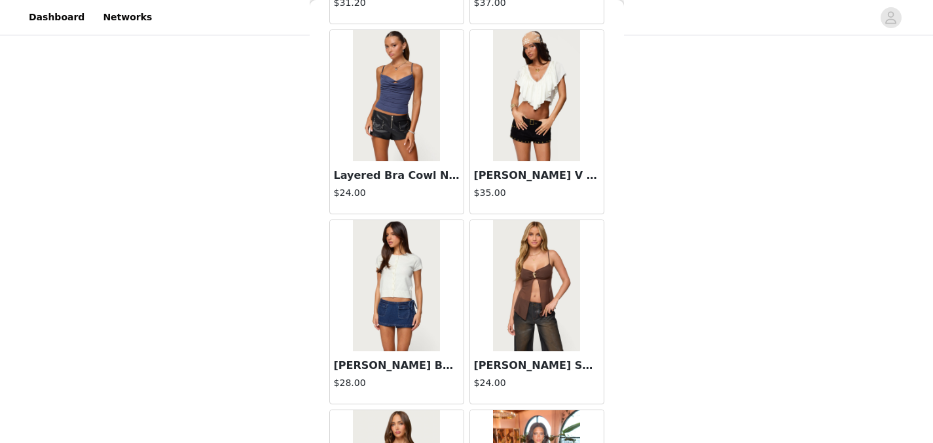
scroll to position [14858, 0]
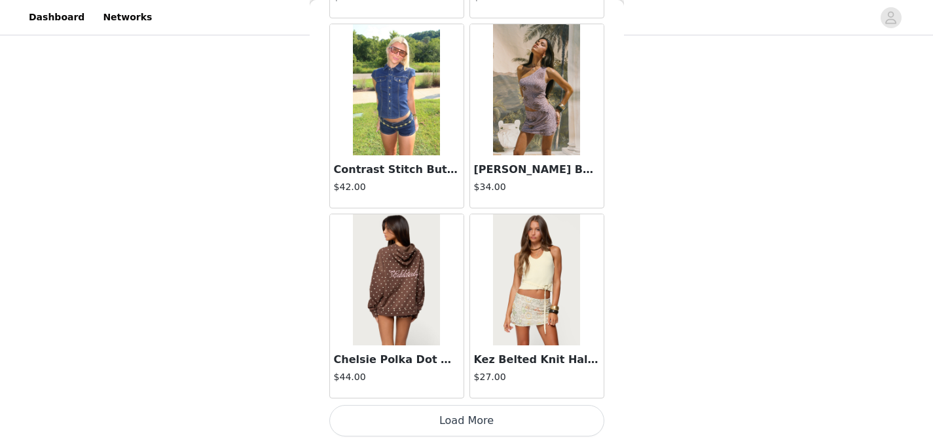
click at [529, 413] on button "Load More" at bounding box center [466, 420] width 275 height 31
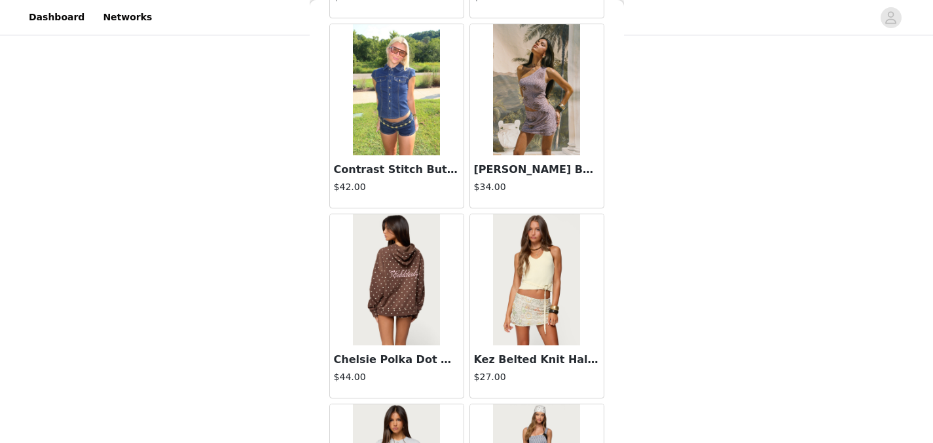
scroll to position [18657, 0]
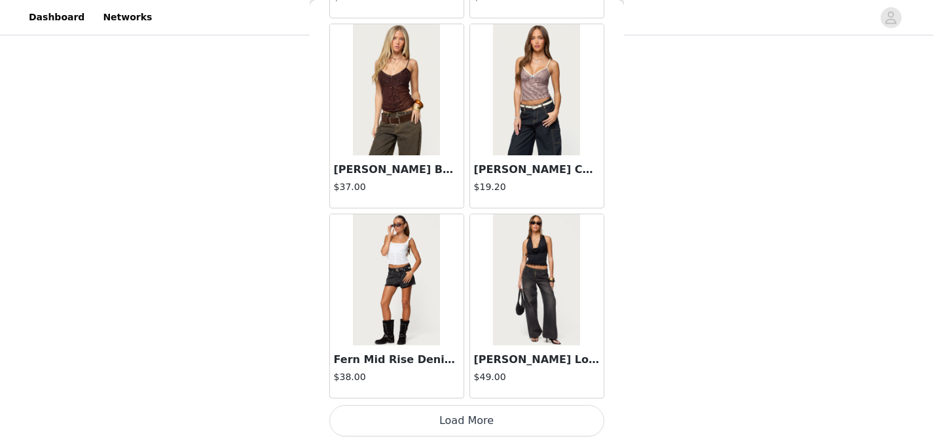
click at [540, 424] on button "Load More" at bounding box center [466, 420] width 275 height 31
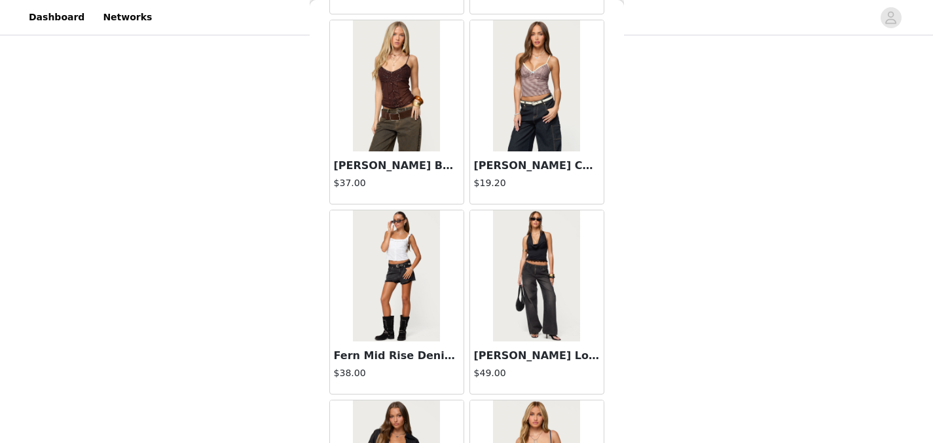
scroll to position [20557, 0]
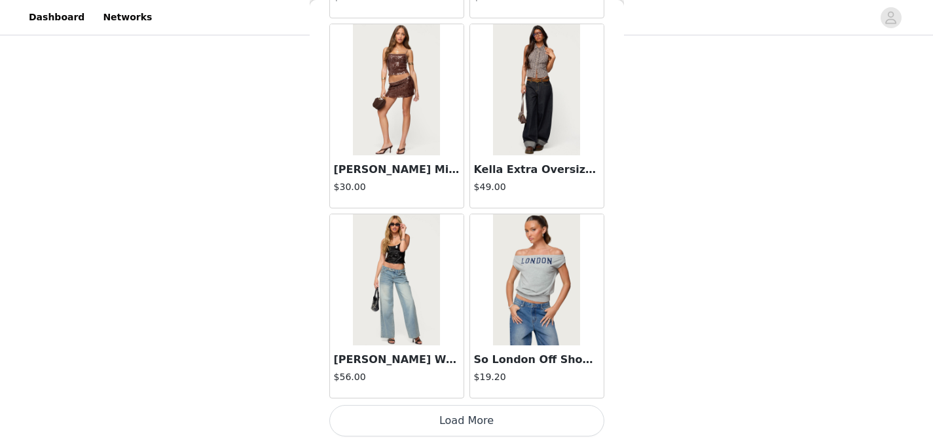
click at [538, 424] on button "Load More" at bounding box center [466, 420] width 275 height 31
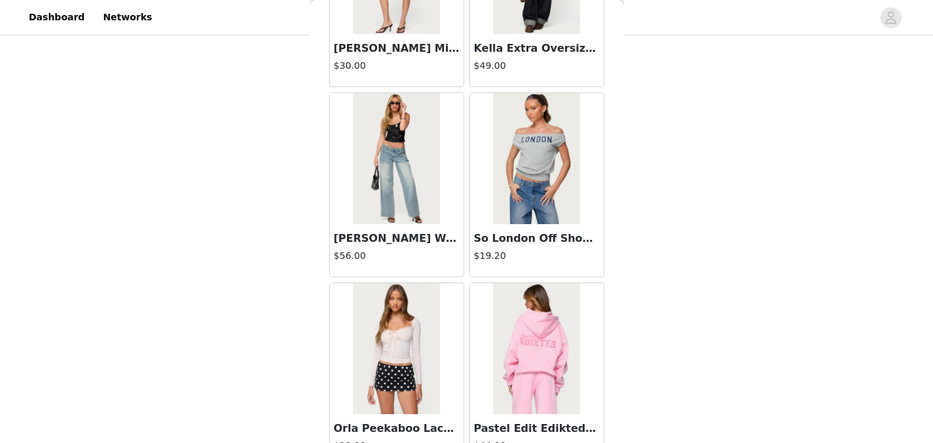
scroll to position [22456, 0]
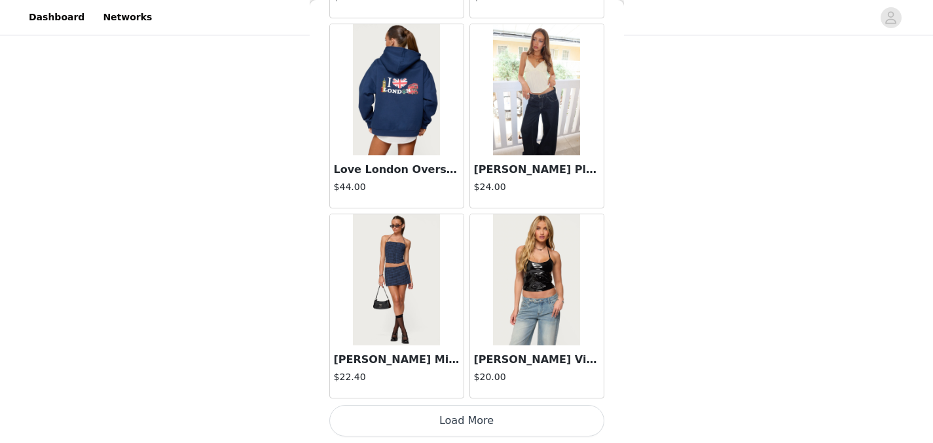
click at [545, 420] on button "Load More" at bounding box center [466, 420] width 275 height 31
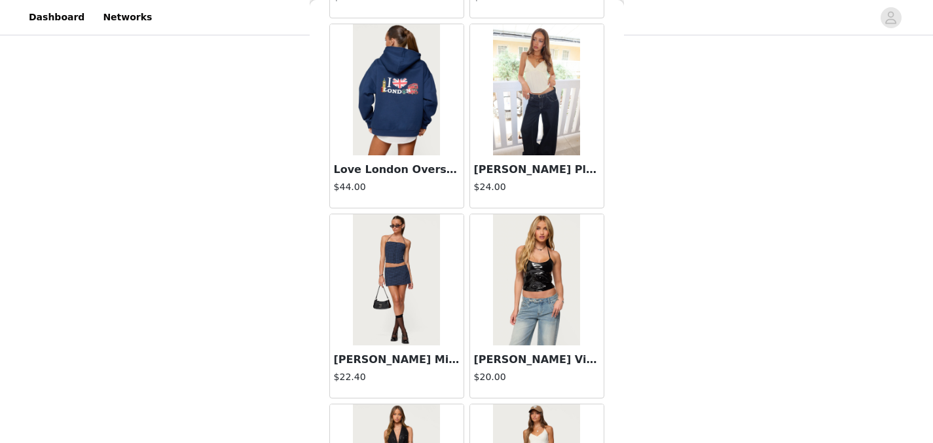
scroll to position [24356, 0]
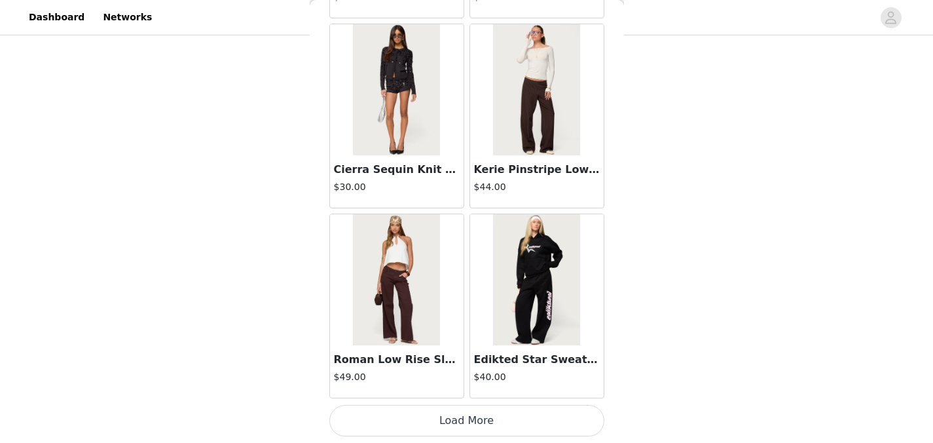
click at [528, 423] on button "Load More" at bounding box center [466, 420] width 275 height 31
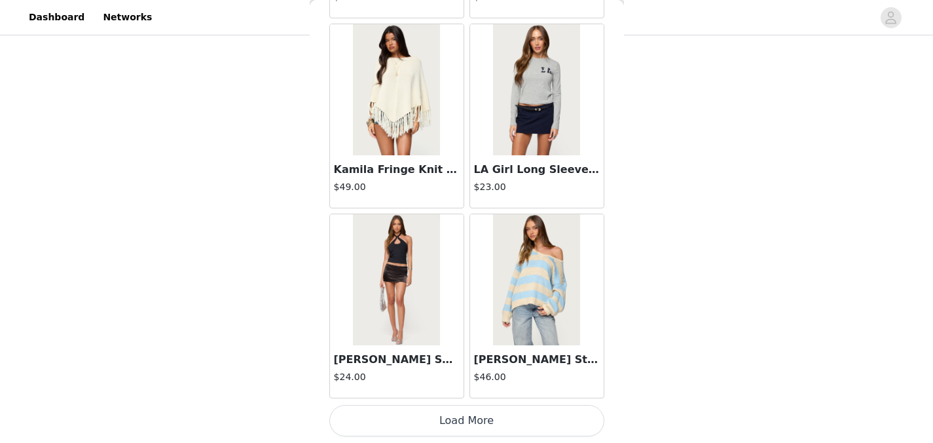
click at [550, 422] on button "Load More" at bounding box center [466, 420] width 275 height 31
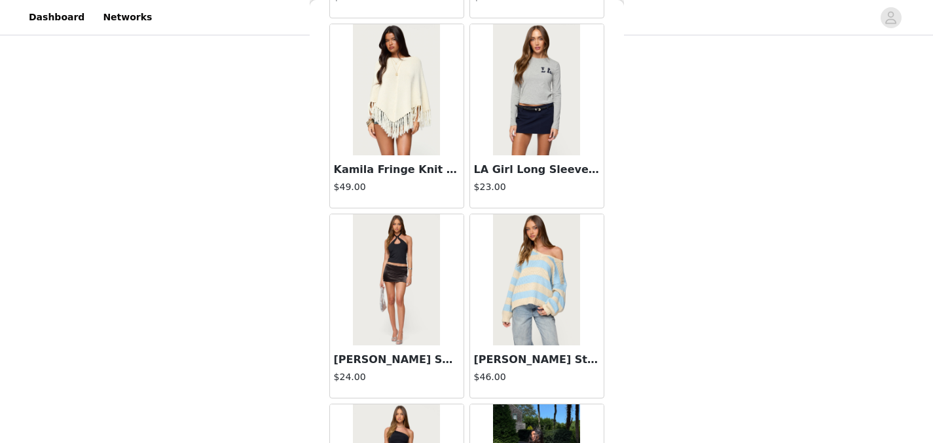
scroll to position [28155, 0]
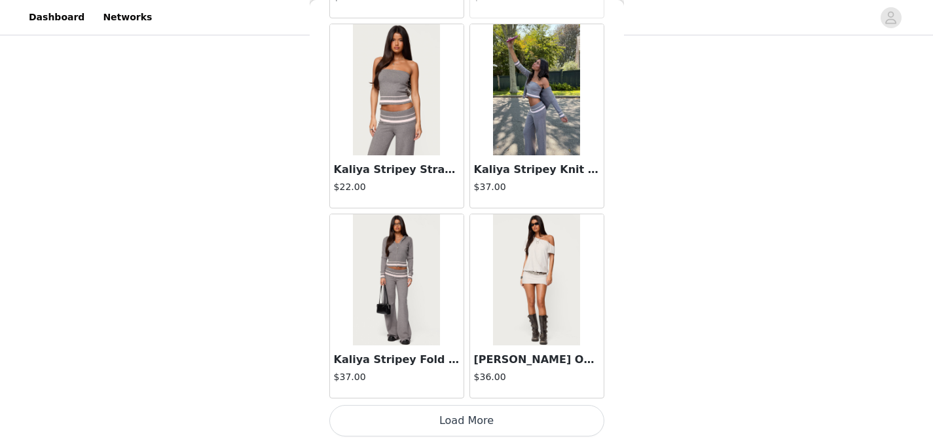
click at [546, 428] on button "Load More" at bounding box center [466, 420] width 275 height 31
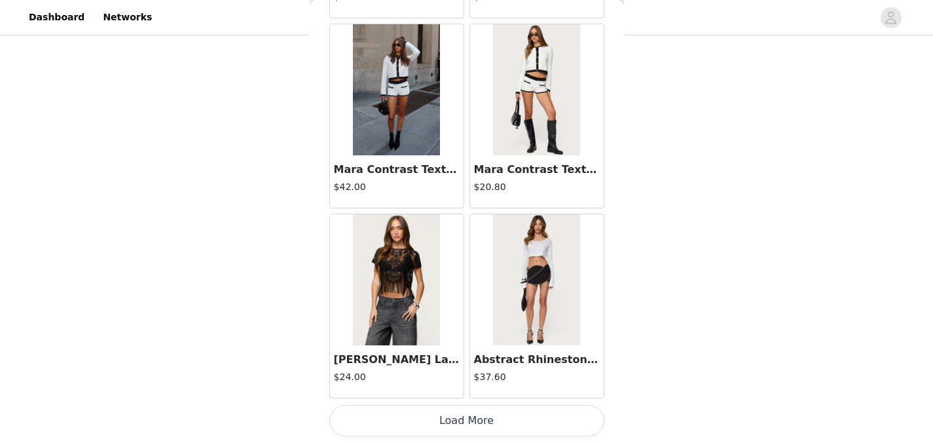
click at [524, 418] on button "Load More" at bounding box center [466, 420] width 275 height 31
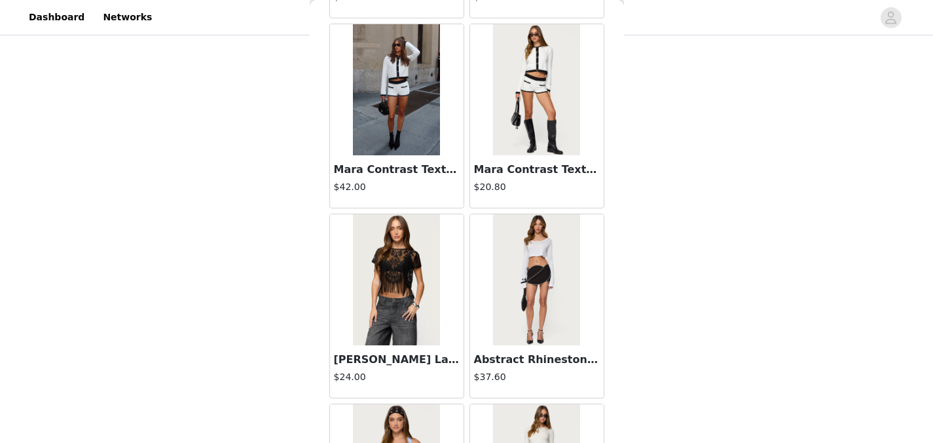
scroll to position [31954, 0]
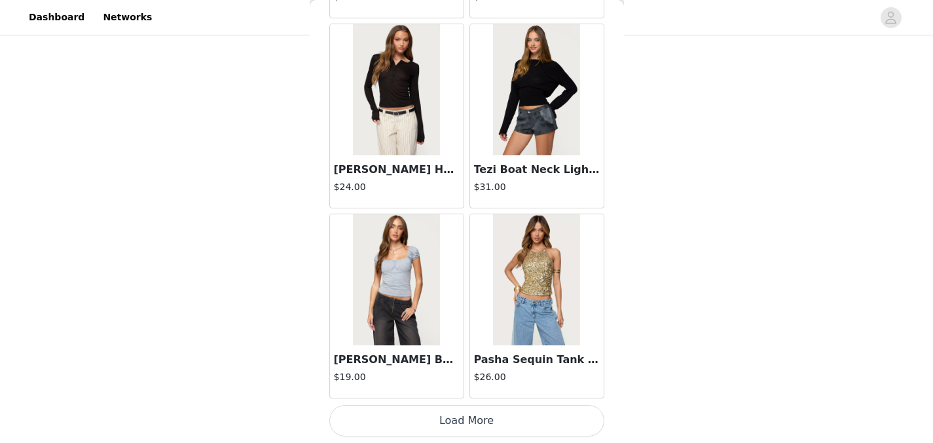
click at [514, 422] on button "Load More" at bounding box center [466, 420] width 275 height 31
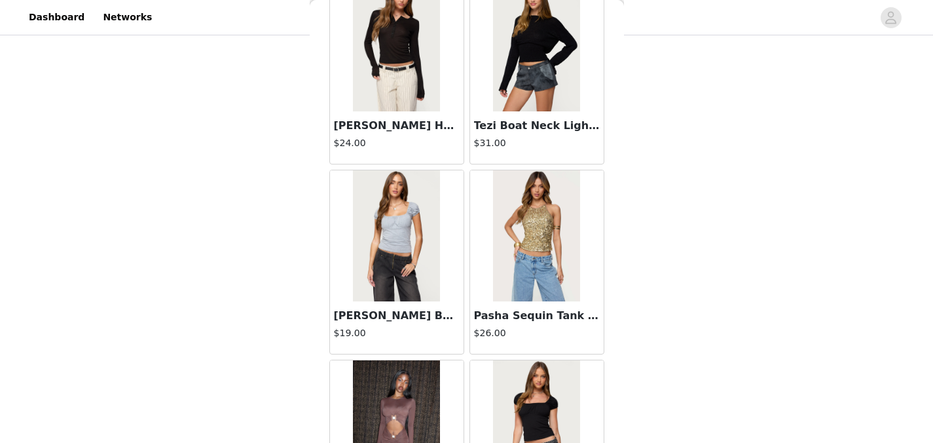
scroll to position [33853, 0]
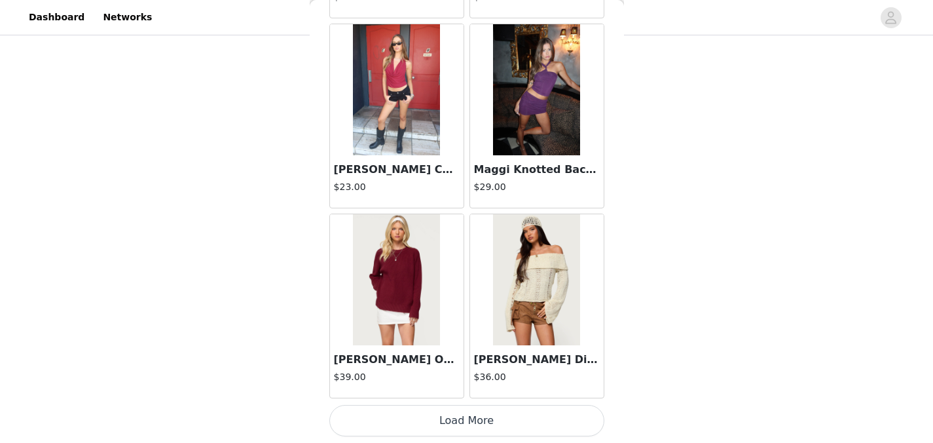
click at [533, 427] on button "Load More" at bounding box center [466, 420] width 275 height 31
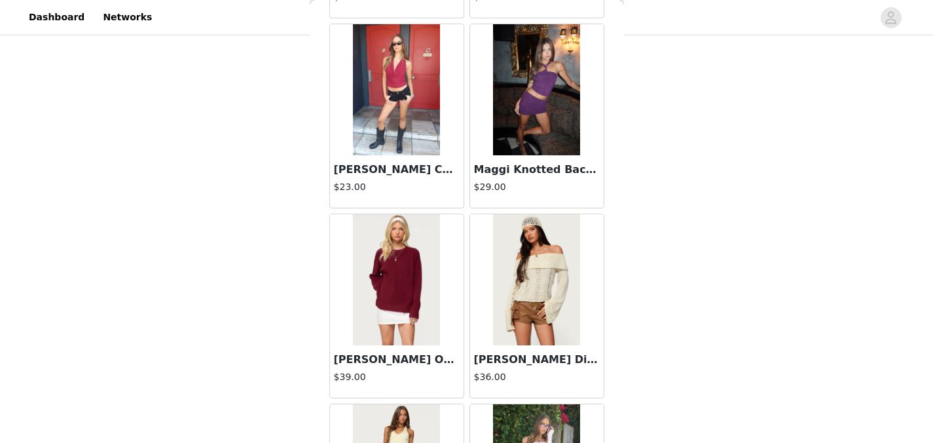
scroll to position [35753, 0]
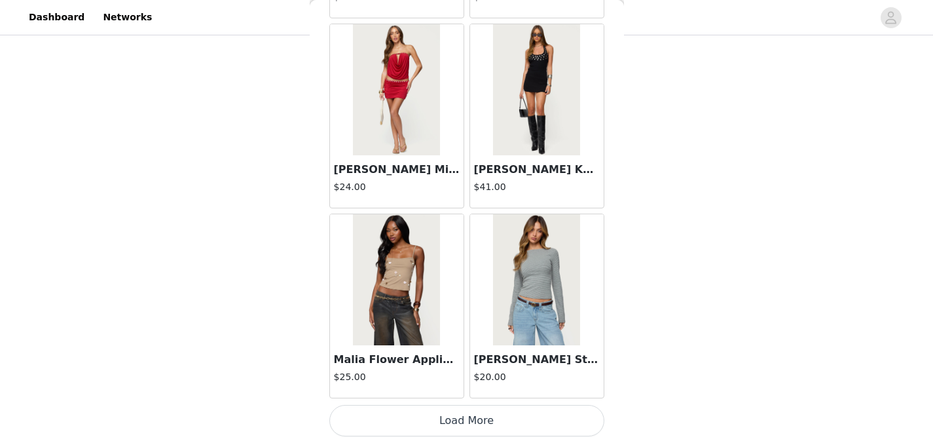
click at [527, 427] on button "Load More" at bounding box center [466, 420] width 275 height 31
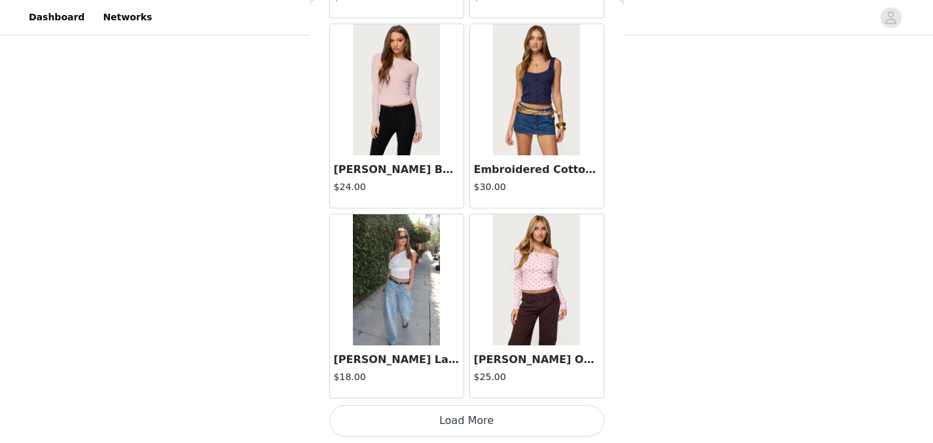
click at [514, 414] on button "Load More" at bounding box center [466, 420] width 275 height 31
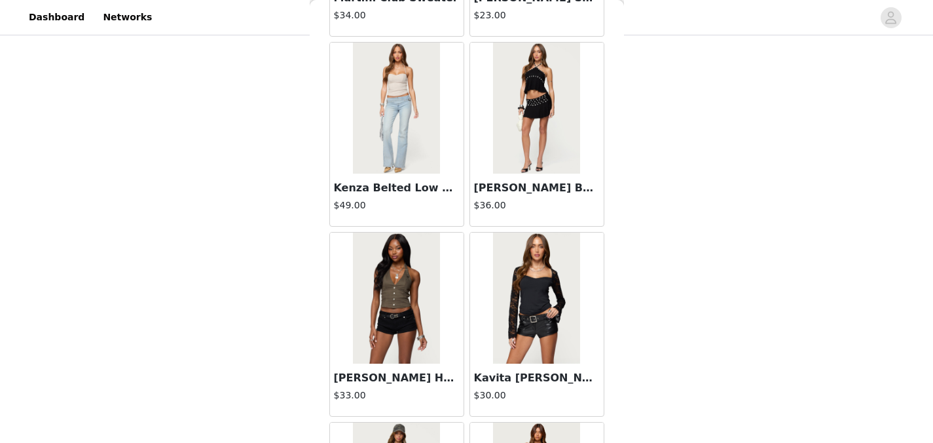
scroll to position [39552, 0]
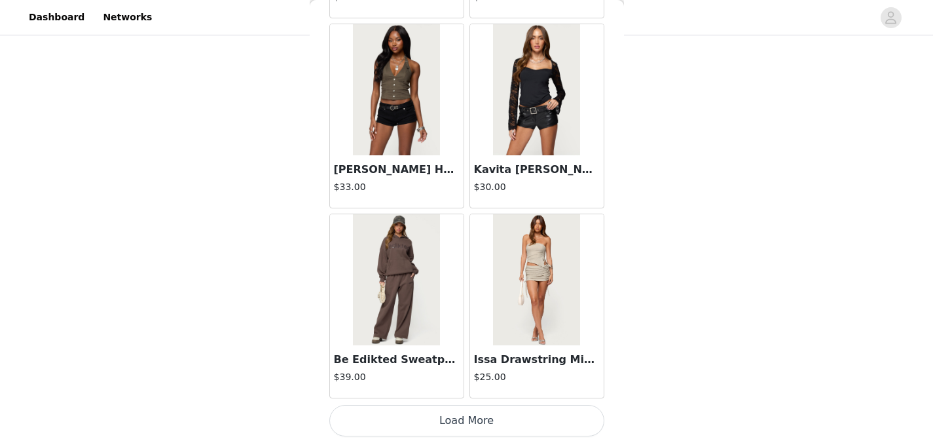
click at [536, 421] on button "Load More" at bounding box center [466, 420] width 275 height 31
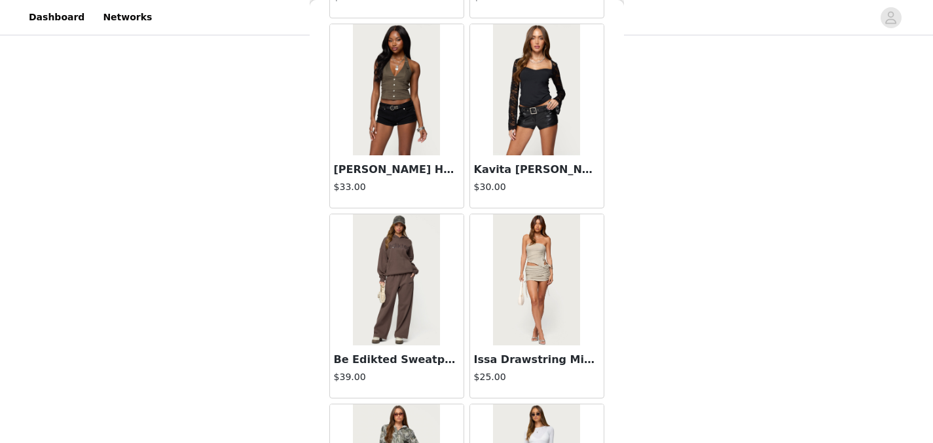
scroll to position [41451, 0]
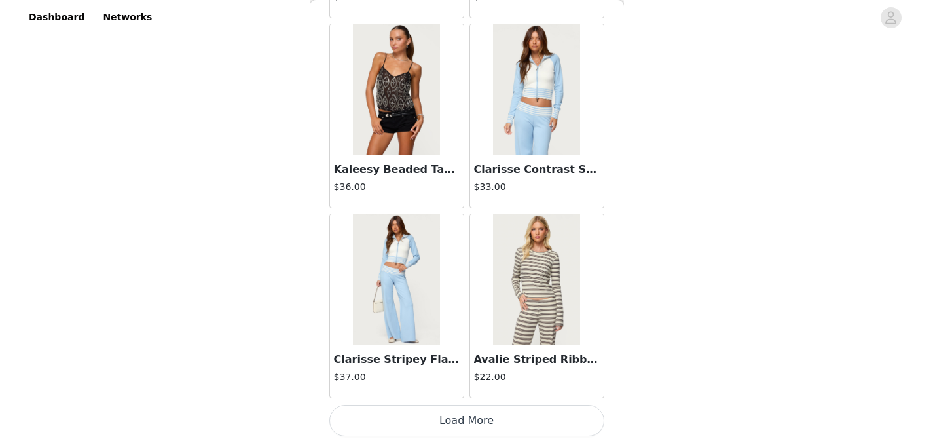
click at [525, 423] on button "Load More" at bounding box center [466, 420] width 275 height 31
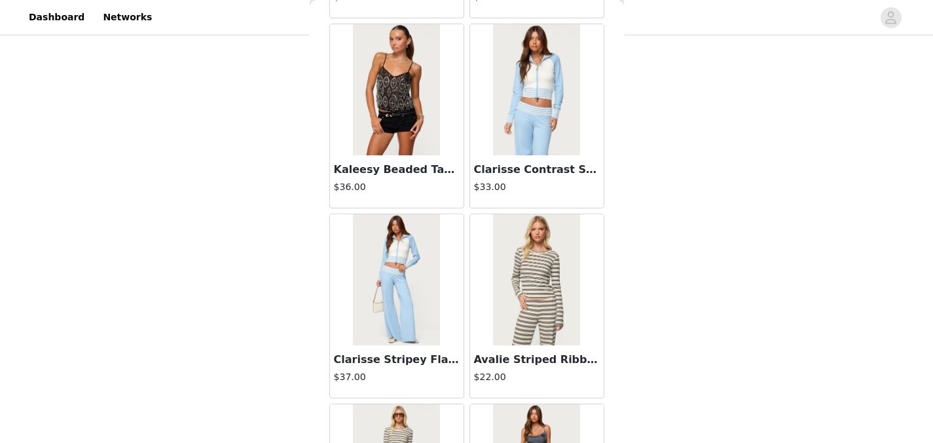
scroll to position [43351, 0]
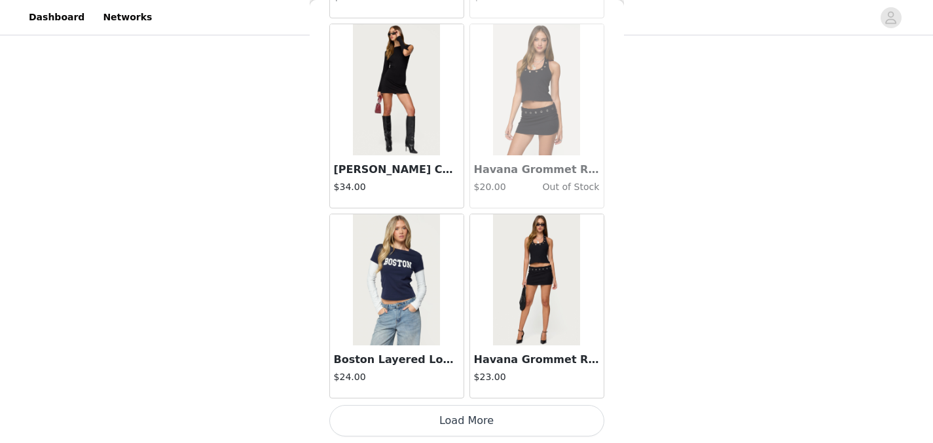
click at [537, 423] on button "Load More" at bounding box center [466, 420] width 275 height 31
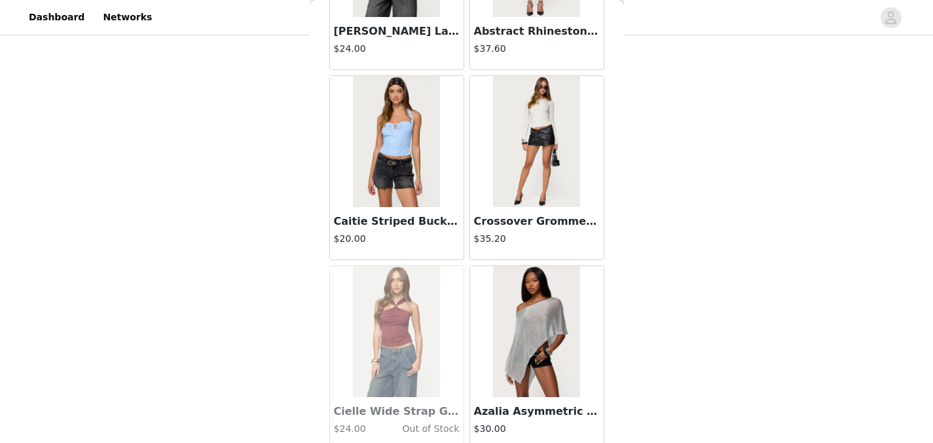
scroll to position [38740, 0]
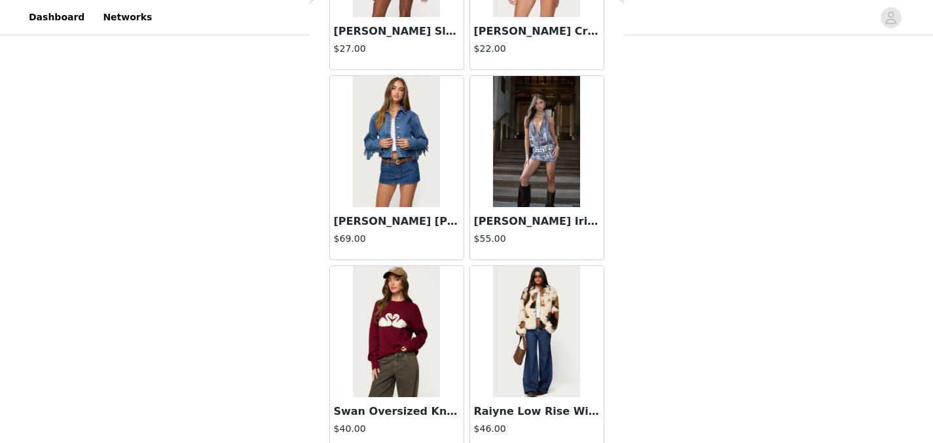
click at [517, 223] on h3 "[PERSON_NAME] Iridescent Printed Mini Dress" at bounding box center [537, 222] width 126 height 16
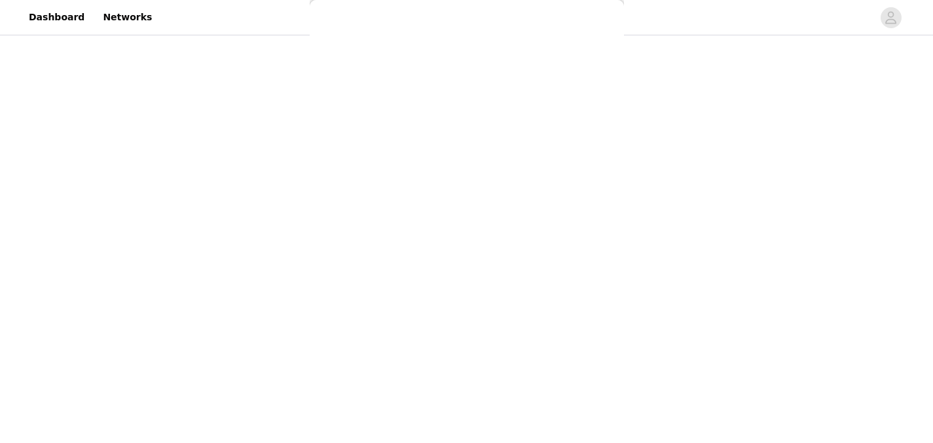
scroll to position [208, 0]
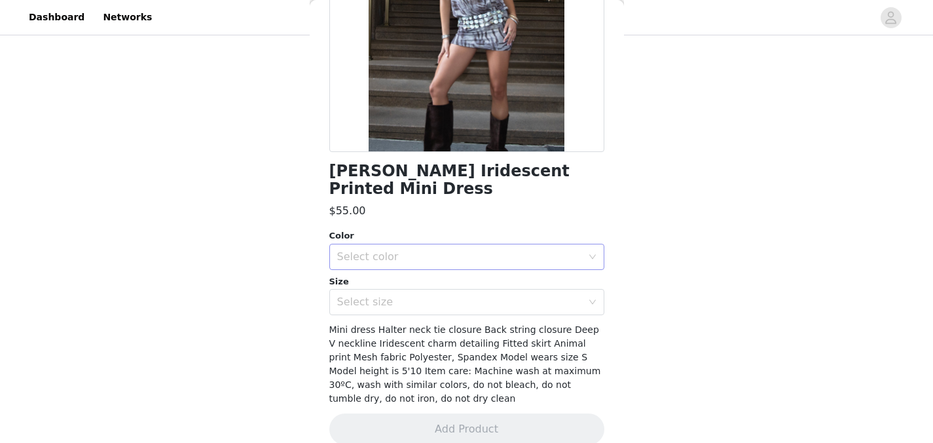
click at [481, 247] on div "Select color" at bounding box center [462, 256] width 251 height 25
click at [460, 267] on li "BROWN" at bounding box center [461, 267] width 265 height 21
click at [455, 293] on div "Select size" at bounding box center [462, 302] width 251 height 25
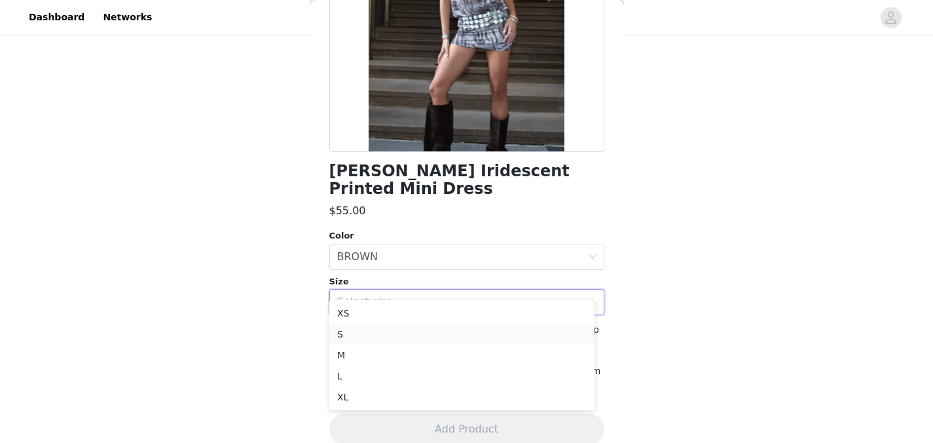
click at [438, 331] on li "S" at bounding box center [461, 334] width 265 height 21
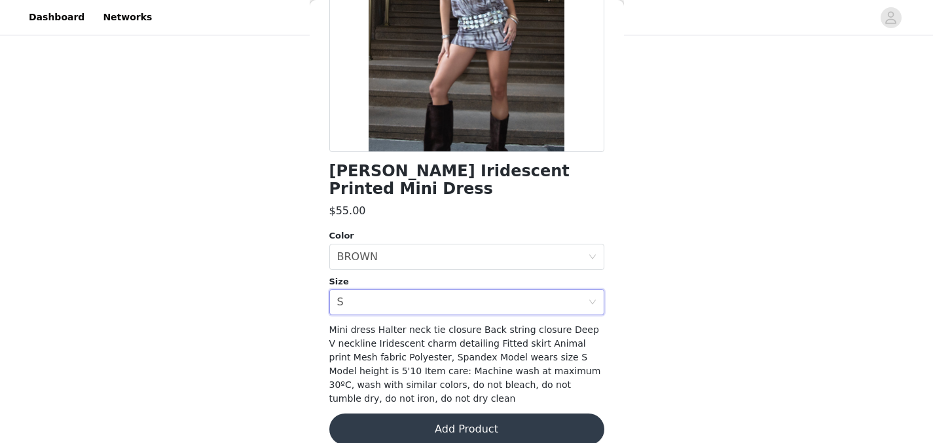
click at [460, 413] on button "Add Product" at bounding box center [466, 428] width 275 height 31
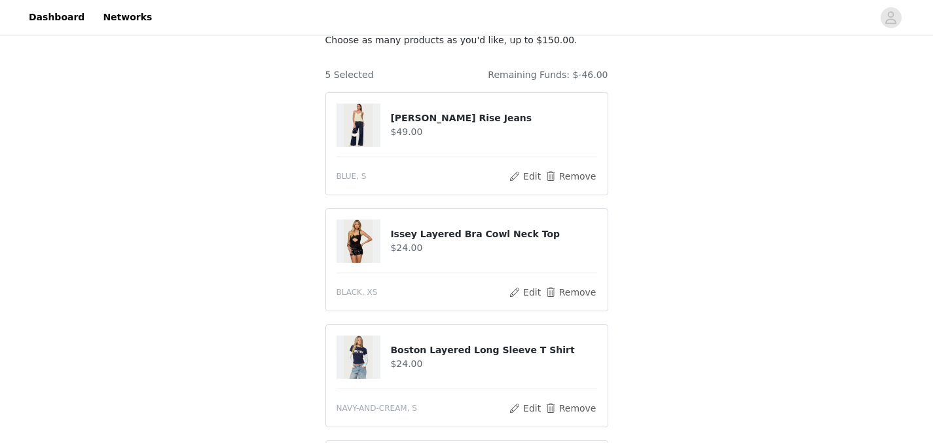
scroll to position [178, 0]
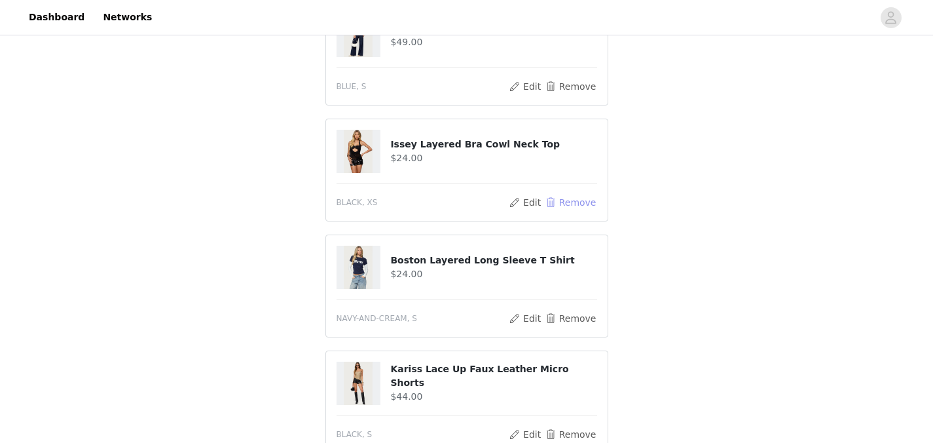
click at [578, 202] on button "Remove" at bounding box center [570, 203] width 52 height 16
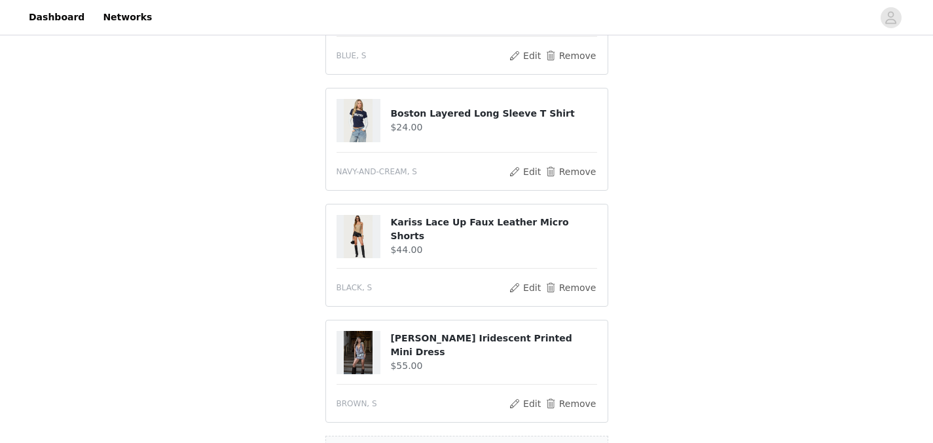
scroll to position [79, 0]
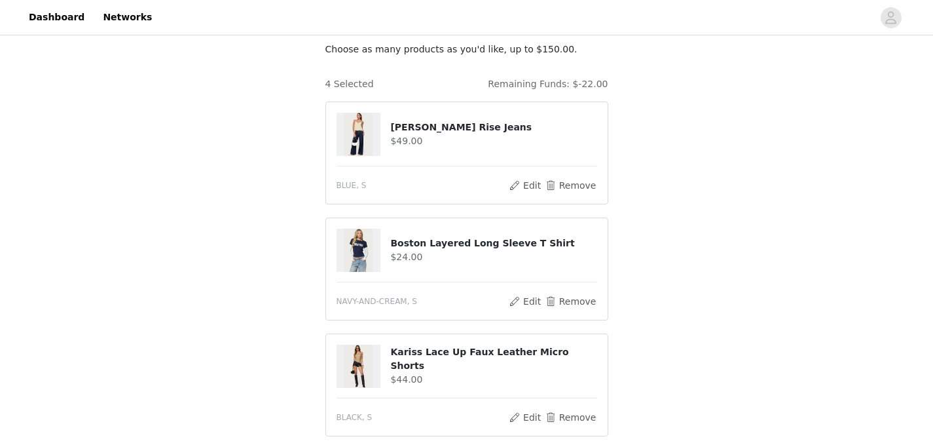
click at [359, 130] on img at bounding box center [358, 134] width 29 height 43
click at [447, 131] on h4 "[PERSON_NAME] Rise Jeans" at bounding box center [493, 128] width 206 height 14
copy div "[PERSON_NAME] Rise Jeans"
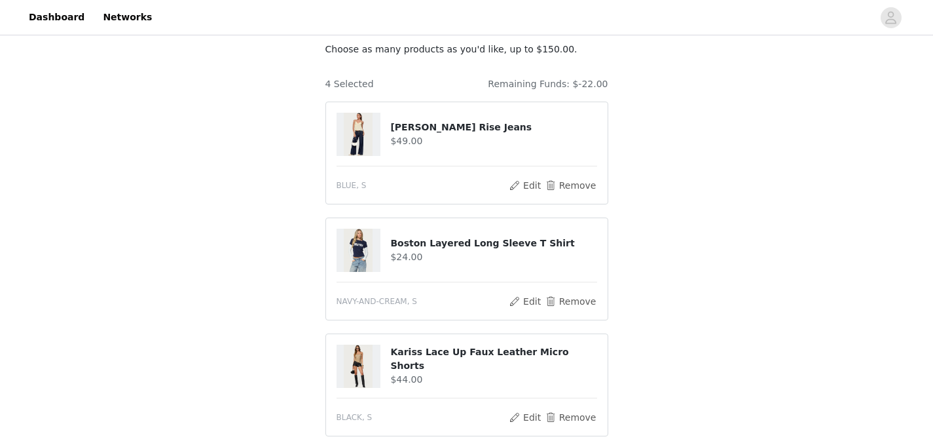
click at [439, 132] on h4 "[PERSON_NAME] Rise Jeans" at bounding box center [493, 128] width 206 height 14
copy div "[PERSON_NAME] Rise Jeans"
click at [525, 184] on button "Edit" at bounding box center [525, 186] width 33 height 16
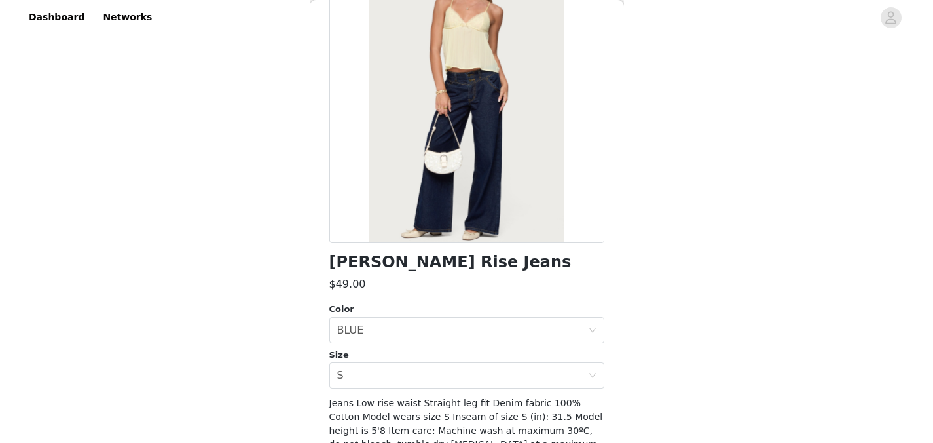
scroll to position [123, 0]
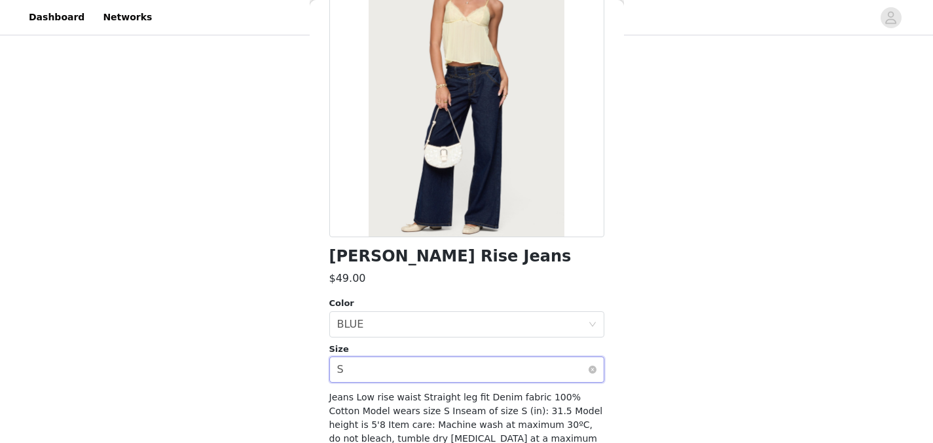
click at [392, 364] on div "Select size S" at bounding box center [462, 369] width 251 height 25
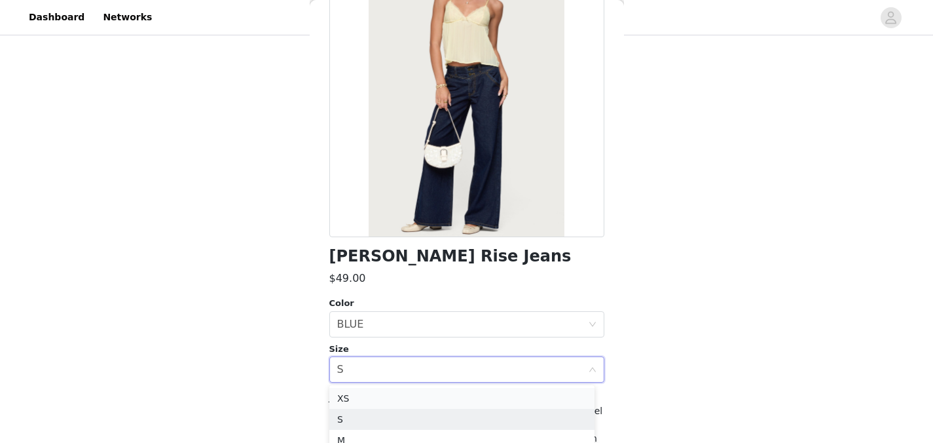
click at [371, 401] on li "XS" at bounding box center [461, 398] width 265 height 21
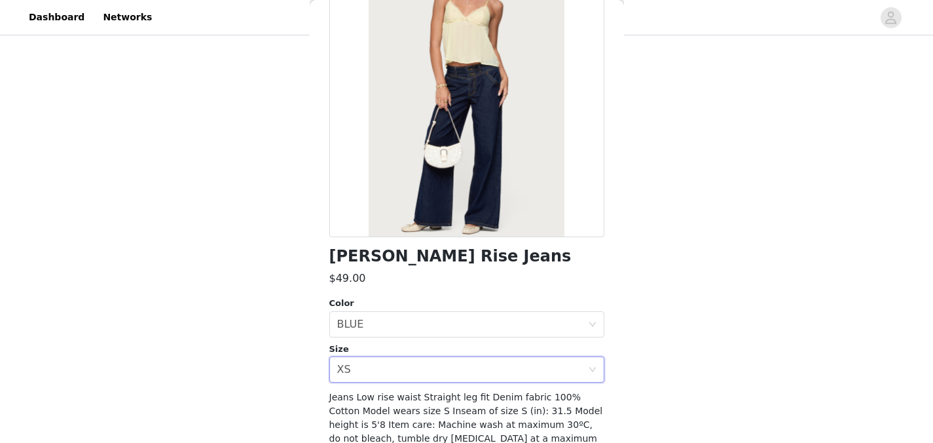
click at [760, 220] on div "STEP 1 OF 5 Products Choose as many products as you'd like, up to $150.00. 4 Se…" at bounding box center [466, 307] width 933 height 696
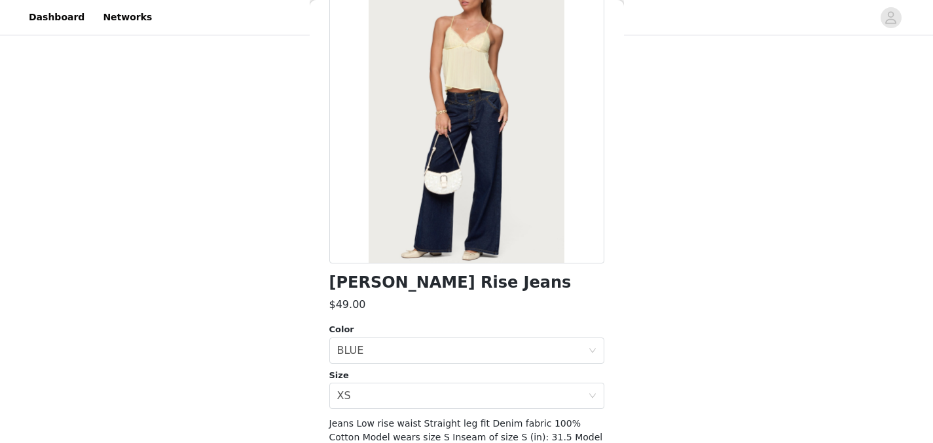
scroll to position [181, 0]
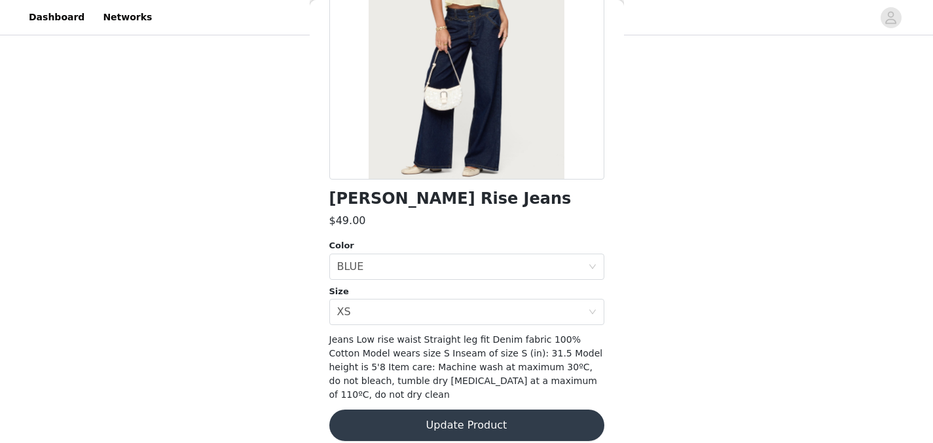
click at [421, 409] on button "Update Product" at bounding box center [466, 424] width 275 height 31
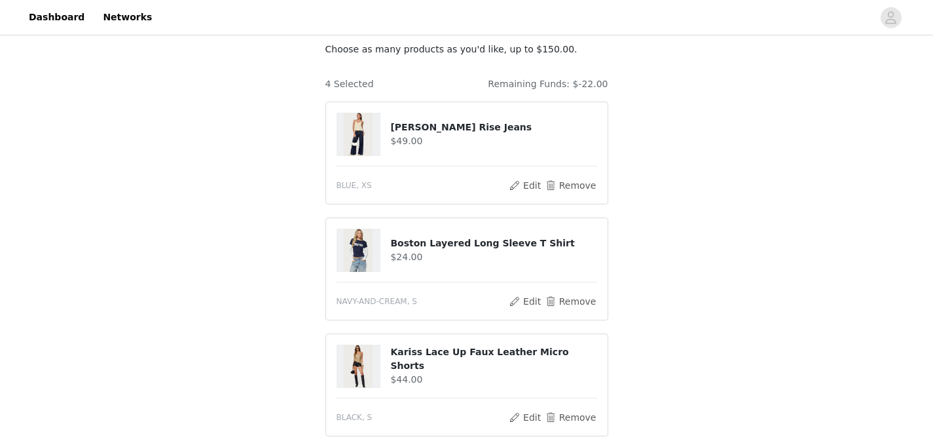
scroll to position [91, 0]
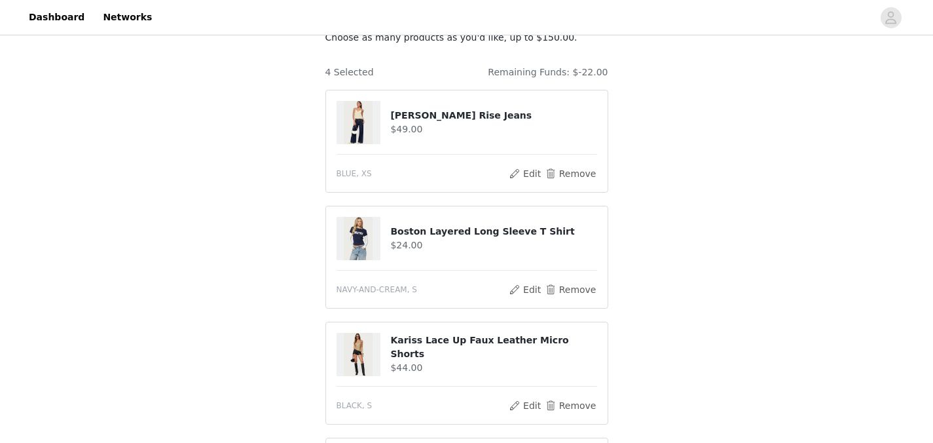
click at [455, 234] on h4 "Boston Layered Long Sleeve T Shirt" at bounding box center [493, 232] width 206 height 14
click at [455, 233] on h4 "Boston Layered Long Sleeve T Shirt" at bounding box center [493, 232] width 206 height 14
copy div "Boston Layered Long Sleeve T Shirt"
click at [685, 185] on div "STEP 1 OF 5 Products Choose as many products as you'd like, up to $150.00. 4 Se…" at bounding box center [466, 295] width 933 height 696
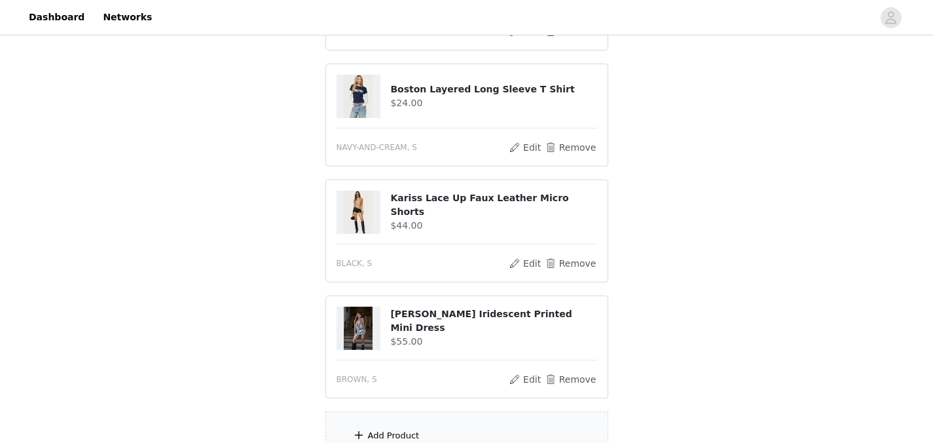
scroll to position [244, 0]
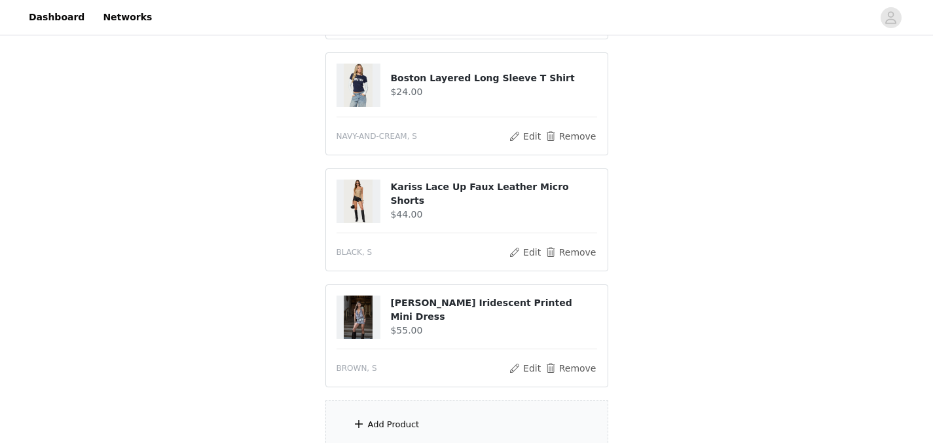
click at [502, 194] on h4 "Kariss Lace Up Faux Leather Micro Shorts" at bounding box center [493, 194] width 206 height 28
click at [414, 185] on div "Kariss Lace Up Faux Leather Micro Shorts $44.00" at bounding box center [467, 200] width 261 height 43
click at [414, 189] on h4 "Kariss Lace Up Faux Leather Micro Shorts" at bounding box center [493, 194] width 206 height 28
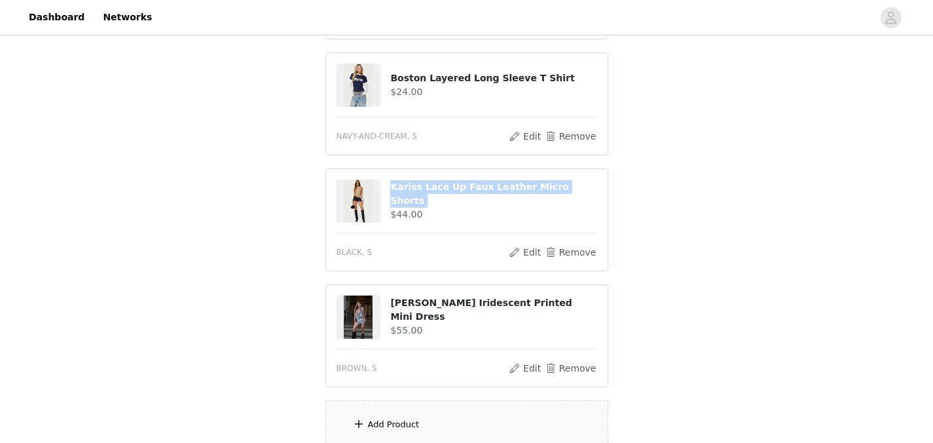
copy div "Kariss Lace Up Faux Leather Micro Shorts"
click at [574, 255] on button "Remove" at bounding box center [570, 252] width 52 height 16
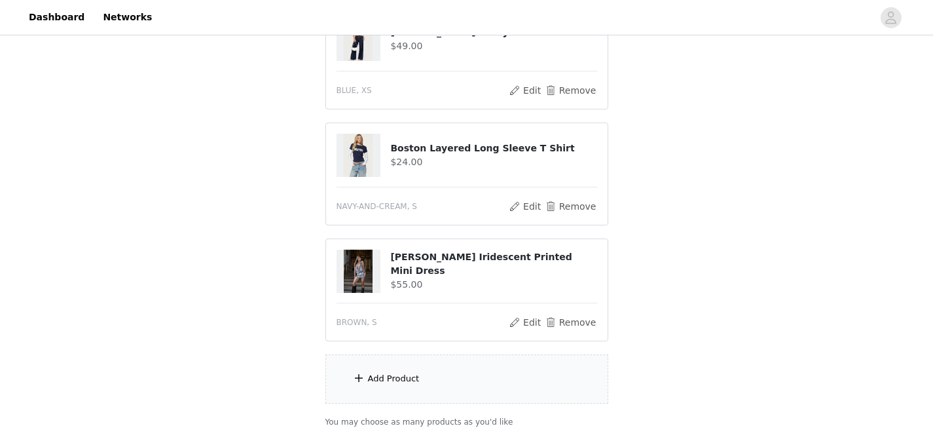
scroll to position [212, 0]
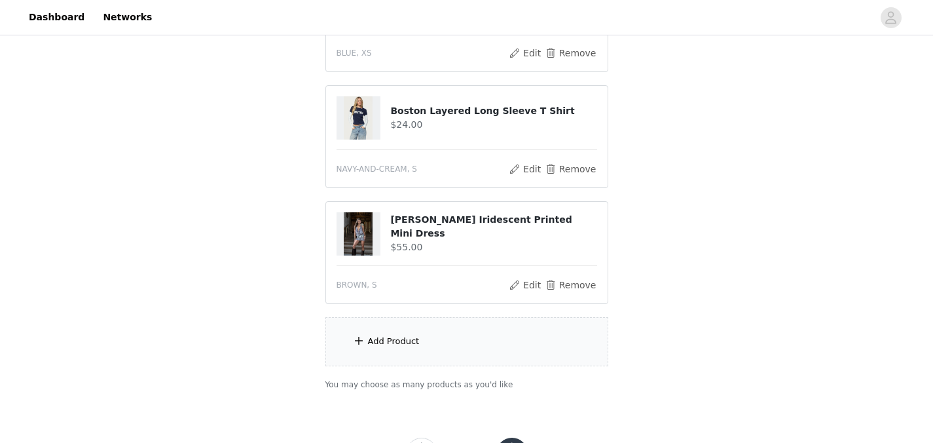
click at [392, 339] on div "Add Product" at bounding box center [394, 341] width 52 height 13
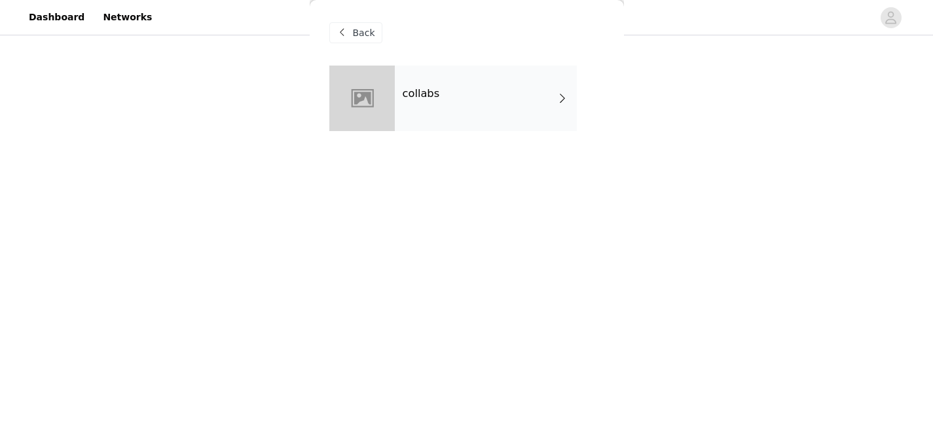
click at [503, 111] on div "collabs" at bounding box center [486, 99] width 182 height 66
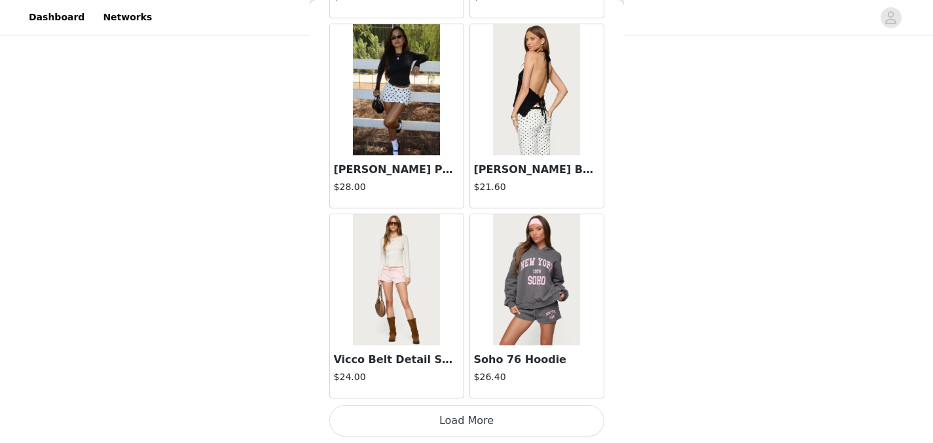
scroll to position [187, 0]
click at [451, 421] on button "Load More" at bounding box center [466, 420] width 275 height 31
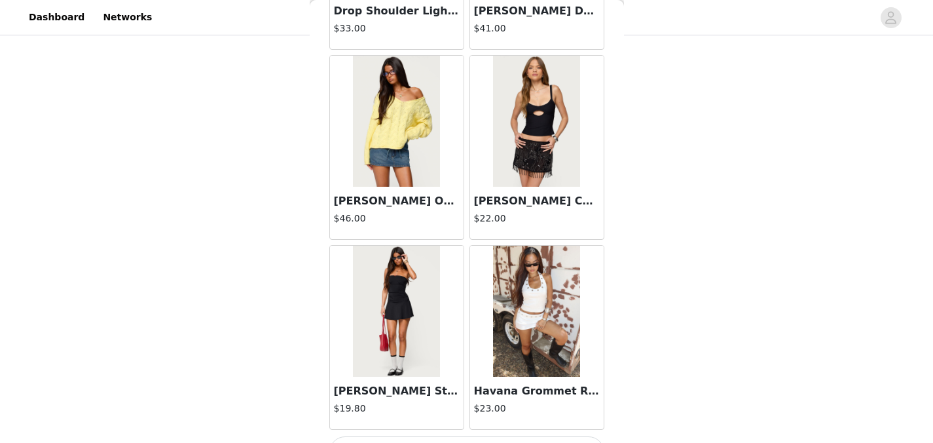
scroll to position [3461, 0]
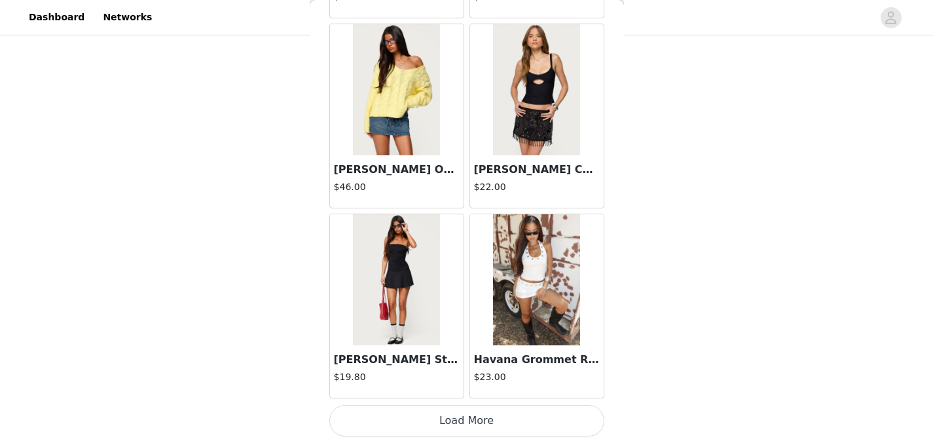
click at [477, 405] on button "Load More" at bounding box center [466, 420] width 275 height 31
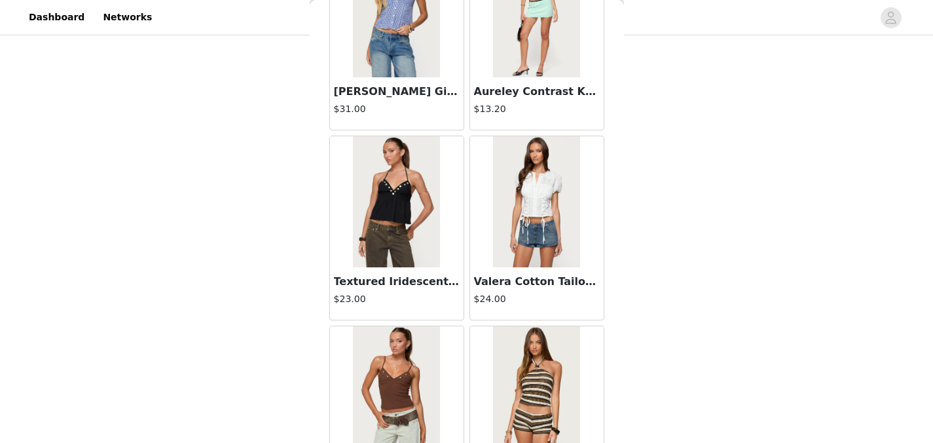
scroll to position [5361, 0]
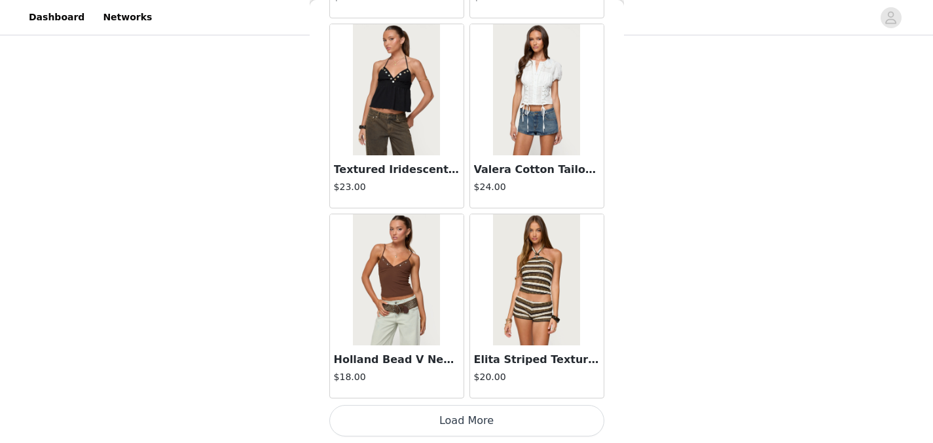
click at [478, 414] on button "Load More" at bounding box center [466, 420] width 275 height 31
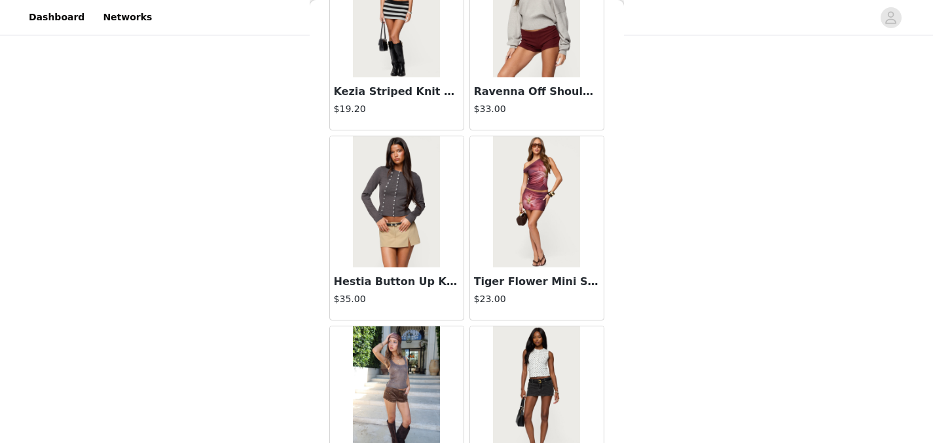
scroll to position [7260, 0]
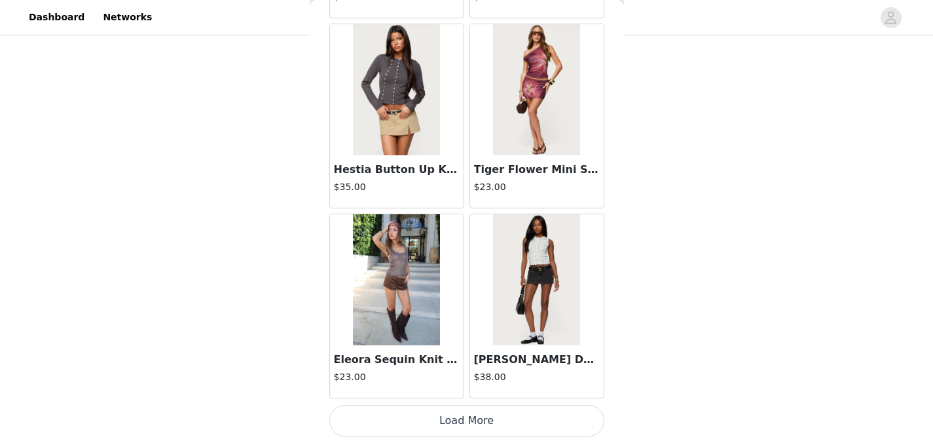
click at [487, 417] on button "Load More" at bounding box center [466, 420] width 275 height 31
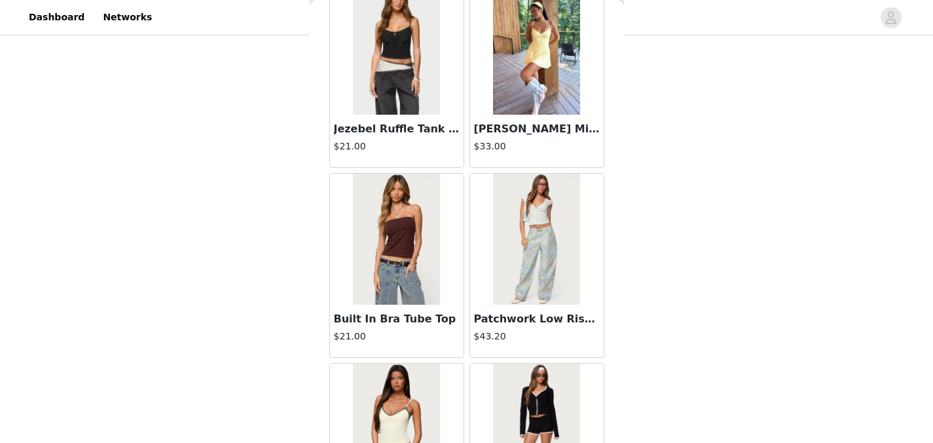
scroll to position [9160, 0]
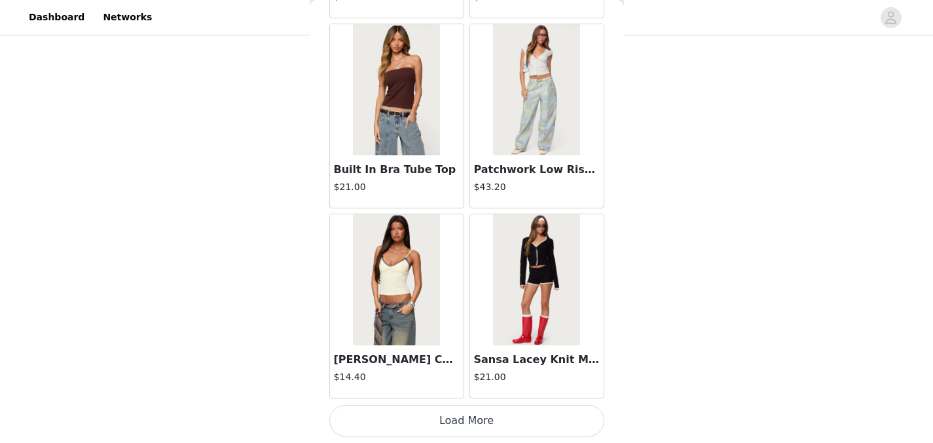
click at [498, 422] on button "Load More" at bounding box center [466, 420] width 275 height 31
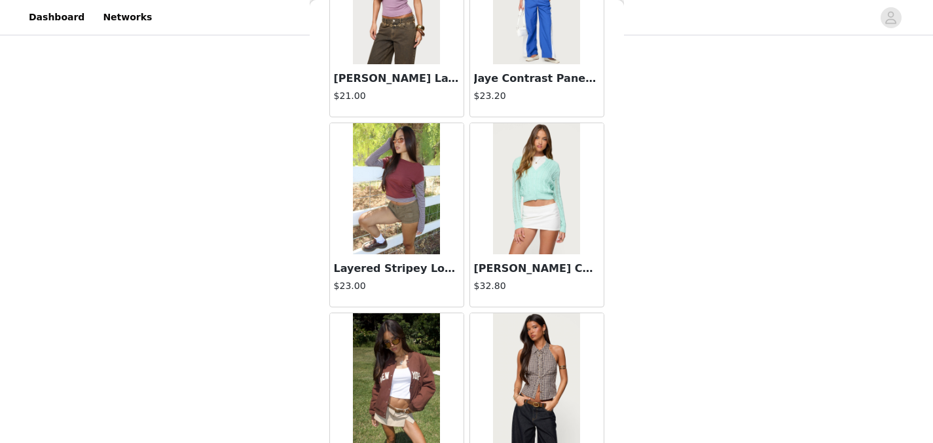
scroll to position [11018, 0]
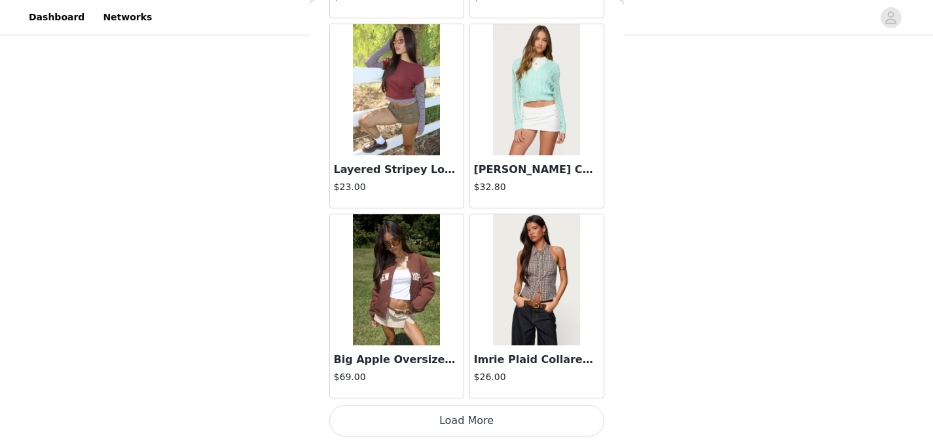
click at [521, 428] on button "Load More" at bounding box center [466, 420] width 275 height 31
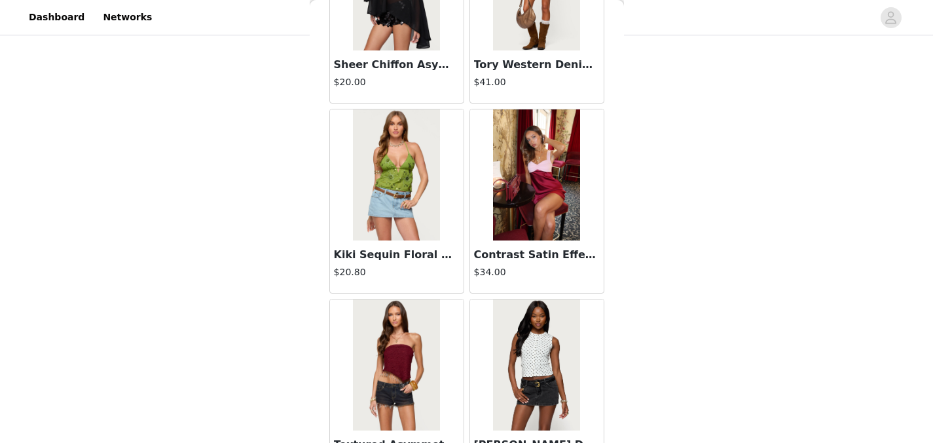
scroll to position [12959, 0]
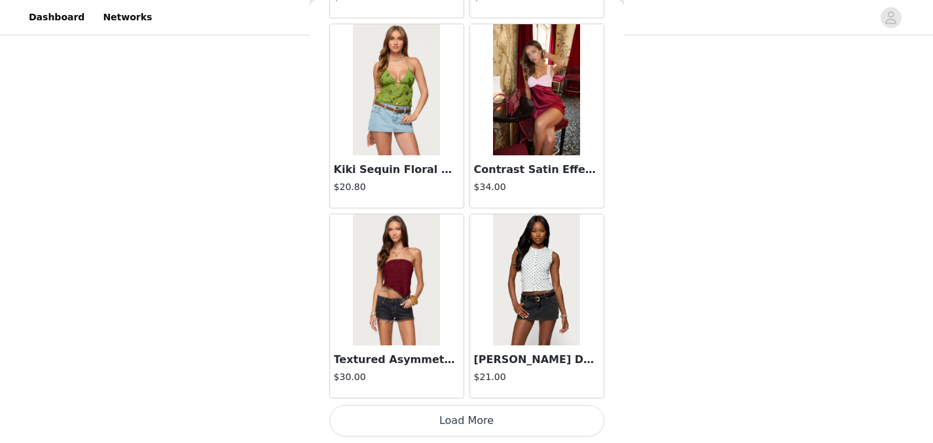
click at [465, 419] on button "Load More" at bounding box center [466, 420] width 275 height 31
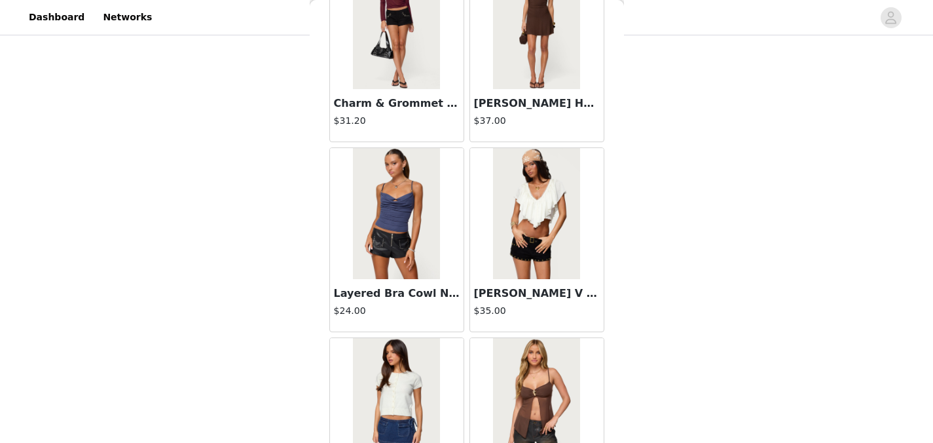
scroll to position [14858, 0]
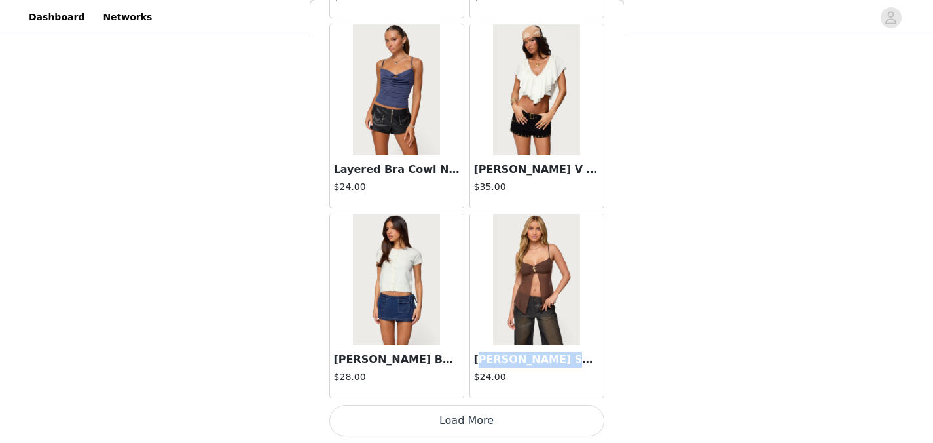
drag, startPoint x: 474, startPoint y: 362, endPoint x: 569, endPoint y: 360, distance: 95.6
click at [570, 360] on h3 "[PERSON_NAME] Split Front Sheer Mesh Top" at bounding box center [537, 360] width 126 height 16
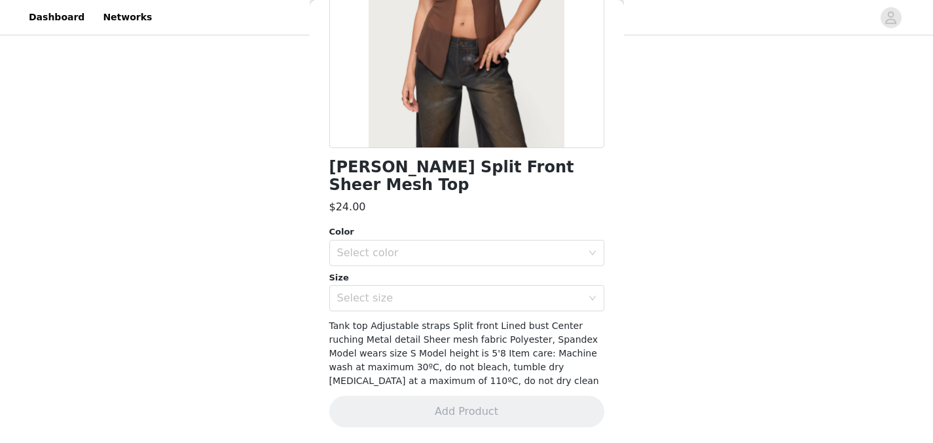
scroll to position [195, 0]
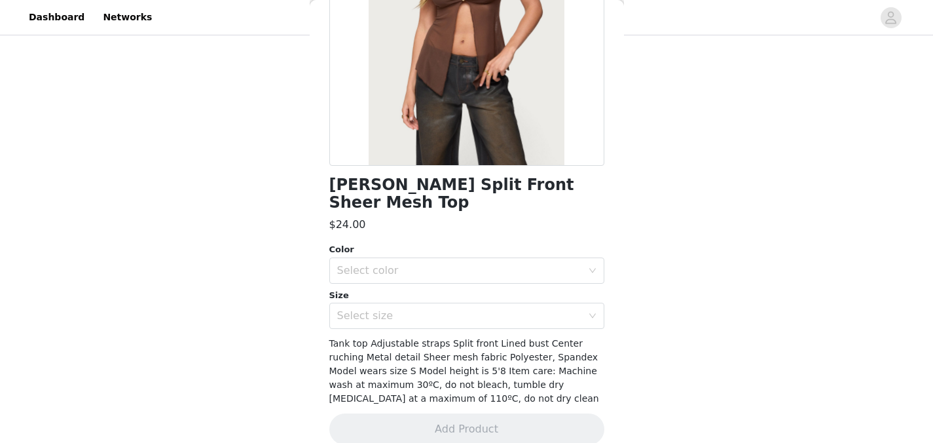
copy h3 "eeve Split Front Sh"
click at [463, 179] on h1 "[PERSON_NAME] Split Front Sheer Mesh Top" at bounding box center [466, 193] width 275 height 35
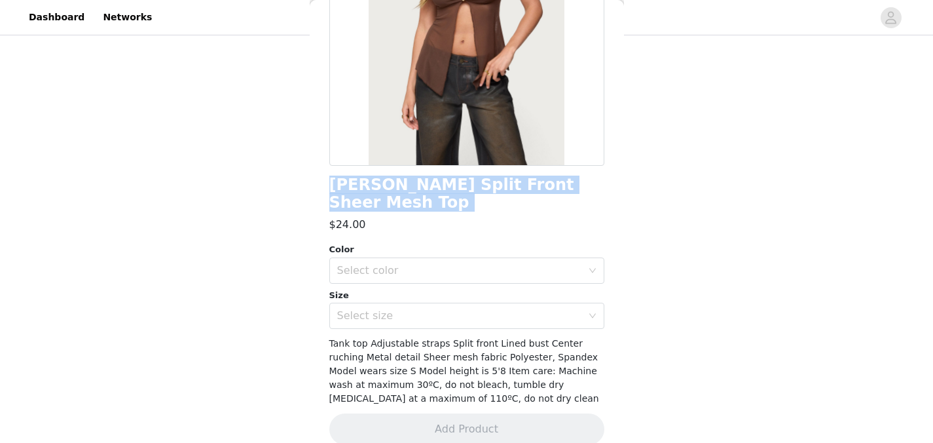
click at [463, 179] on h1 "[PERSON_NAME] Split Front Sheer Mesh Top" at bounding box center [466, 193] width 275 height 35
copy div "[PERSON_NAME] Split Front Sheer Mesh Top"
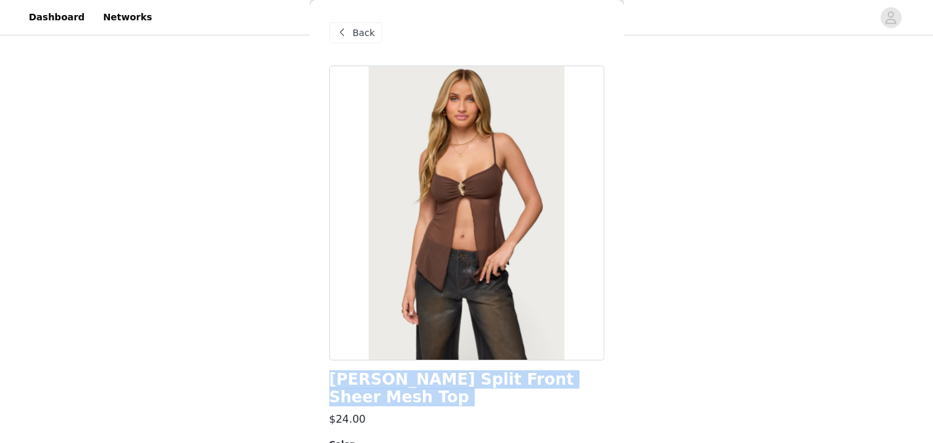
scroll to position [0, 0]
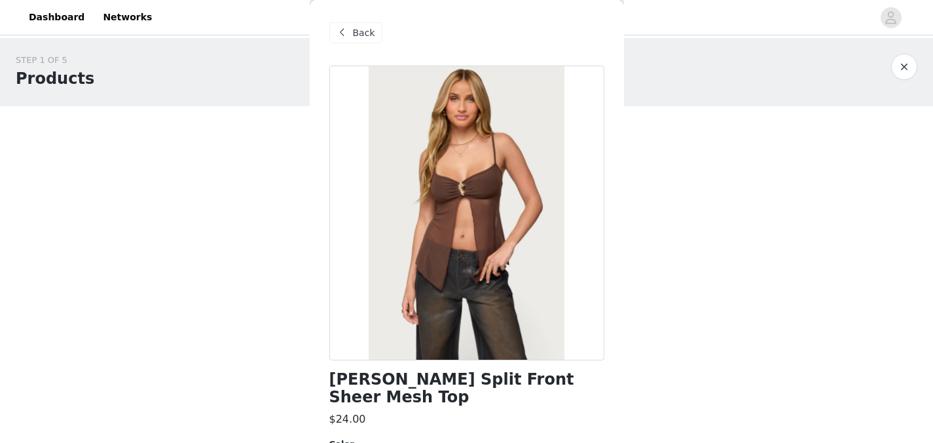
click at [362, 26] on span "Back" at bounding box center [364, 33] width 22 height 14
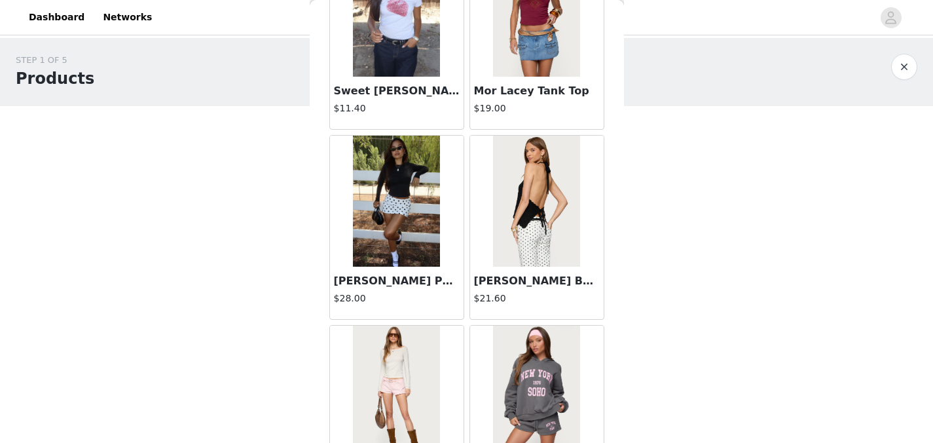
scroll to position [1639, 0]
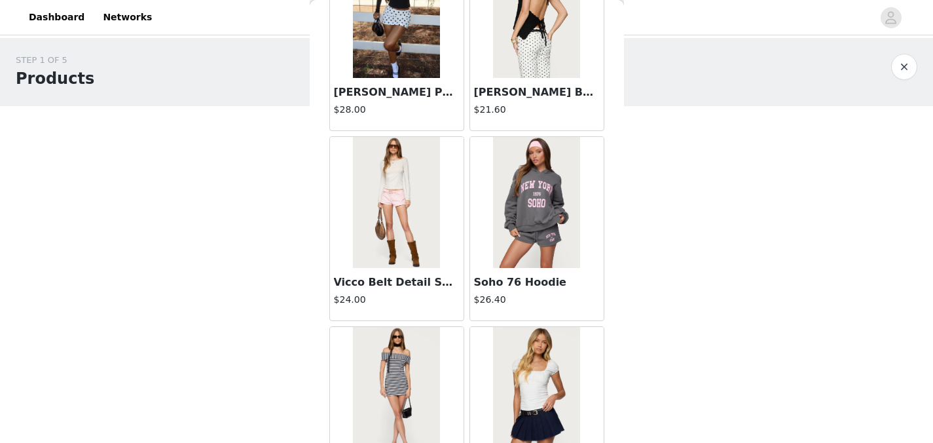
click at [407, 285] on h3 "Vicco Belt Detail Shorts" at bounding box center [397, 282] width 126 height 16
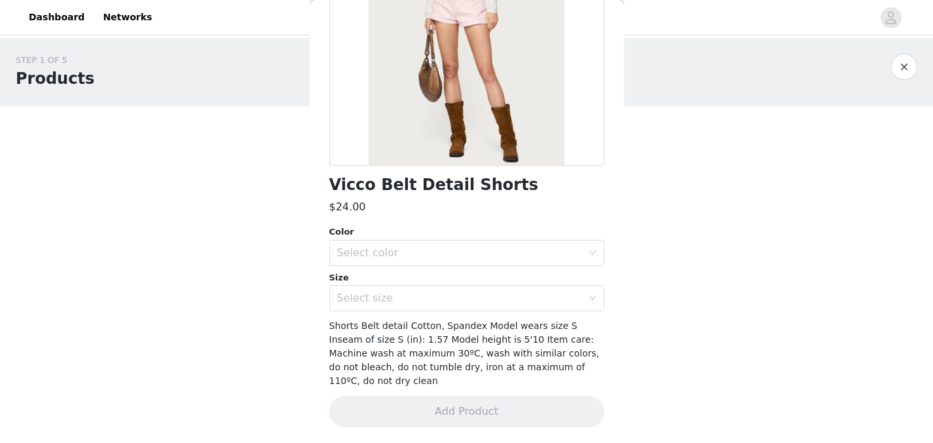
scroll to position [84, 0]
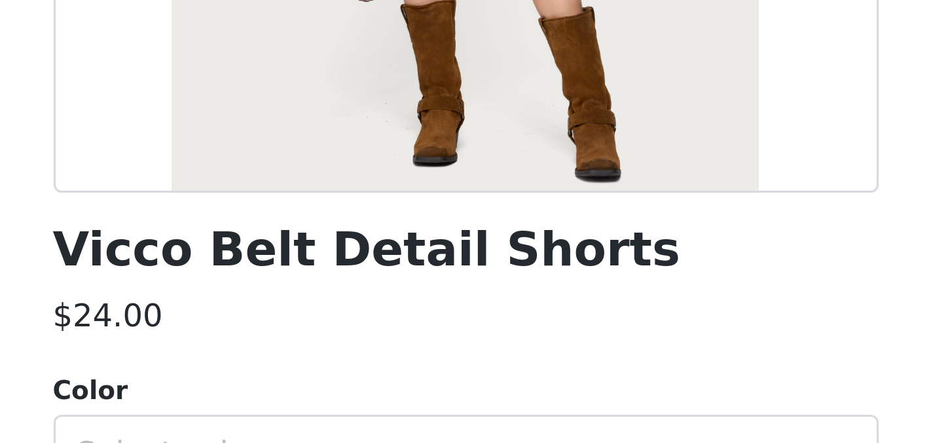
click at [431, 294] on h1 "Vicco Belt Detail Shorts" at bounding box center [433, 295] width 209 height 18
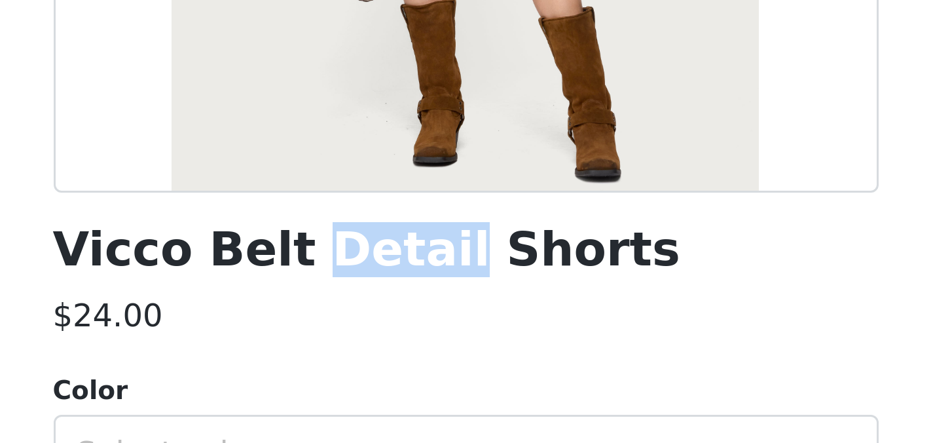
click at [431, 294] on h1 "Vicco Belt Detail Shorts" at bounding box center [433, 295] width 209 height 18
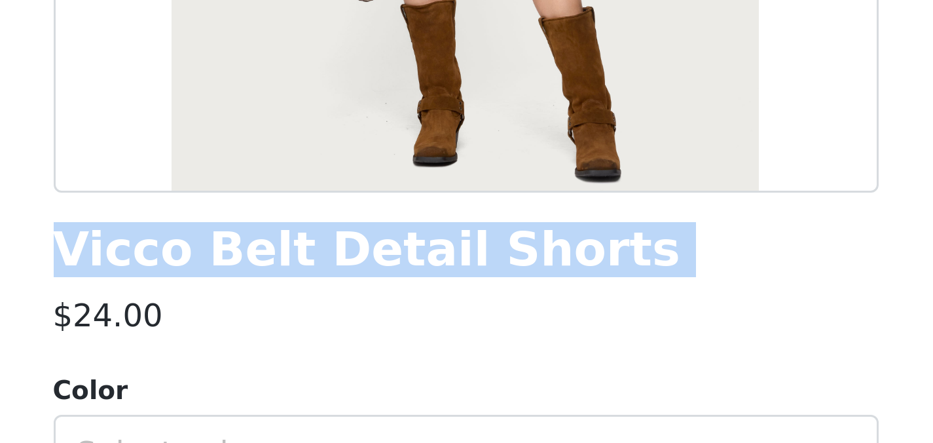
click at [431, 294] on h1 "Vicco Belt Detail Shorts" at bounding box center [433, 295] width 209 height 18
copy div "Vicco Belt Detail Shorts"
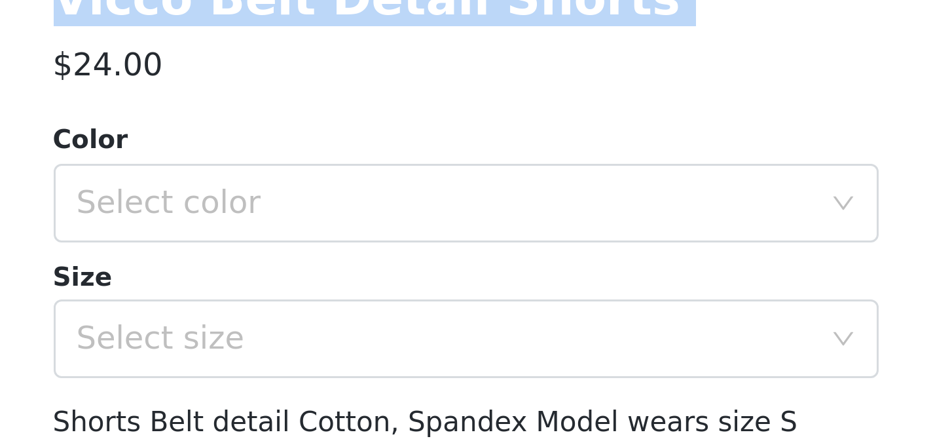
scroll to position [200, 0]
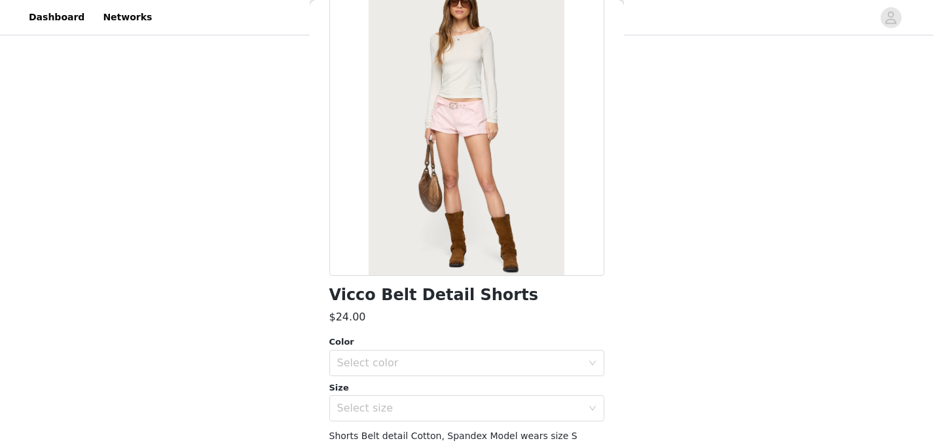
click at [788, 227] on div "STEP 1 OF 5 Products Choose as many products as you'd like, up to $150.00. 3 Se…" at bounding box center [466, 128] width 933 height 580
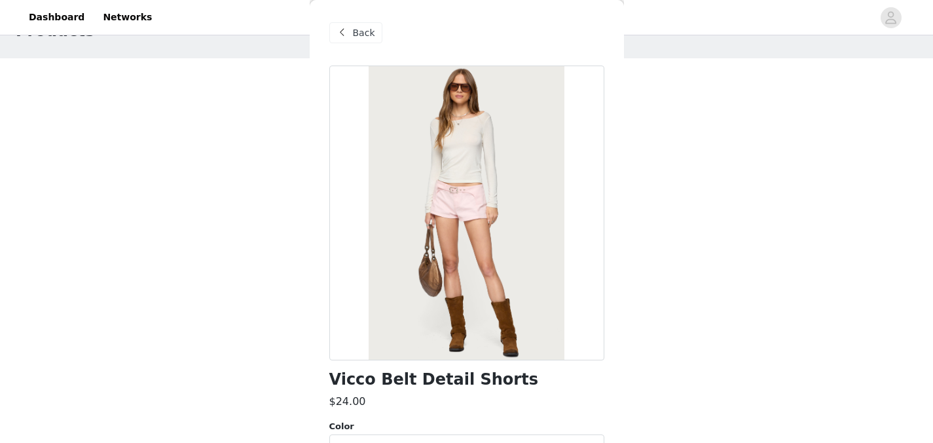
scroll to position [0, 0]
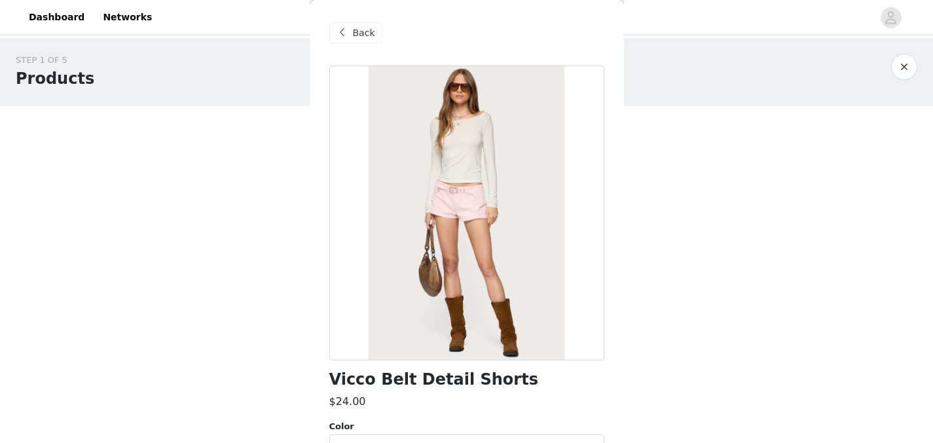
click at [370, 37] on span "Back" at bounding box center [364, 33] width 22 height 14
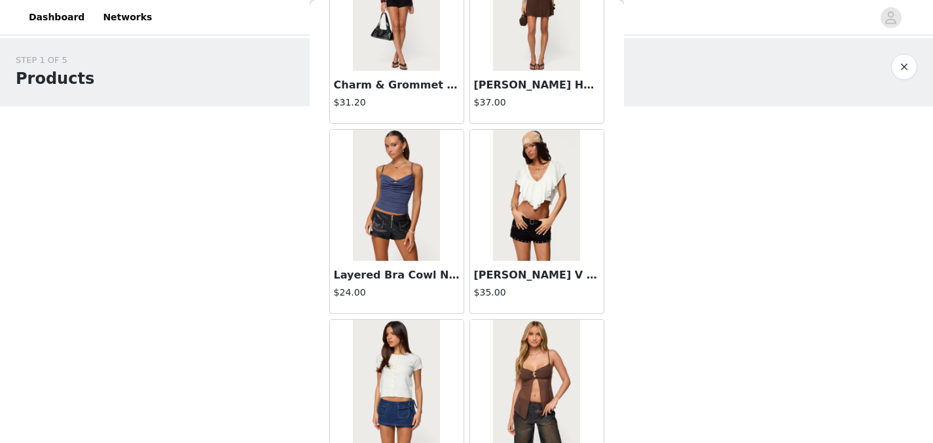
scroll to position [14858, 0]
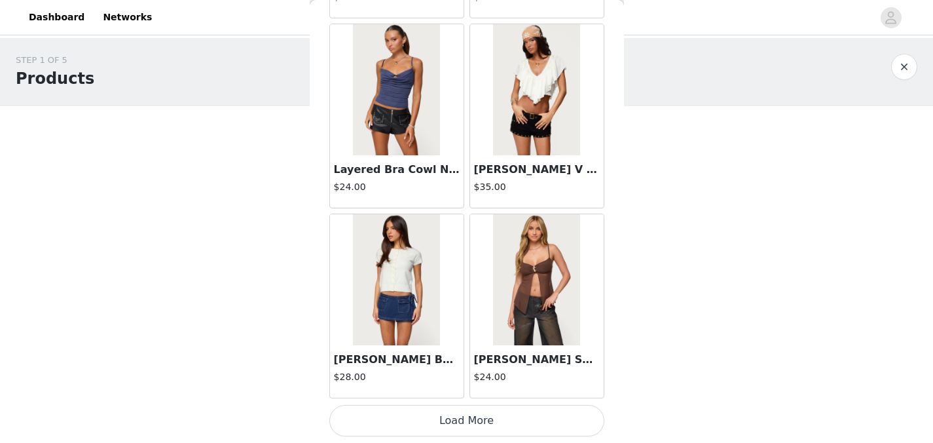
click at [508, 426] on button "Load More" at bounding box center [466, 420] width 275 height 31
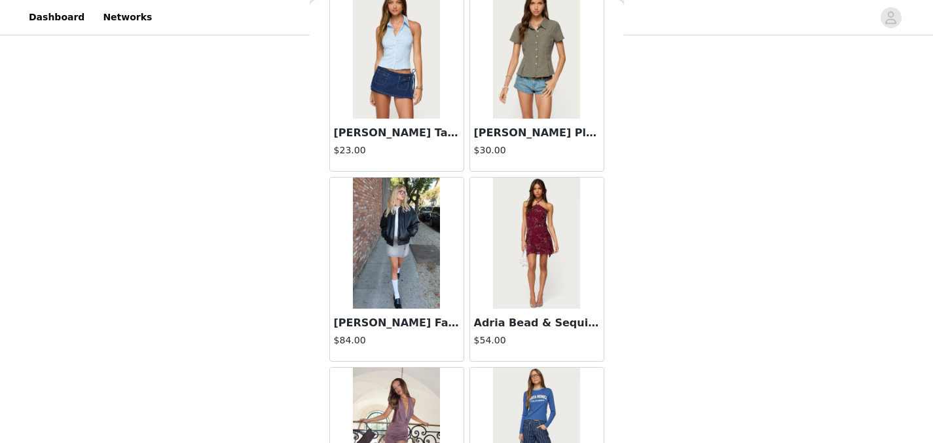
scroll to position [15842, 0]
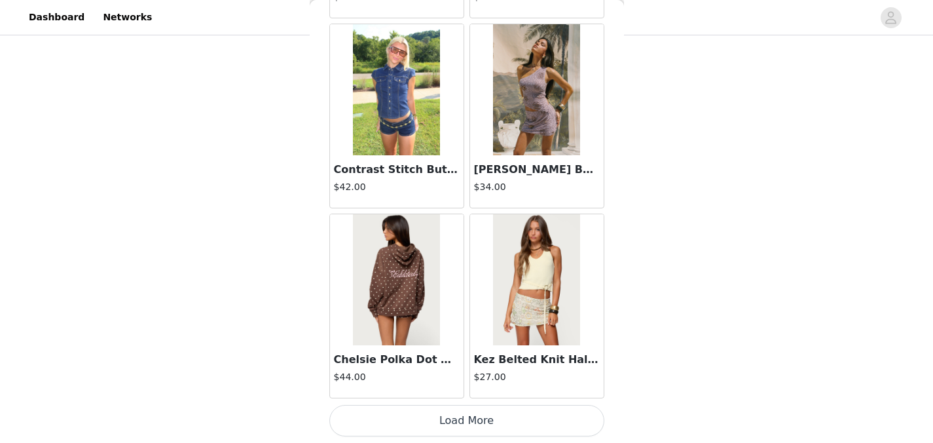
click at [517, 426] on button "Load More" at bounding box center [466, 420] width 275 height 31
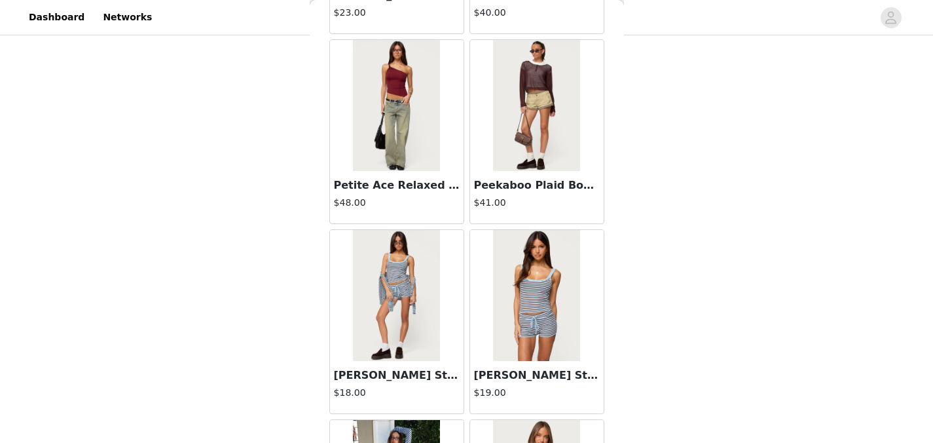
scroll to position [17950, 0]
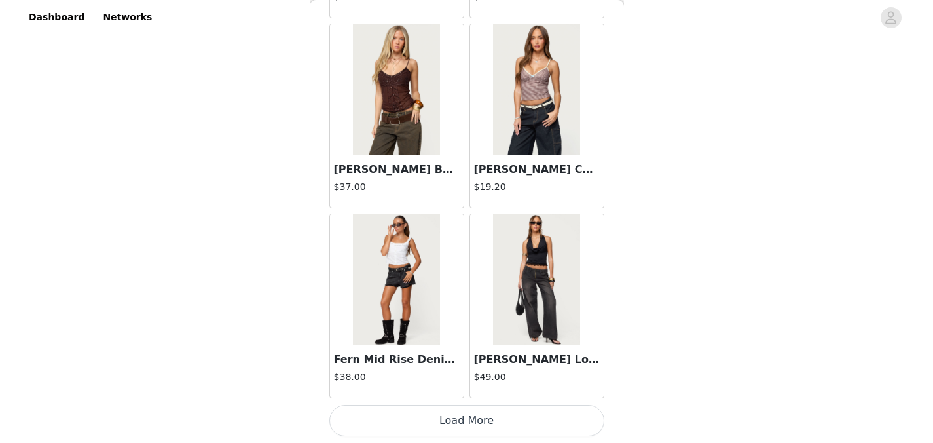
click at [530, 421] on button "Load More" at bounding box center [466, 420] width 275 height 31
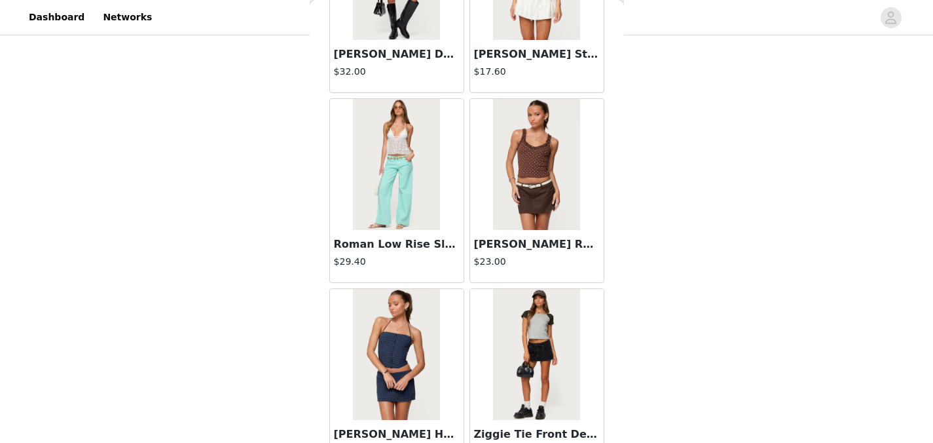
scroll to position [20557, 0]
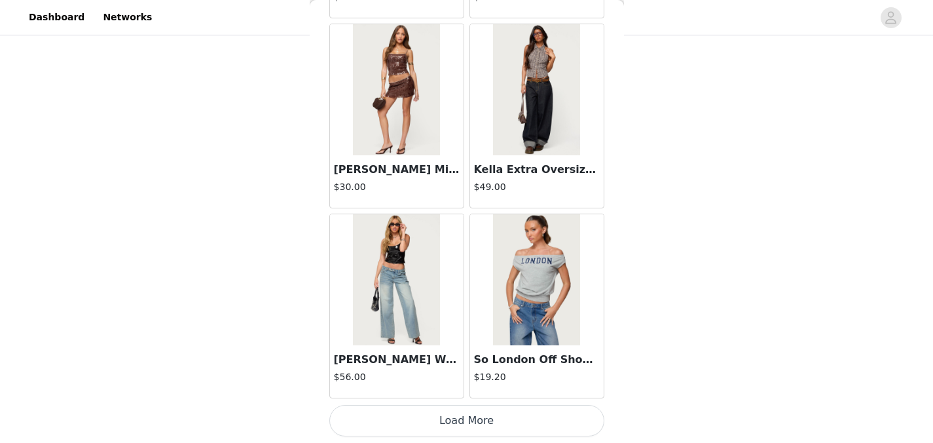
click at [536, 417] on button "Load More" at bounding box center [466, 420] width 275 height 31
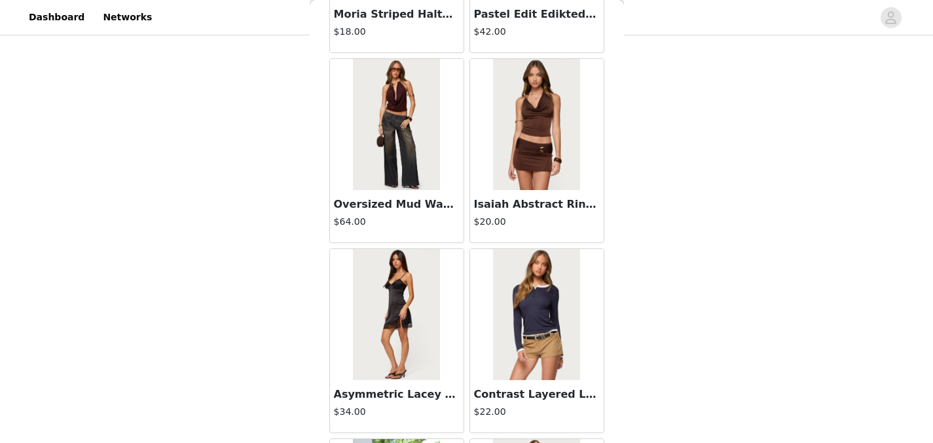
scroll to position [22456, 0]
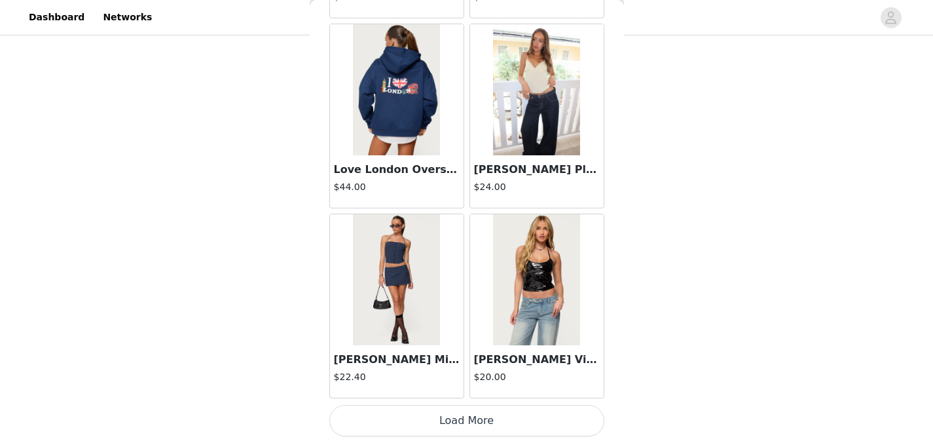
click at [512, 412] on button "Load More" at bounding box center [466, 420] width 275 height 31
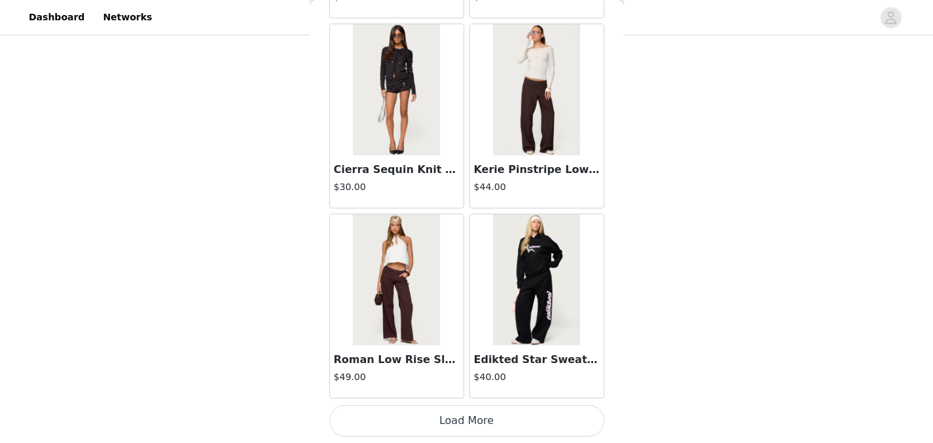
click at [516, 428] on button "Load More" at bounding box center [466, 420] width 275 height 31
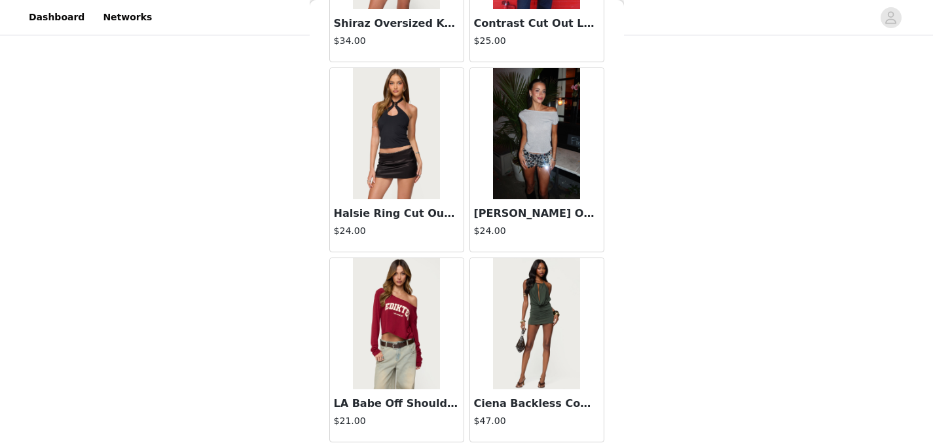
scroll to position [26255, 0]
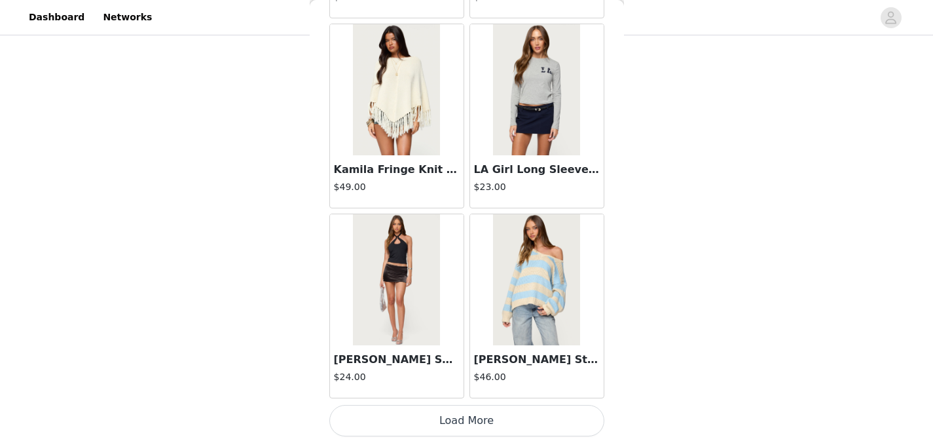
click at [433, 413] on button "Load More" at bounding box center [466, 420] width 275 height 31
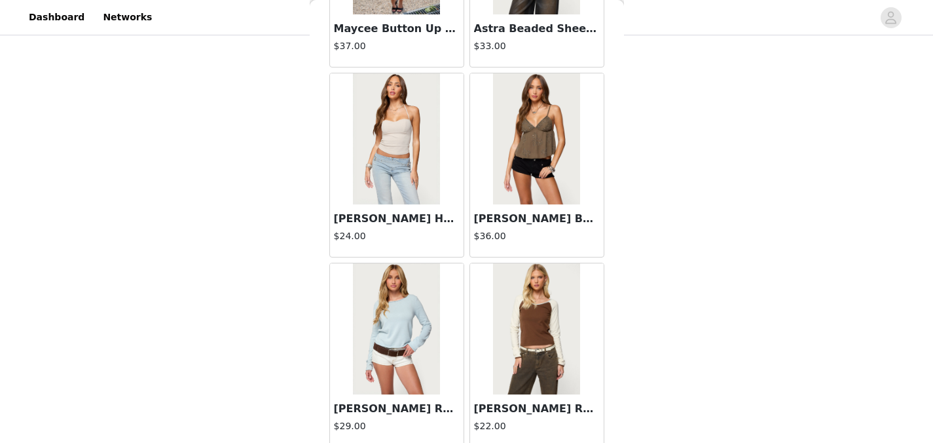
scroll to position [28155, 0]
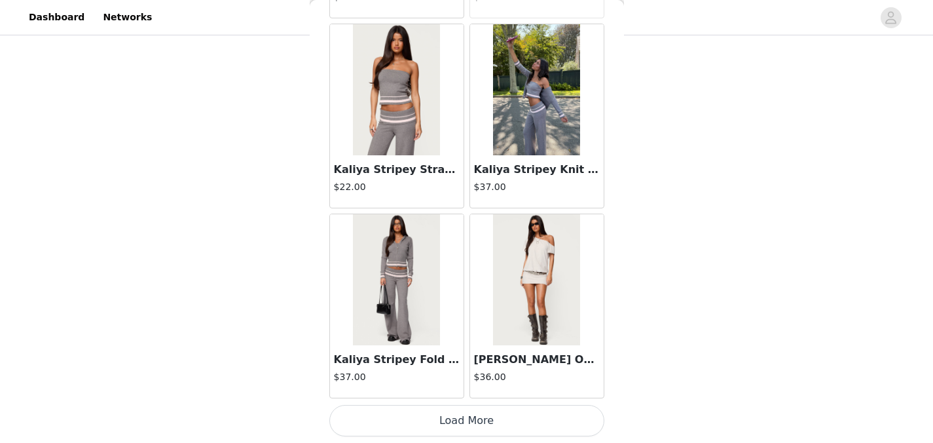
click at [464, 412] on button "Load More" at bounding box center [466, 420] width 275 height 31
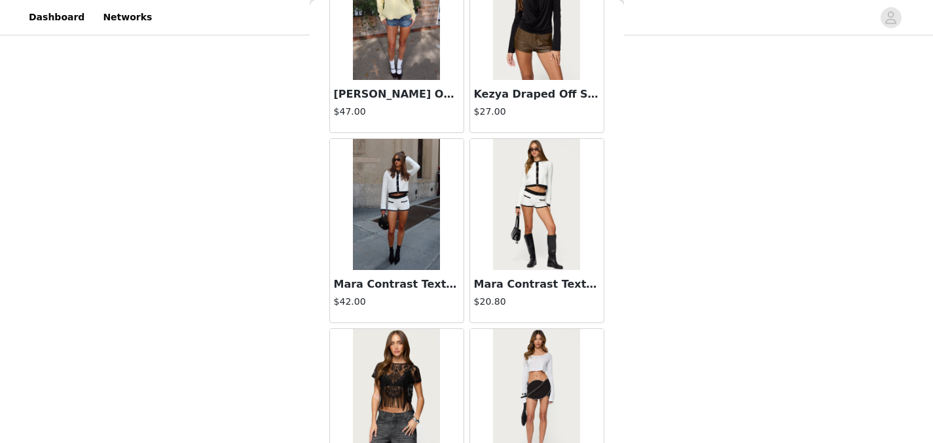
scroll to position [30054, 0]
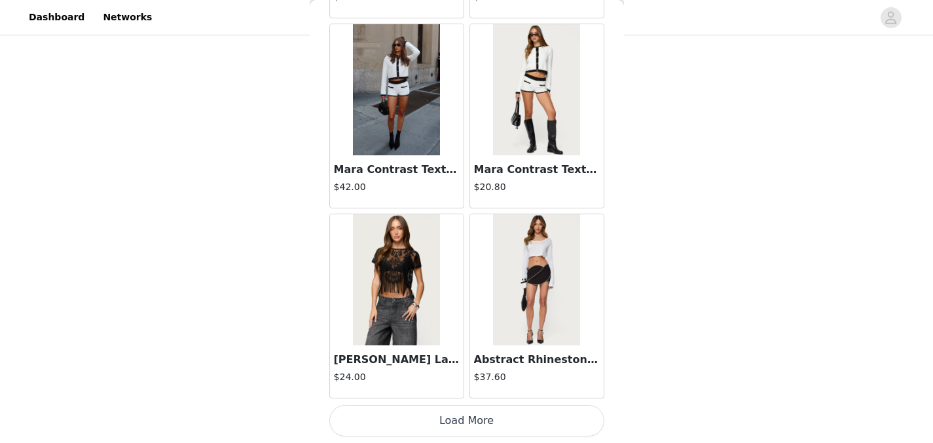
click at [472, 417] on button "Load More" at bounding box center [466, 420] width 275 height 31
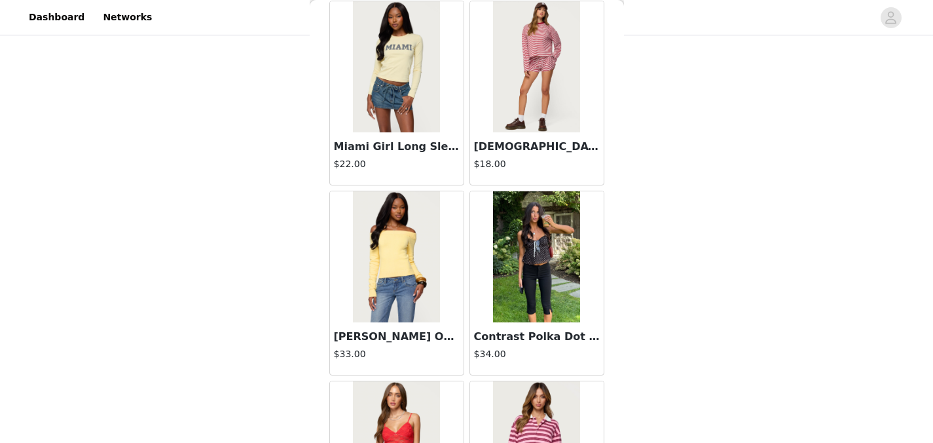
scroll to position [31954, 0]
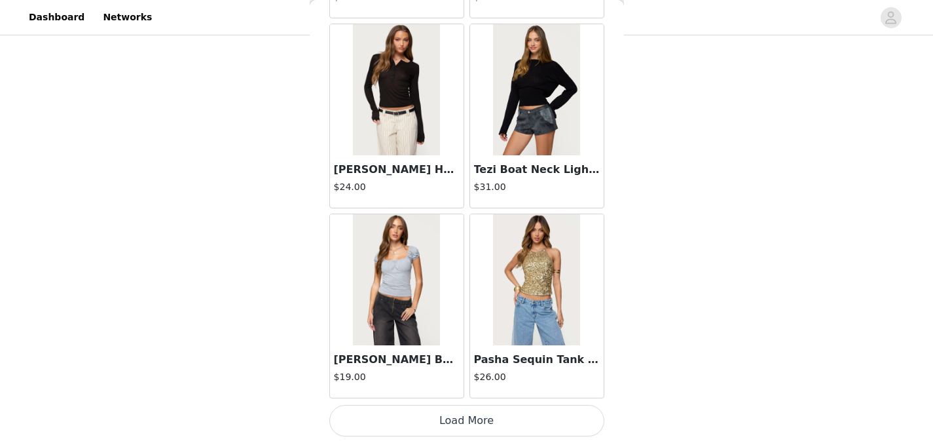
click at [437, 423] on button "Load More" at bounding box center [466, 420] width 275 height 31
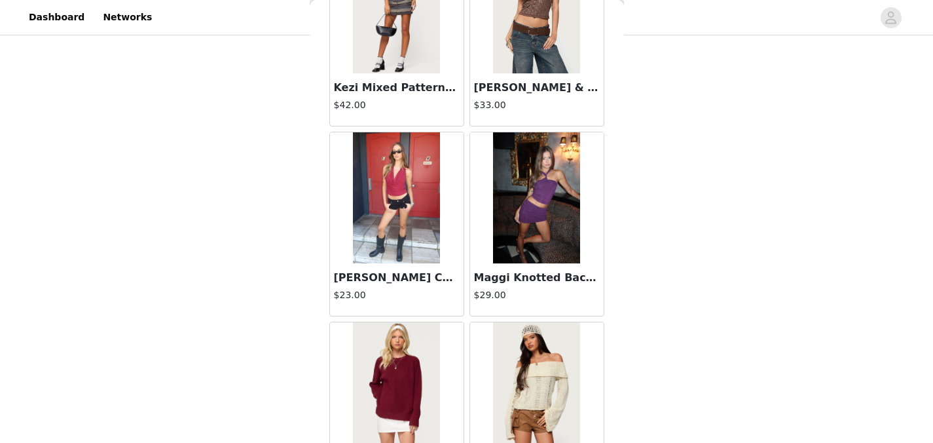
scroll to position [33853, 0]
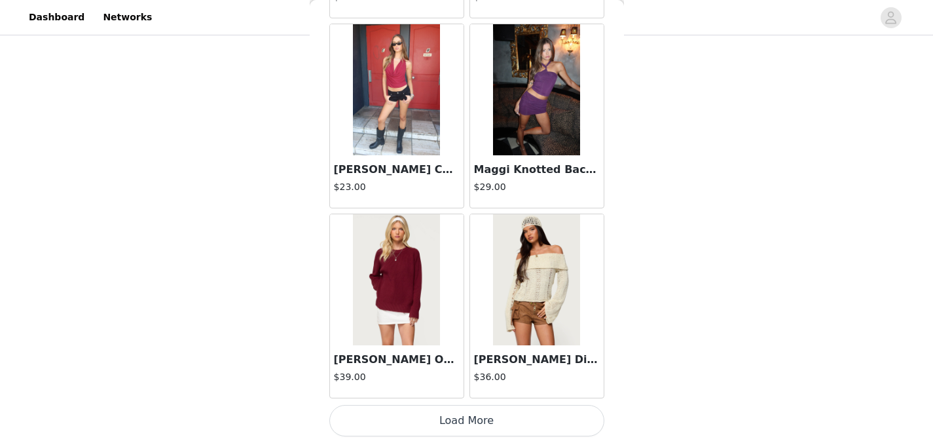
click at [447, 419] on button "Load More" at bounding box center [466, 420] width 275 height 31
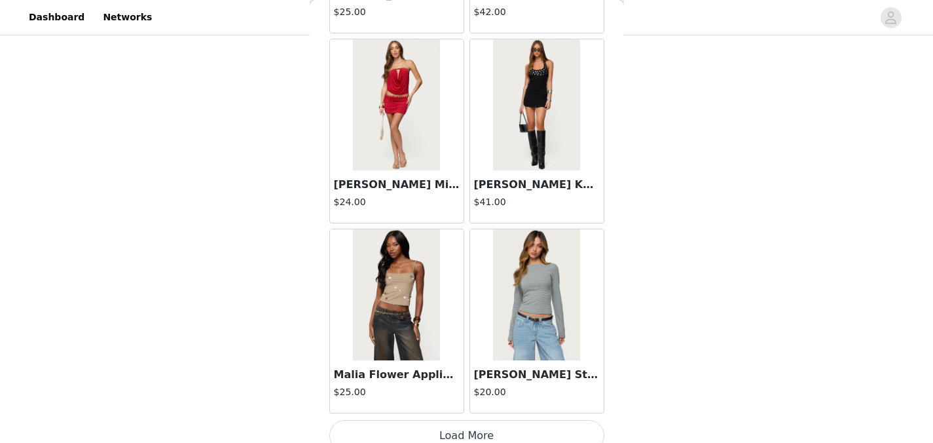
scroll to position [35753, 0]
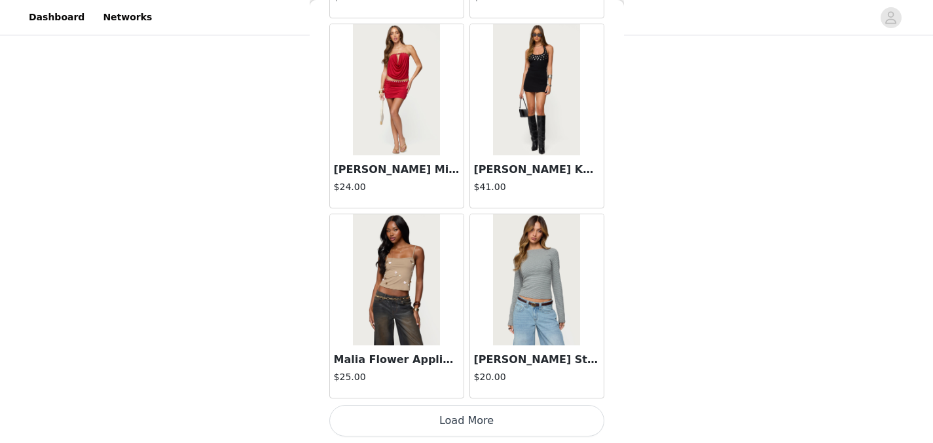
click at [438, 412] on button "Load More" at bounding box center [466, 420] width 275 height 31
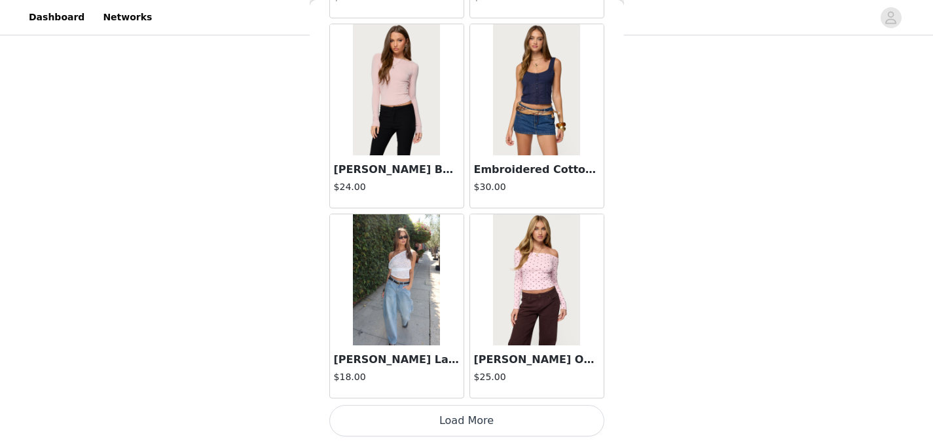
click at [447, 424] on button "Load More" at bounding box center [466, 420] width 275 height 31
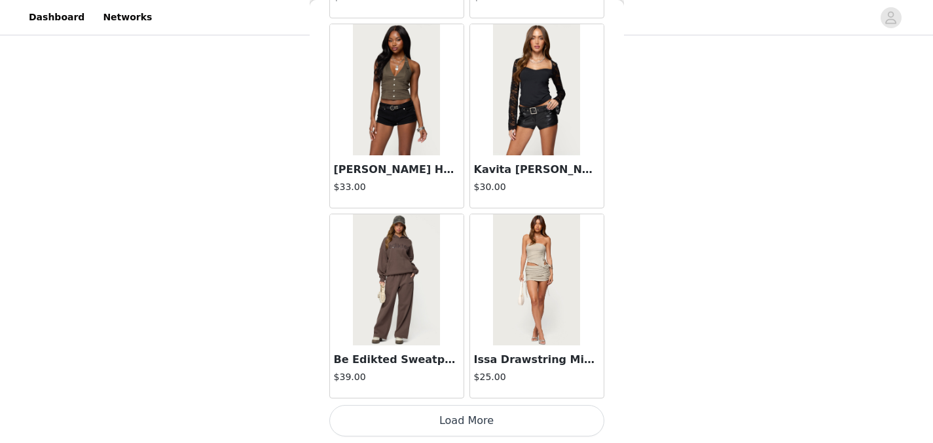
click at [447, 424] on button "Load More" at bounding box center [466, 420] width 275 height 31
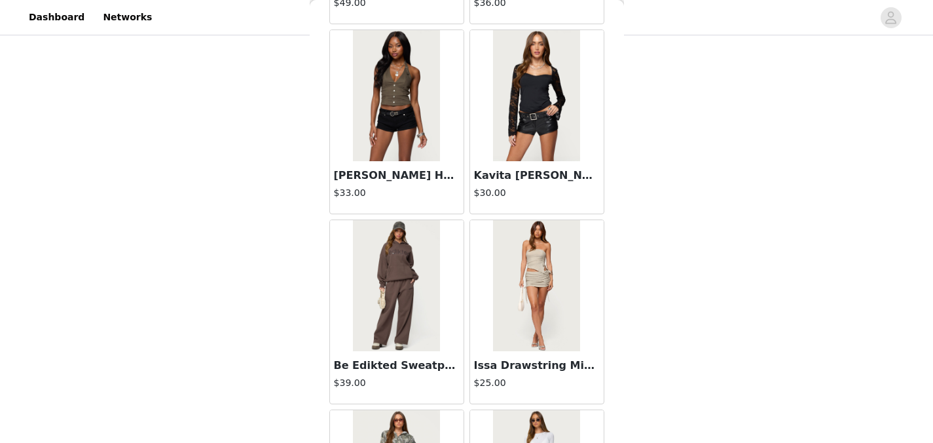
scroll to position [39552, 0]
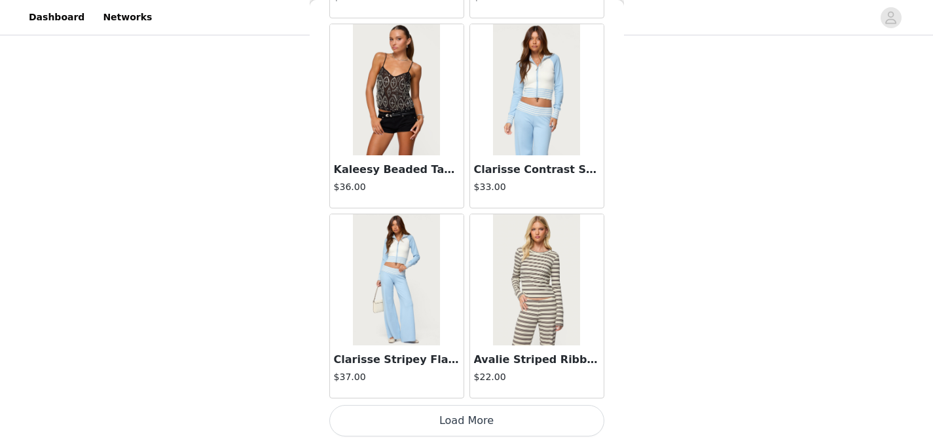
click at [460, 419] on button "Load More" at bounding box center [466, 420] width 275 height 31
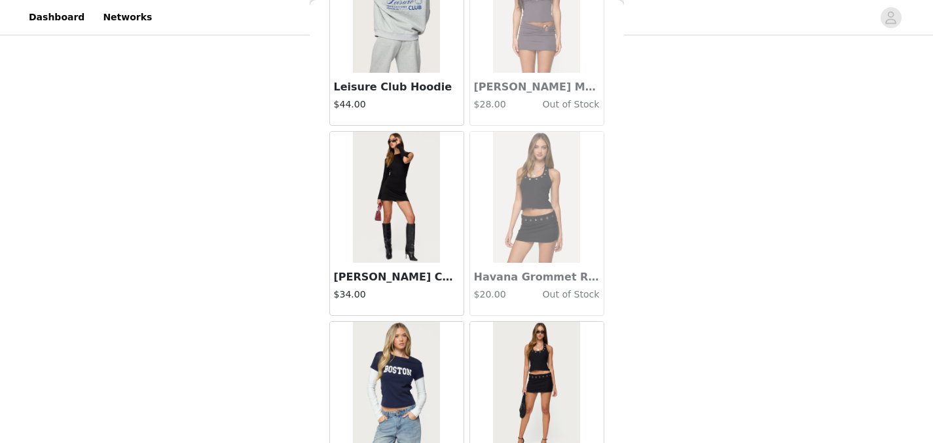
scroll to position [43351, 0]
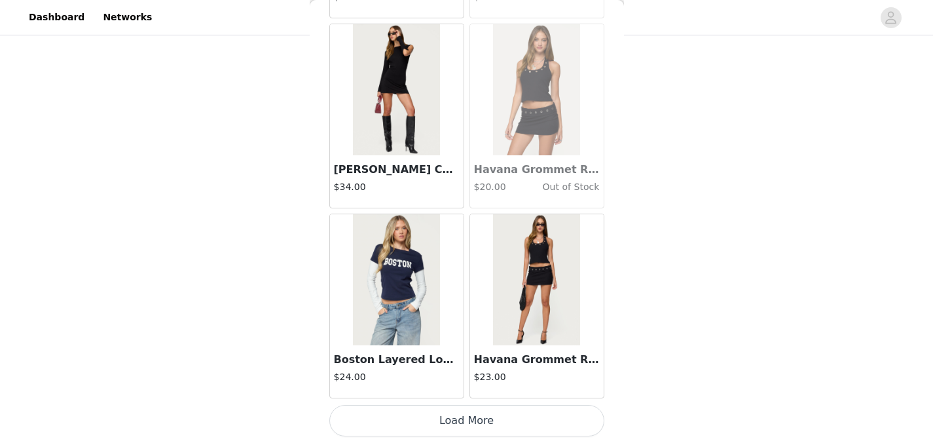
click at [444, 417] on button "Load More" at bounding box center [466, 420] width 275 height 31
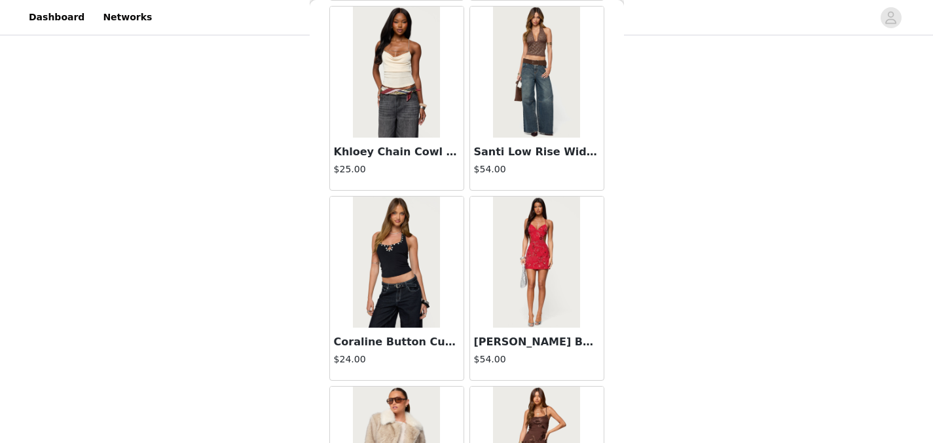
scroll to position [1700, 0]
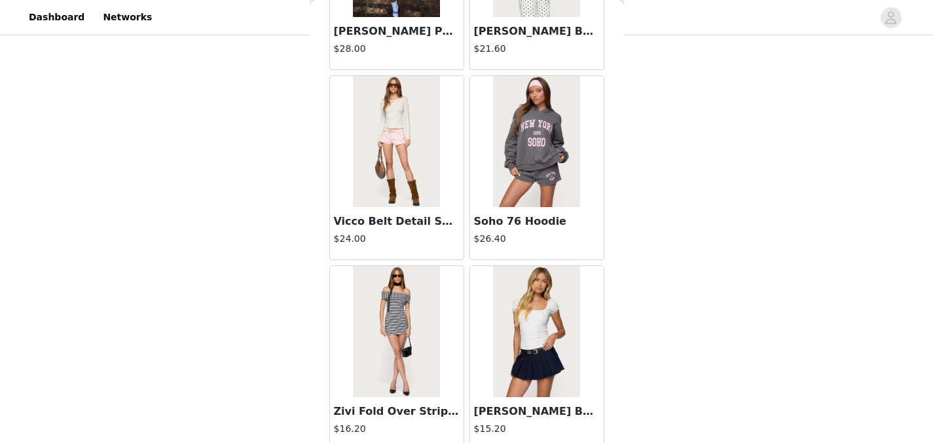
click at [383, 226] on h3 "Vicco Belt Detail Shorts" at bounding box center [397, 222] width 126 height 16
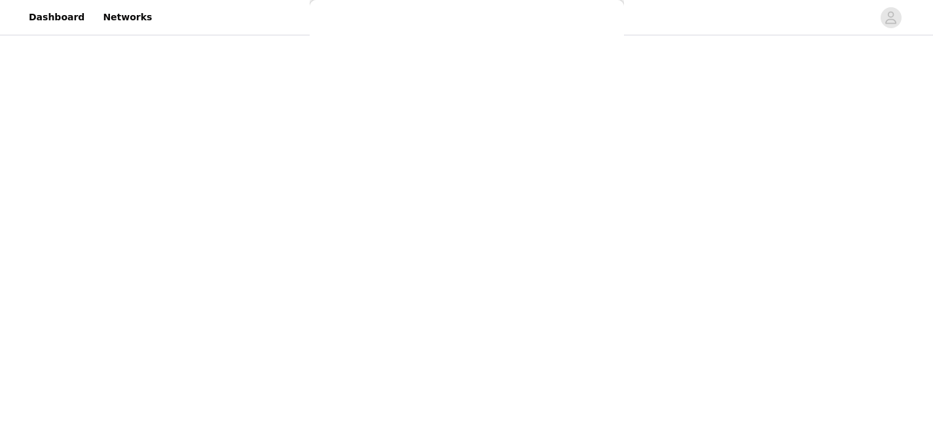
scroll to position [195, 0]
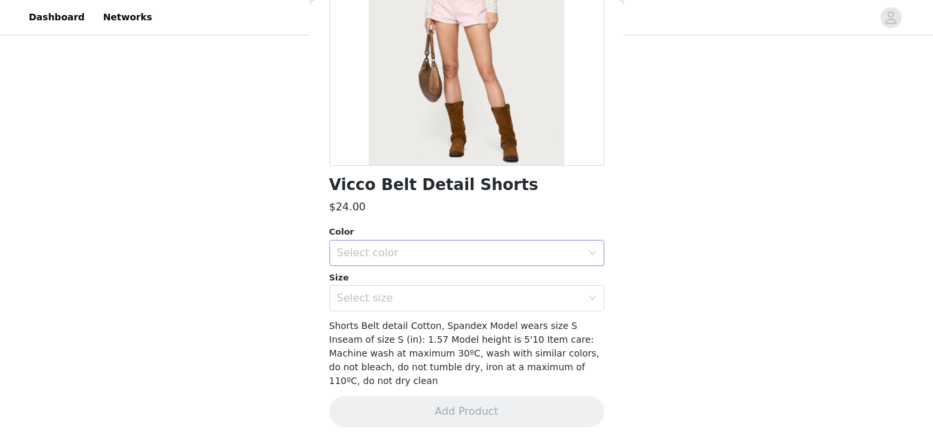
click at [390, 247] on div "Select color" at bounding box center [459, 252] width 245 height 13
click at [386, 291] on li "LIGHT PINK" at bounding box center [461, 281] width 265 height 21
click at [383, 299] on div "Select size" at bounding box center [459, 297] width 245 height 13
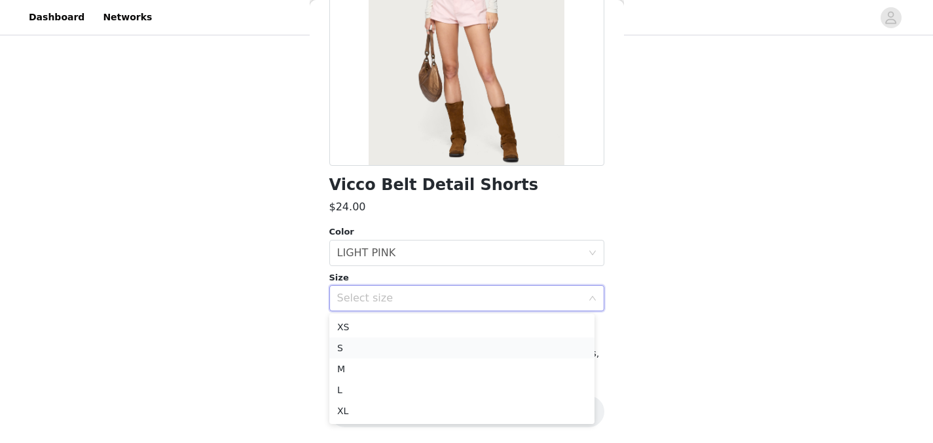
click at [379, 345] on li "S" at bounding box center [461, 347] width 265 height 21
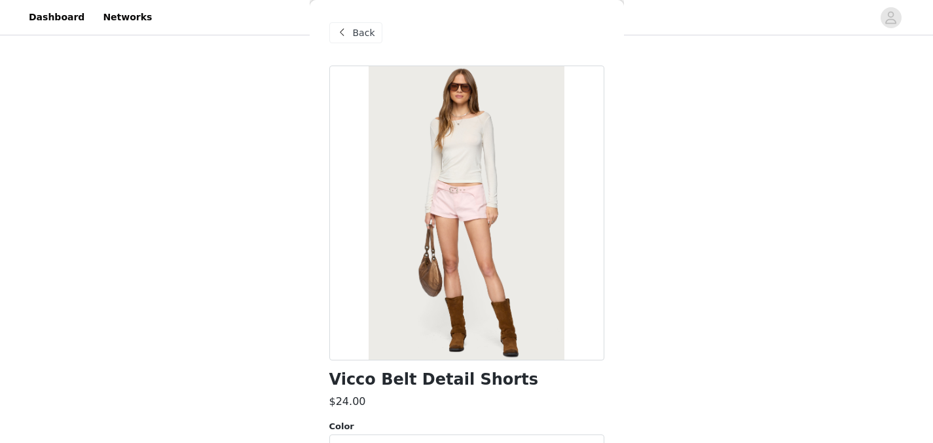
scroll to position [172, 0]
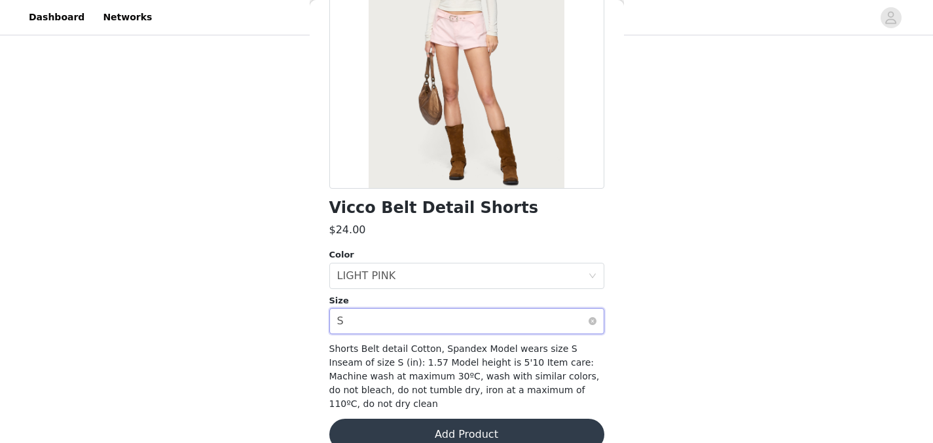
click at [439, 327] on div "Select size S" at bounding box center [462, 321] width 251 height 25
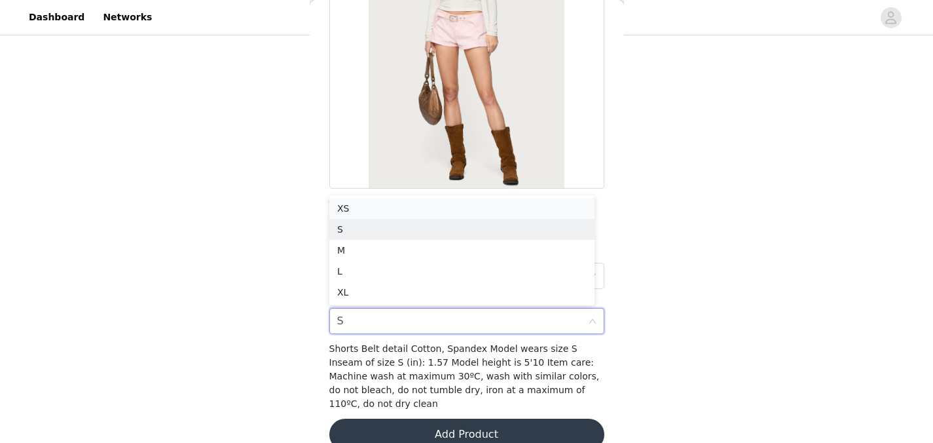
click at [438, 206] on li "XS" at bounding box center [461, 208] width 265 height 21
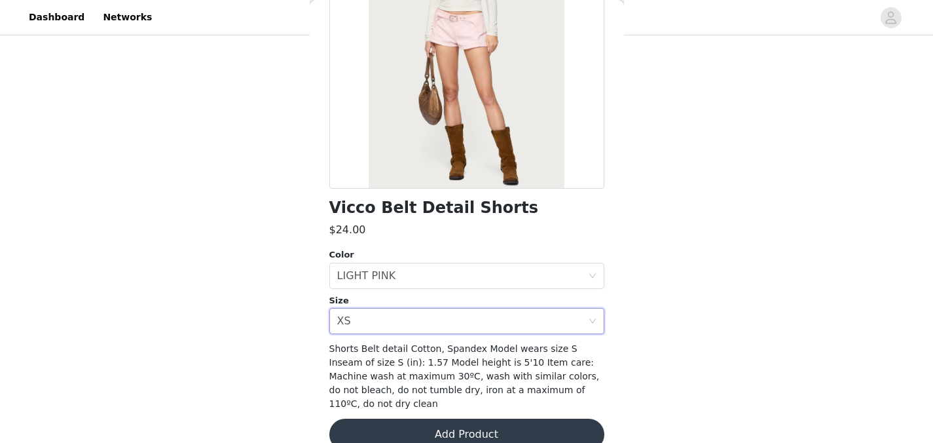
click at [523, 428] on button "Add Product" at bounding box center [466, 434] width 275 height 31
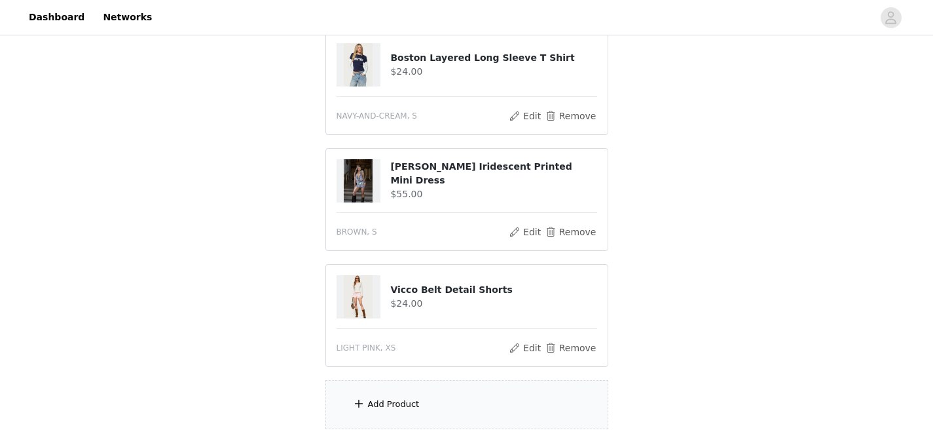
scroll to position [385, 0]
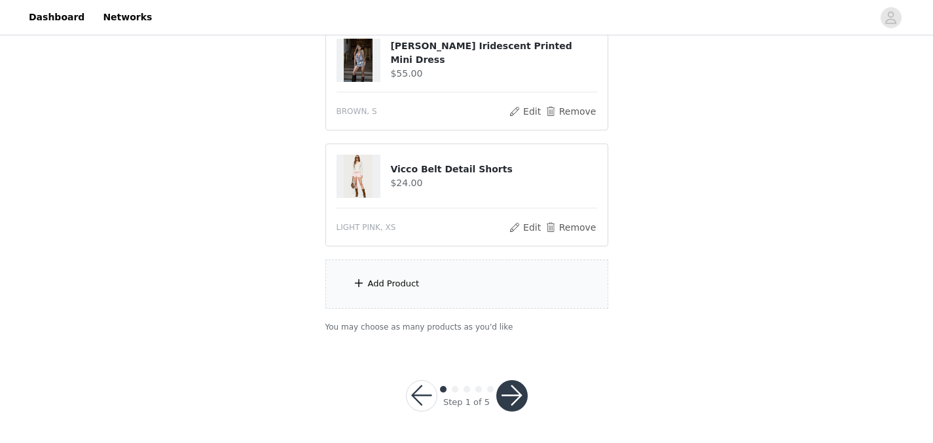
click at [514, 392] on button "button" at bounding box center [511, 395] width 31 height 31
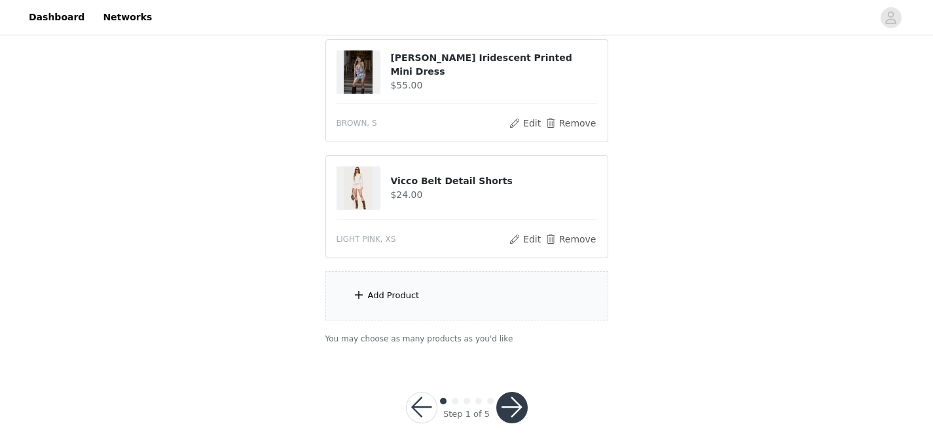
click at [517, 393] on button "button" at bounding box center [511, 407] width 31 height 31
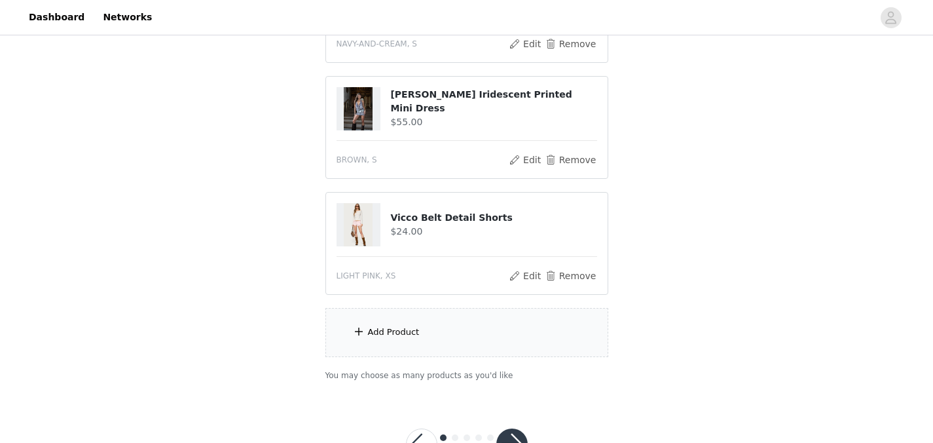
scroll to position [428, 0]
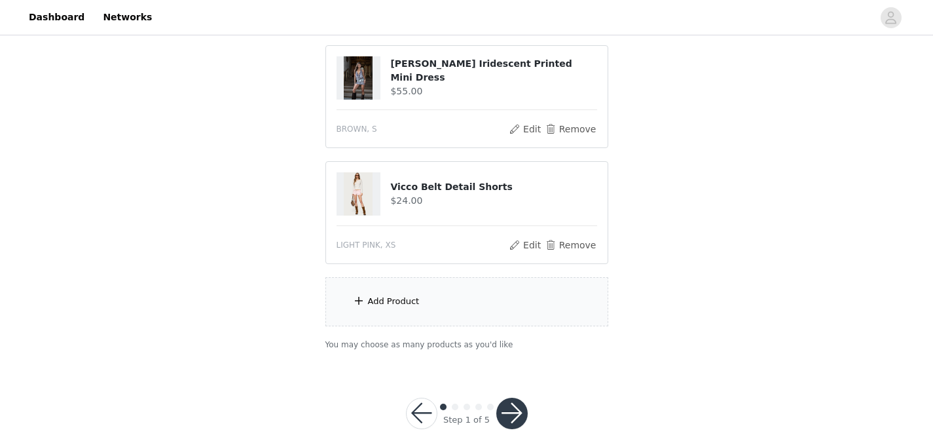
click at [481, 297] on div "Add Product" at bounding box center [467, 301] width 283 height 49
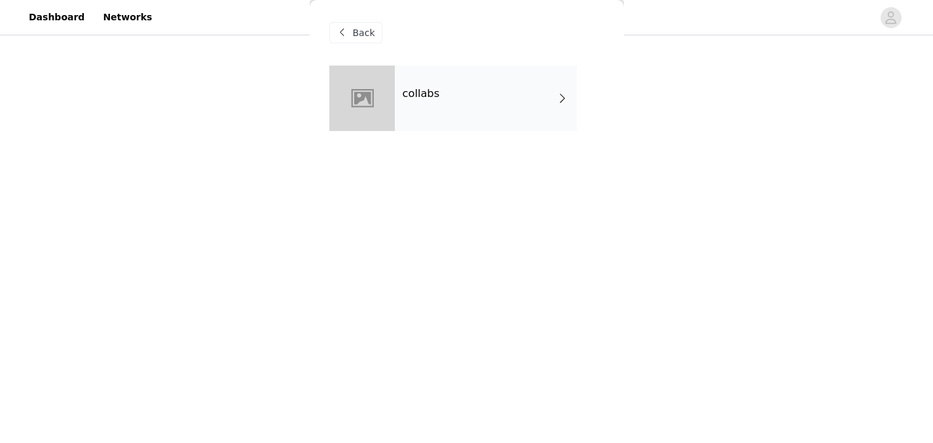
click at [534, 86] on div "collabs" at bounding box center [486, 99] width 182 height 66
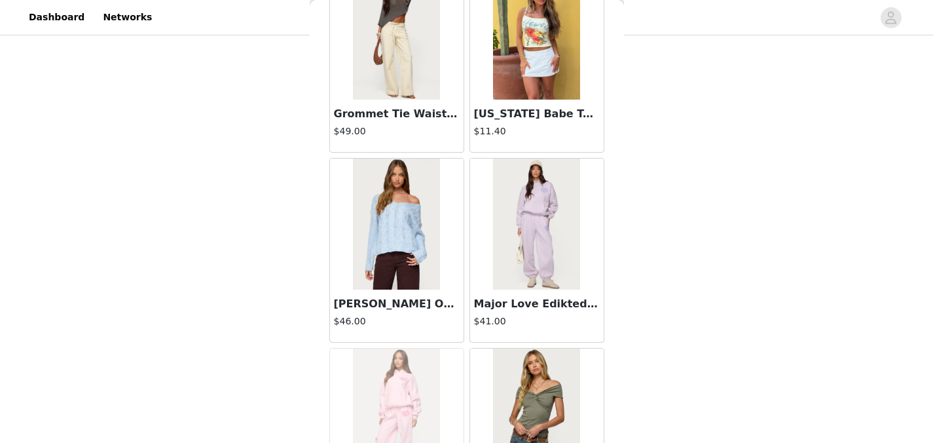
scroll to position [1562, 0]
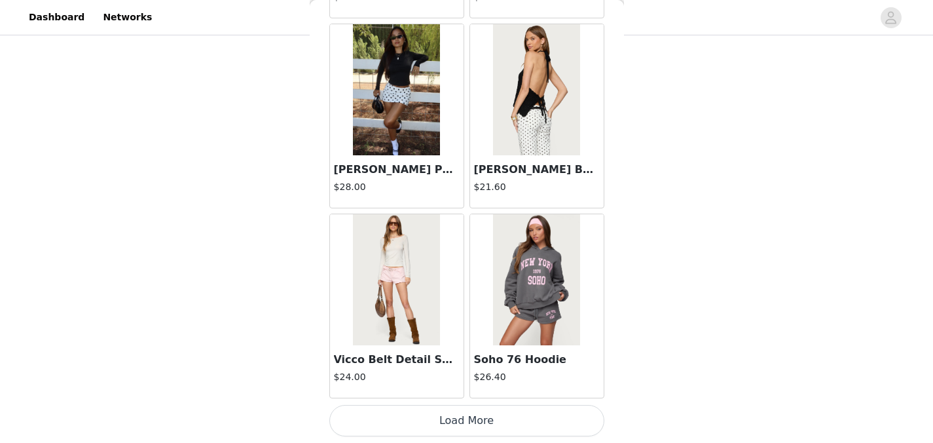
click at [462, 422] on button "Load More" at bounding box center [466, 420] width 275 height 31
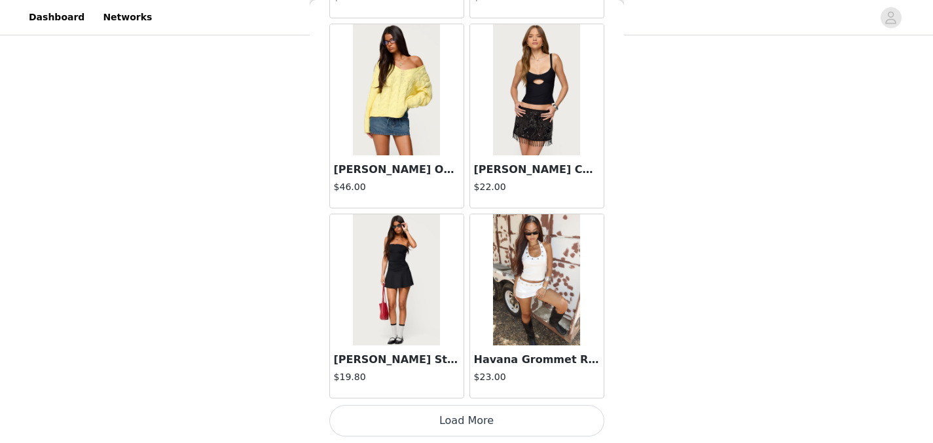
click at [467, 422] on button "Load More" at bounding box center [466, 420] width 275 height 31
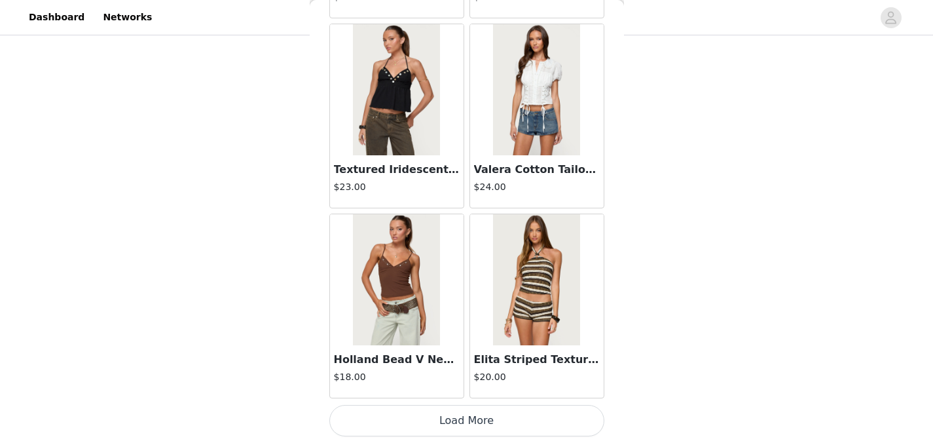
scroll to position [434, 0]
click at [455, 426] on button "Load More" at bounding box center [466, 420] width 275 height 31
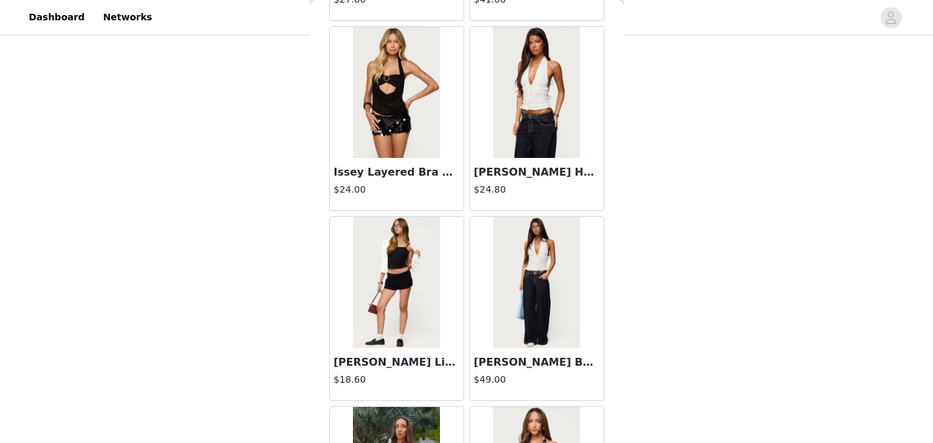
scroll to position [7260, 0]
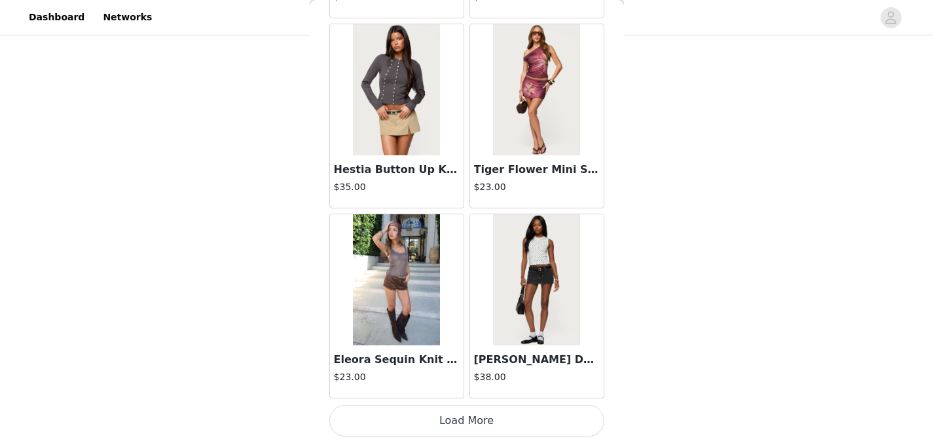
click at [444, 417] on button "Load More" at bounding box center [466, 420] width 275 height 31
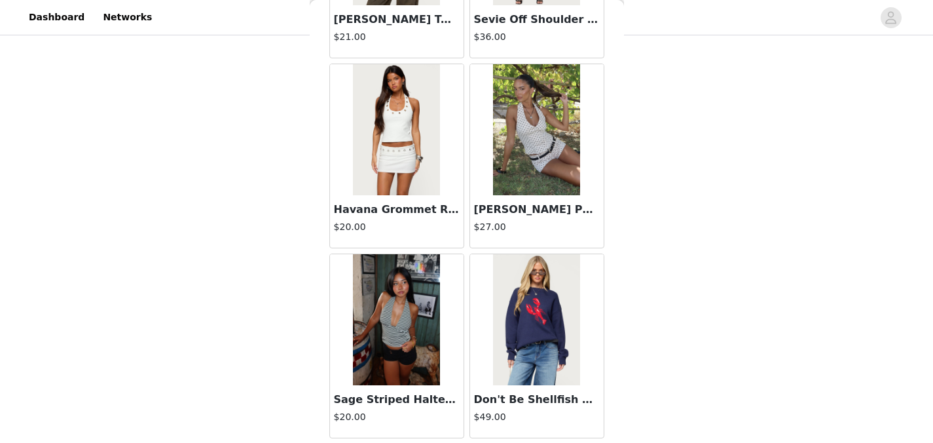
scroll to position [8211, 0]
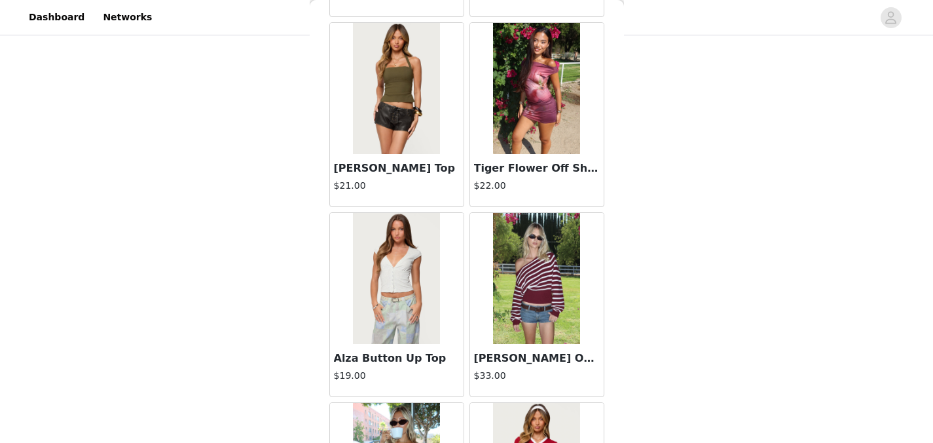
click at [415, 62] on img at bounding box center [396, 88] width 87 height 131
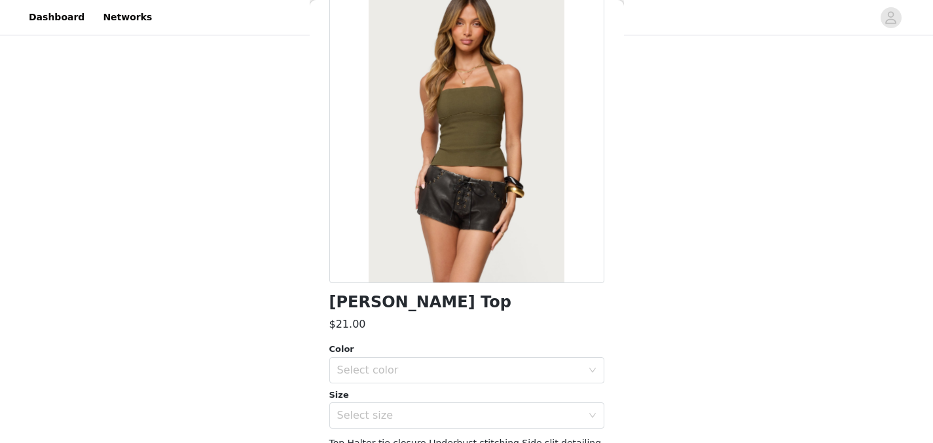
scroll to position [89, 0]
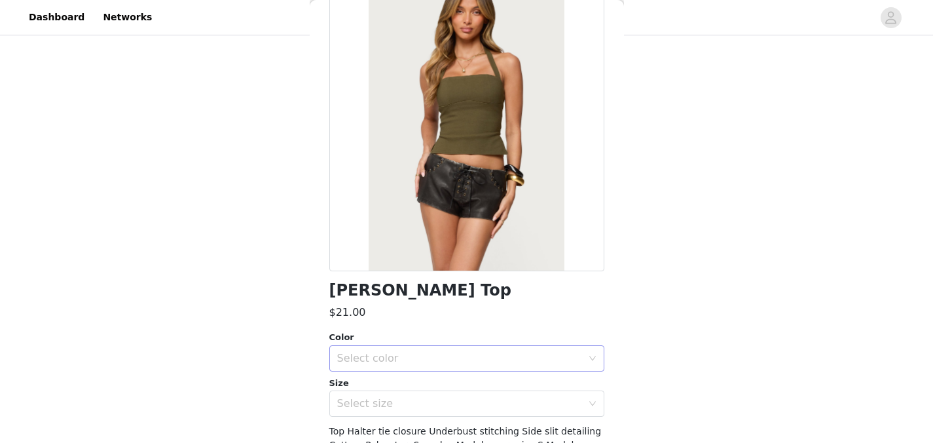
click at [397, 347] on div "Select color" at bounding box center [462, 358] width 251 height 25
click at [382, 387] on li "OLIVE" at bounding box center [461, 387] width 265 height 21
click at [383, 401] on div "Select size" at bounding box center [459, 403] width 245 height 13
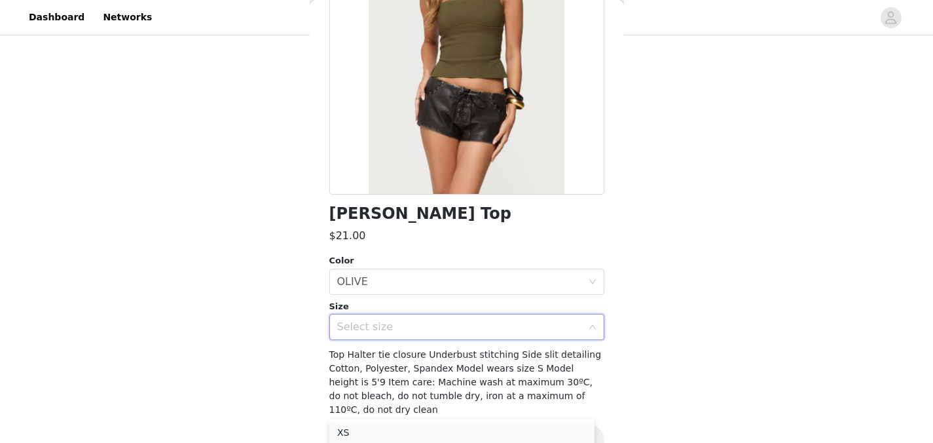
click at [370, 430] on li "XS" at bounding box center [461, 432] width 265 height 21
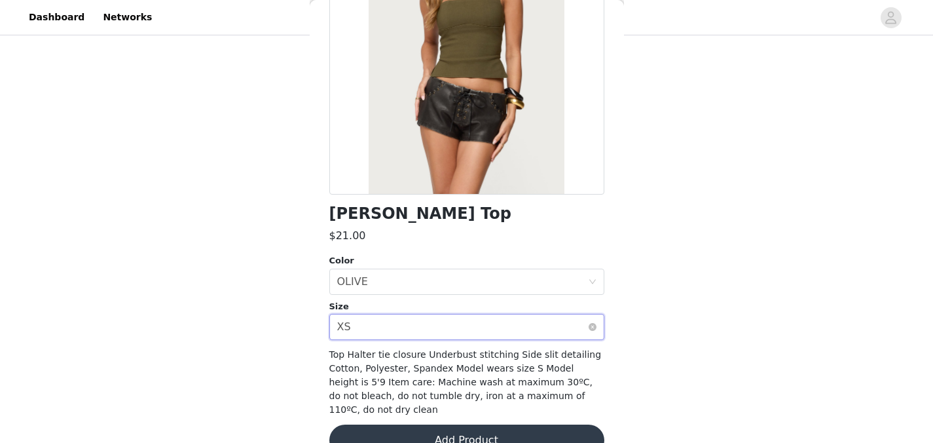
scroll to position [195, 0]
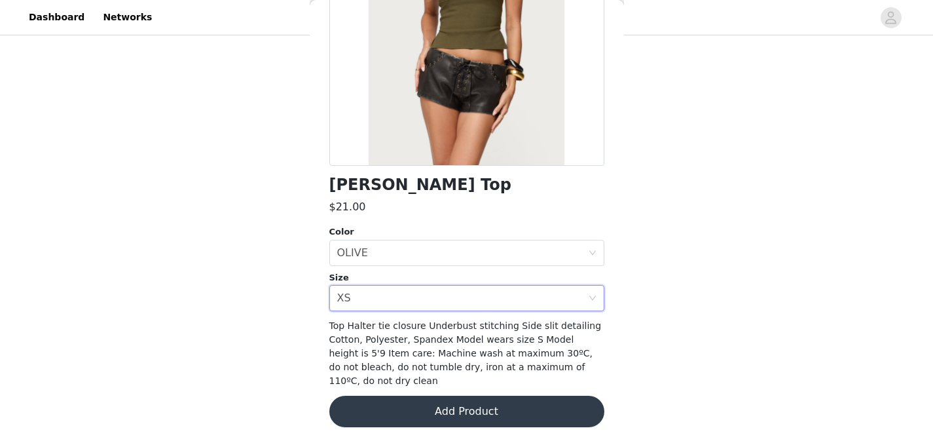
click at [487, 414] on button "Add Product" at bounding box center [466, 411] width 275 height 31
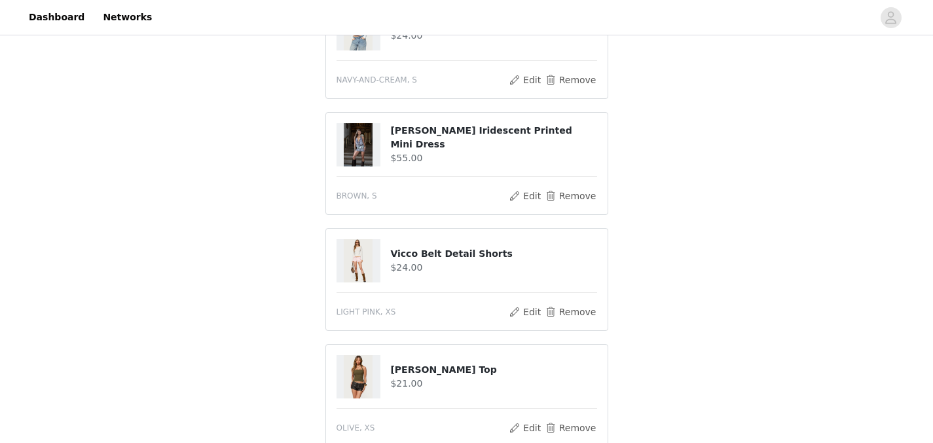
scroll to position [367, 0]
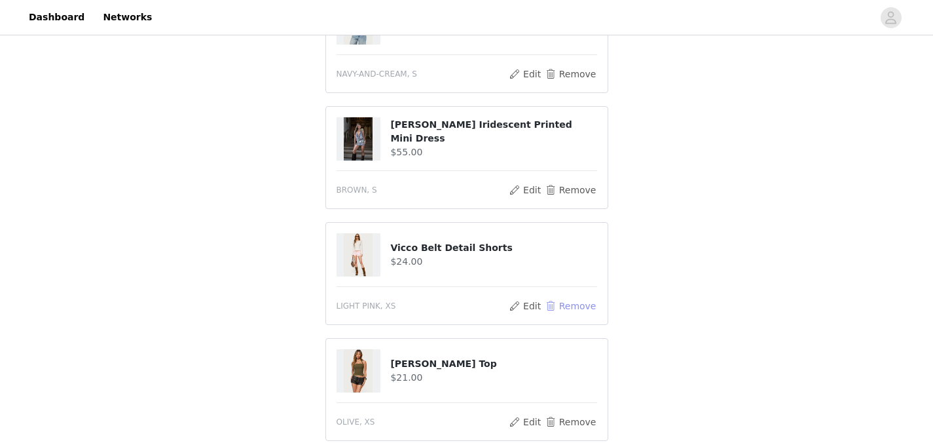
click at [587, 298] on button "Remove" at bounding box center [570, 306] width 52 height 16
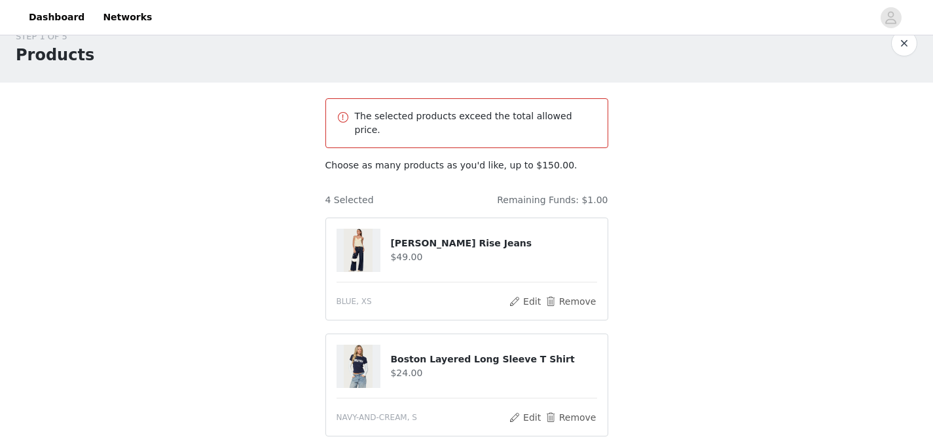
scroll to position [0, 0]
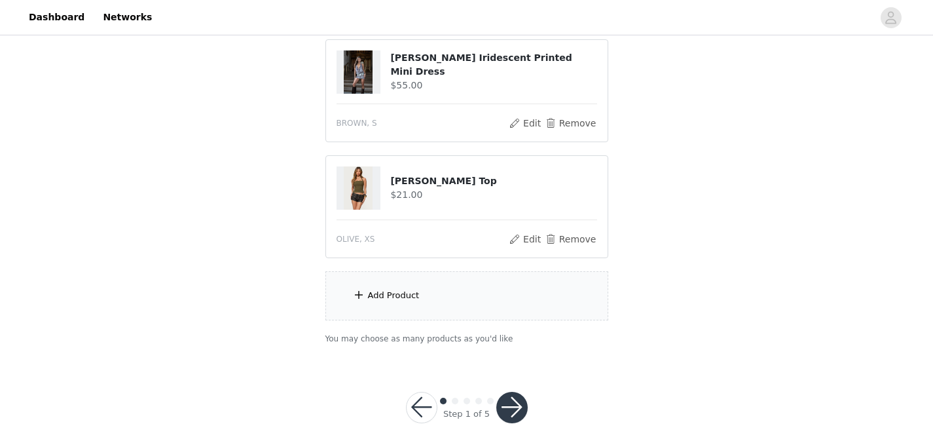
click at [514, 392] on button "button" at bounding box center [511, 407] width 31 height 31
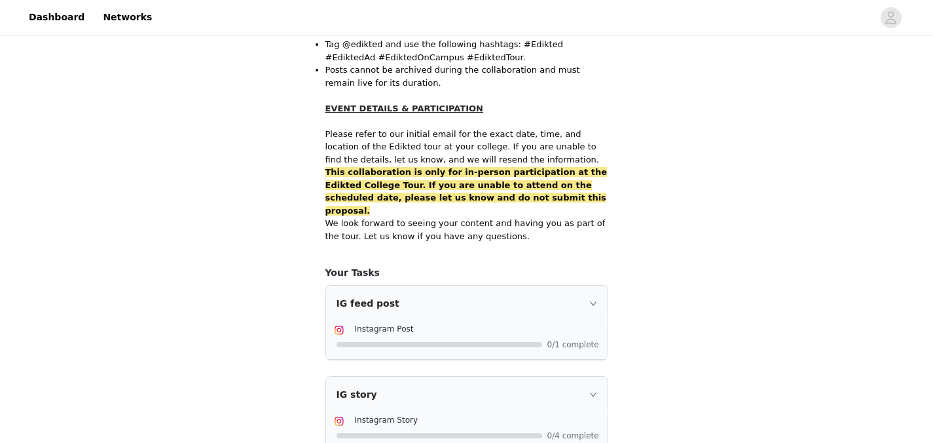
scroll to position [910, 0]
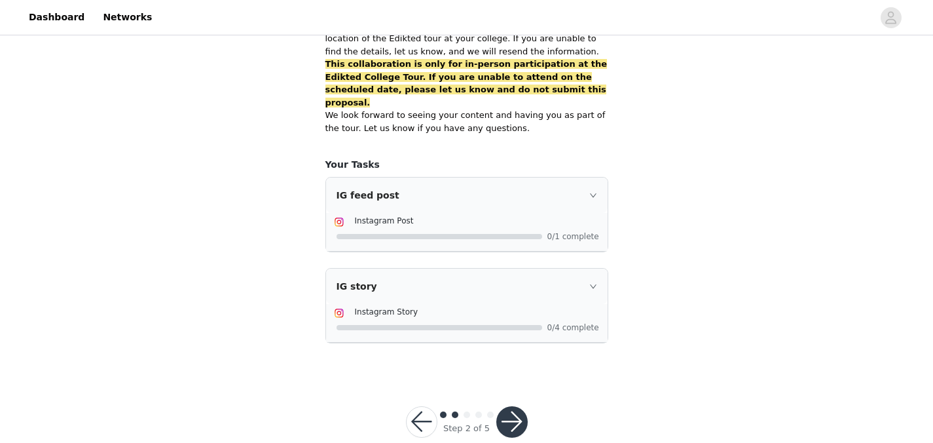
click at [525, 406] on button "button" at bounding box center [511, 421] width 31 height 31
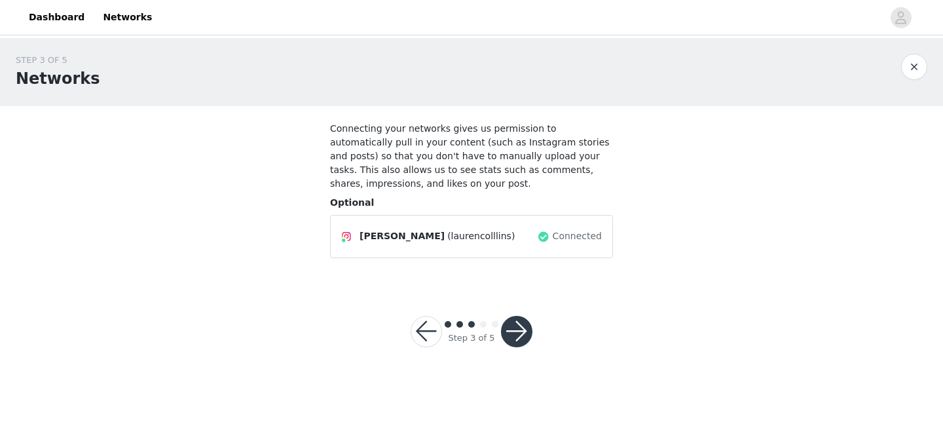
click at [527, 327] on button "button" at bounding box center [516, 331] width 31 height 31
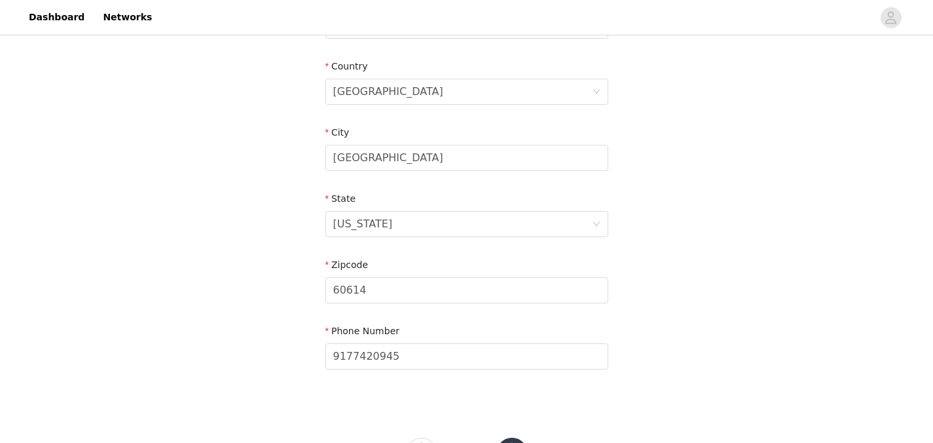
scroll to position [450, 0]
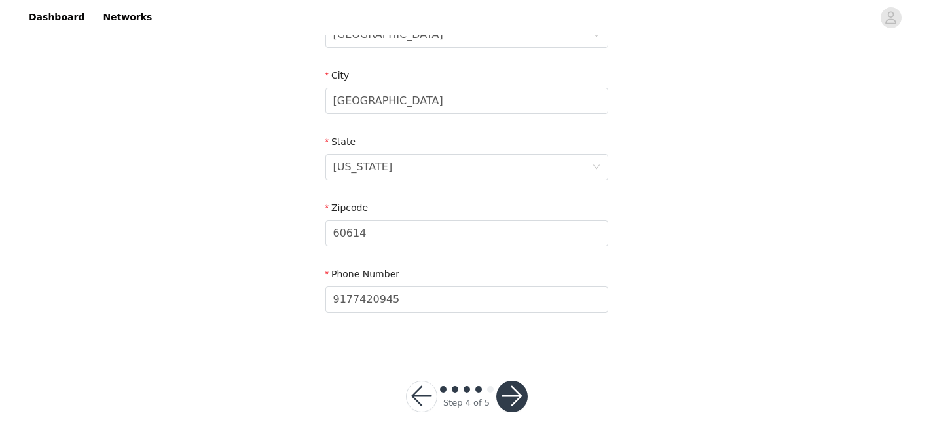
click at [514, 379] on div "Step 4 of 5" at bounding box center [466, 396] width 153 height 63
click at [515, 390] on button "button" at bounding box center [511, 396] width 31 height 31
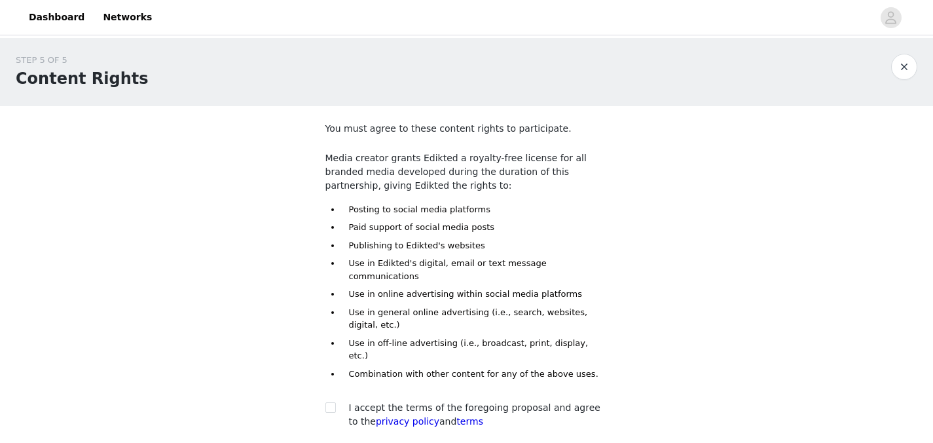
scroll to position [91, 0]
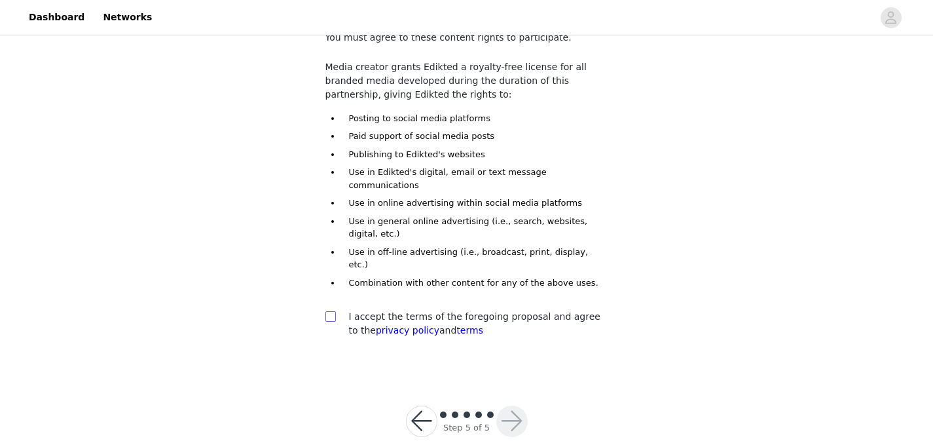
click at [329, 311] on input "checkbox" at bounding box center [330, 315] width 9 height 9
checkbox input "true"
click at [510, 405] on button "button" at bounding box center [511, 420] width 31 height 31
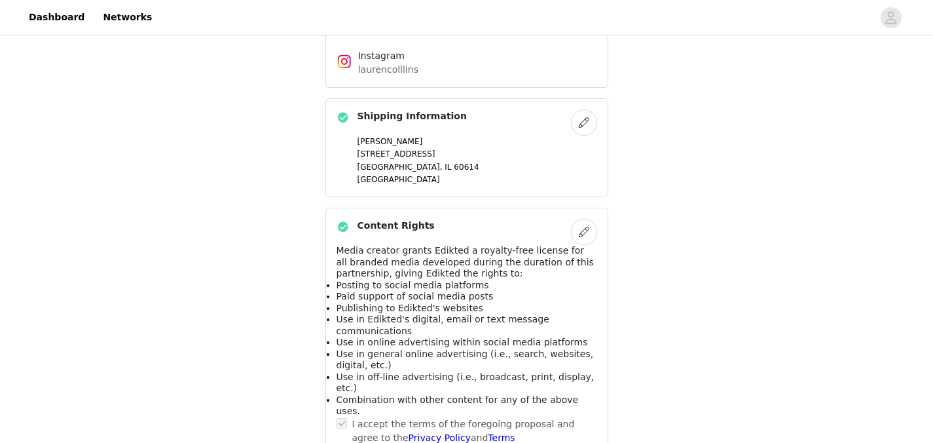
scroll to position [827, 0]
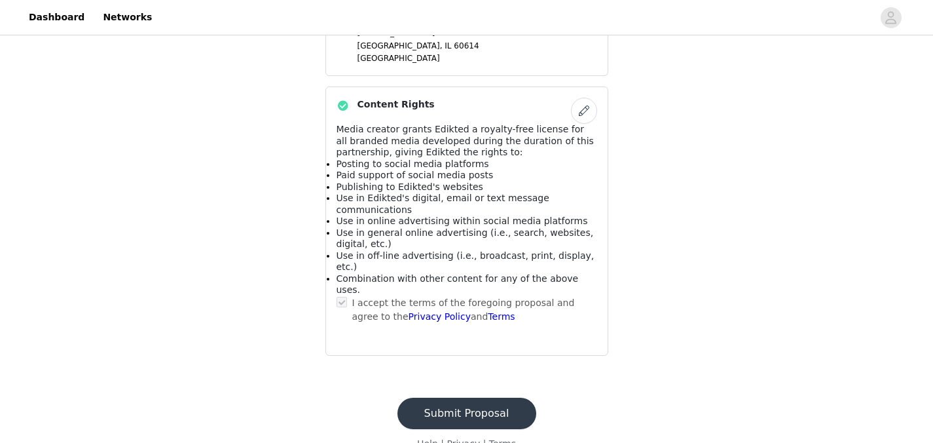
click at [451, 398] on button "Submit Proposal" at bounding box center [467, 413] width 139 height 31
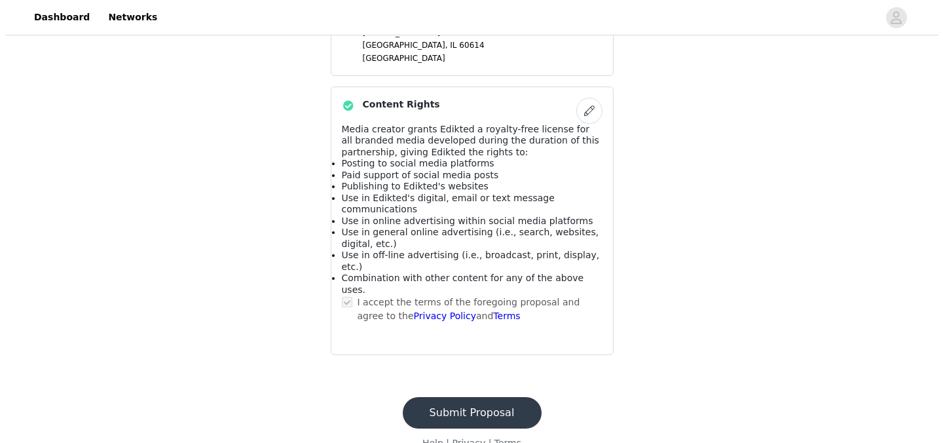
scroll to position [0, 0]
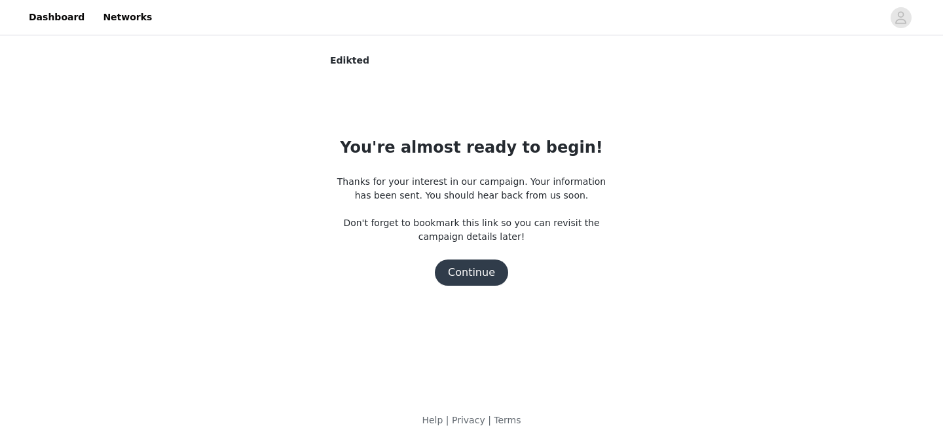
click at [491, 269] on button "Continue" at bounding box center [471, 272] width 73 height 26
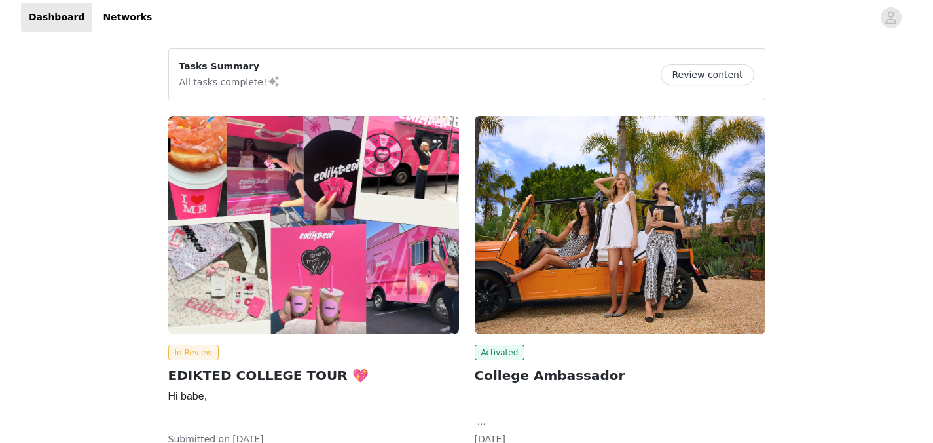
click at [726, 77] on button "Review content" at bounding box center [707, 74] width 93 height 21
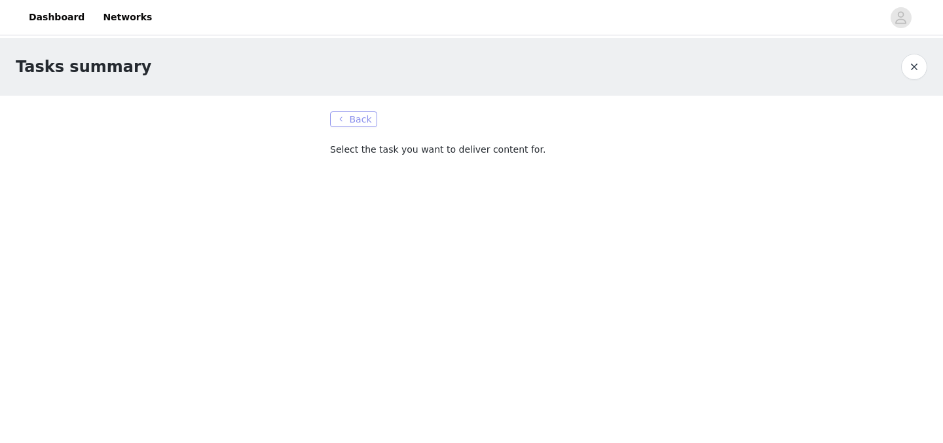
click at [342, 122] on button "Back" at bounding box center [353, 119] width 47 height 16
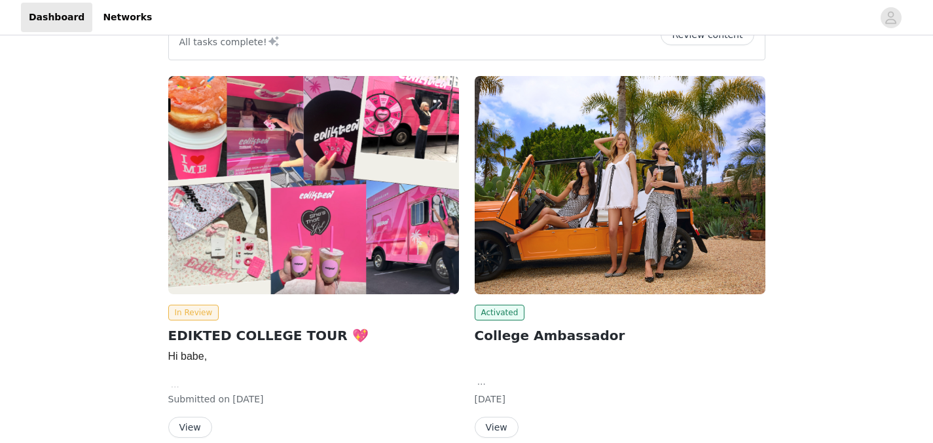
scroll to position [89, 0]
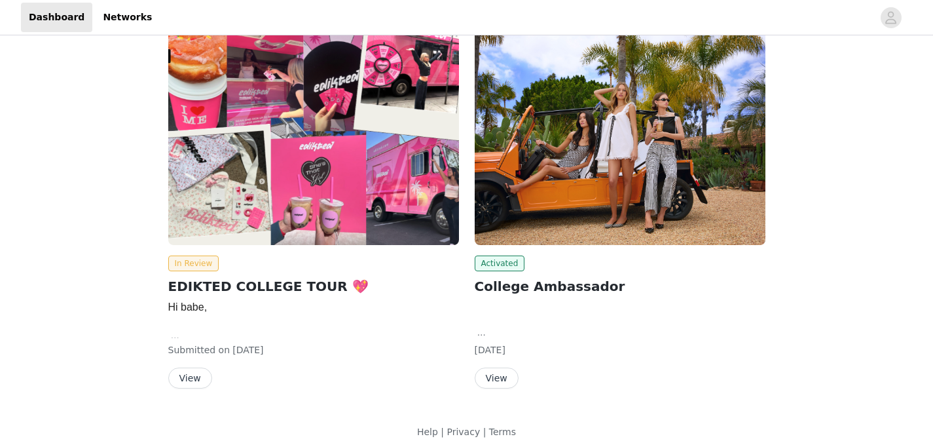
click at [198, 381] on button "View" at bounding box center [190, 377] width 44 height 21
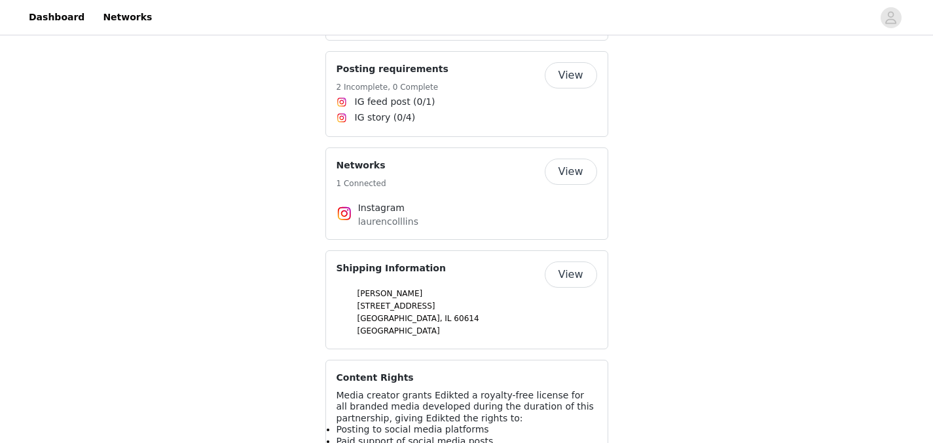
scroll to position [1005, 0]
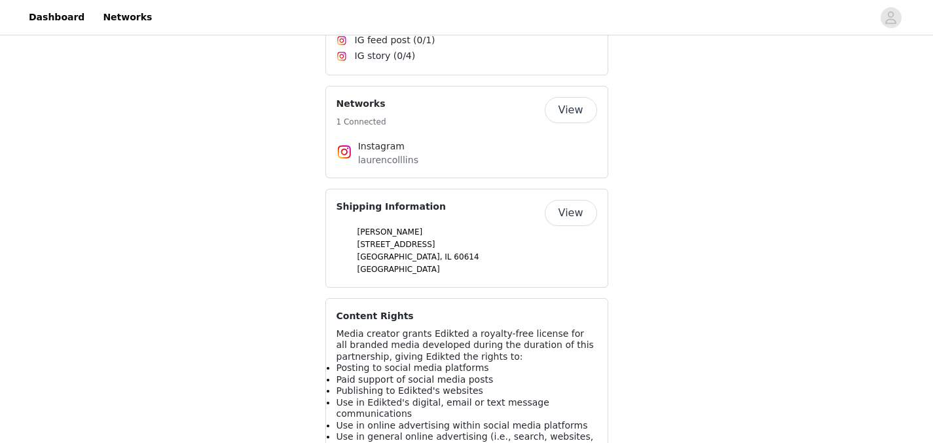
click at [572, 214] on button "View" at bounding box center [571, 213] width 52 height 26
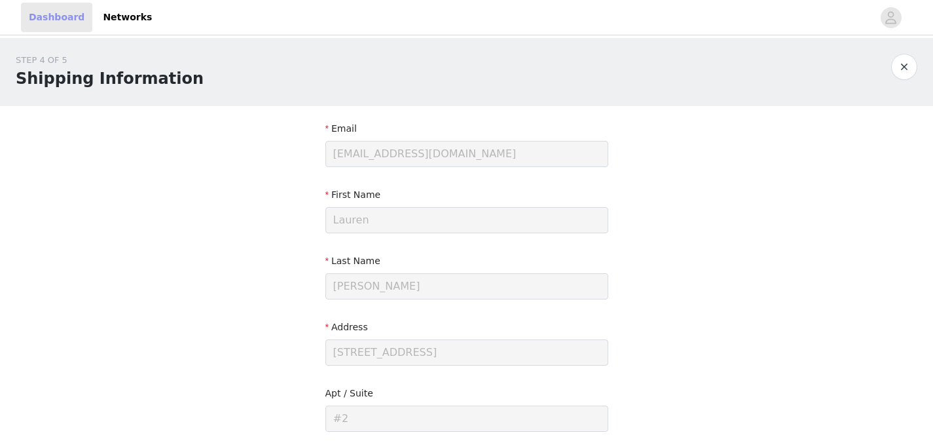
click at [63, 16] on link "Dashboard" at bounding box center [56, 17] width 71 height 29
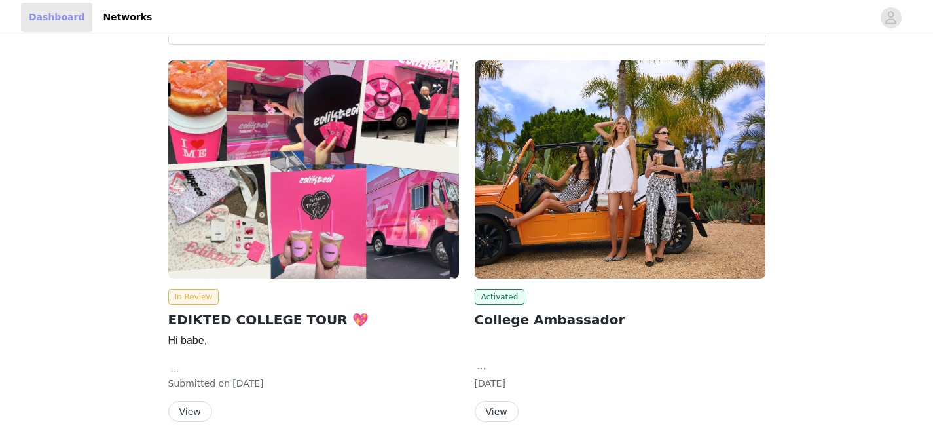
scroll to position [69, 0]
